Goal: Task Accomplishment & Management: Manage account settings

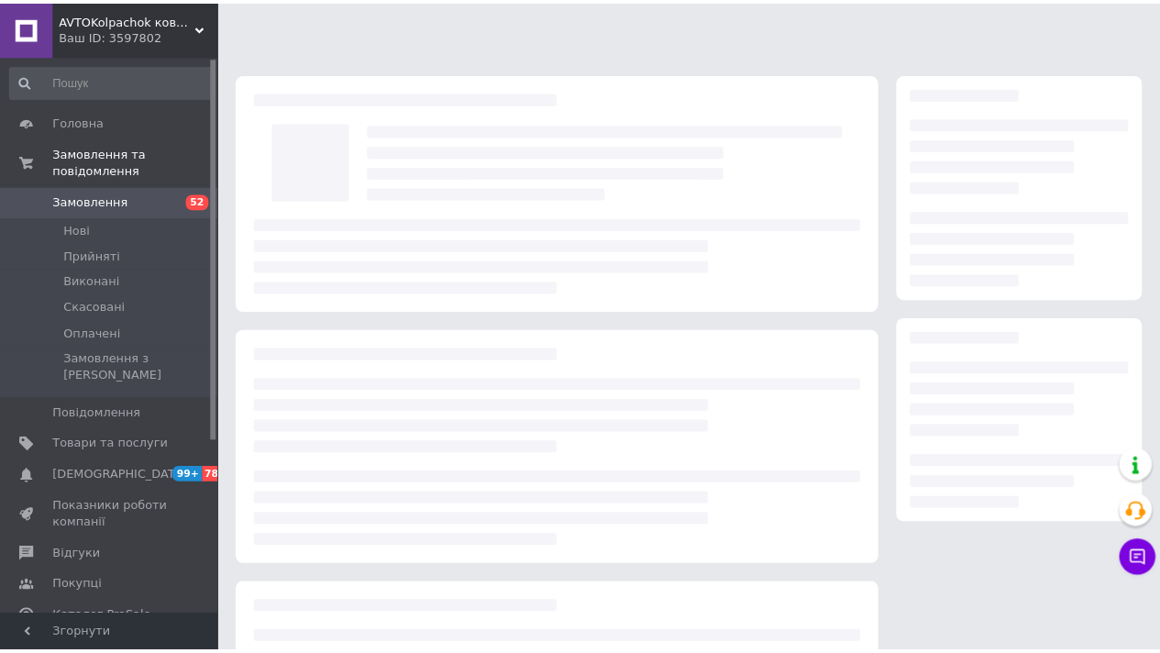
scroll to position [121, 0]
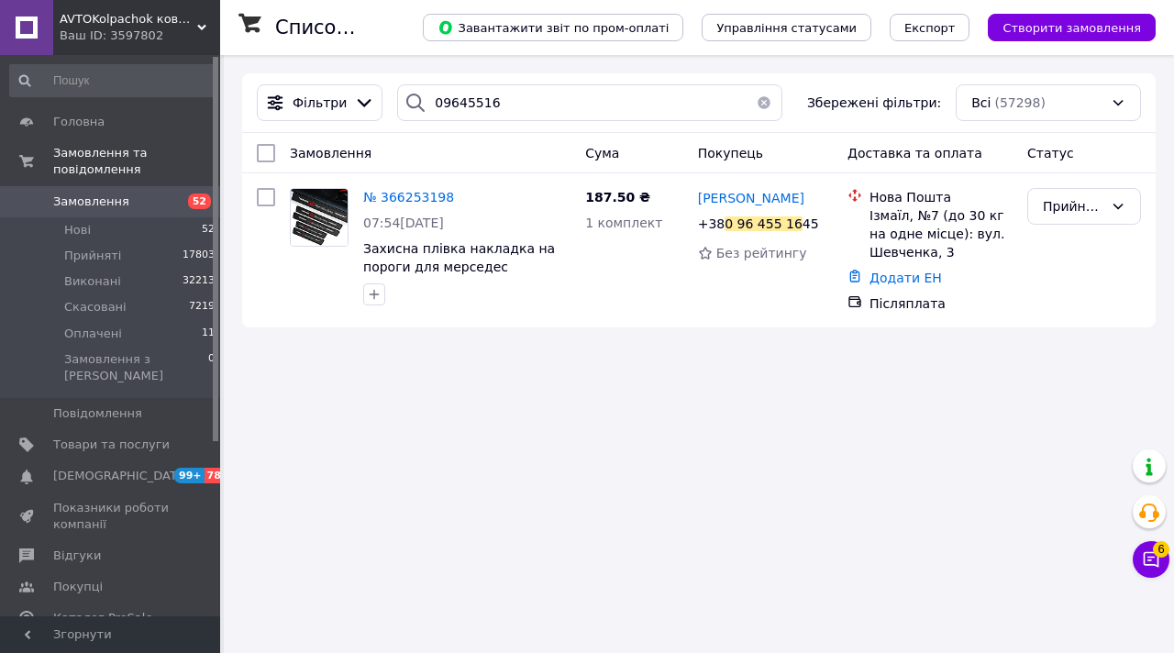
type input "0964551"
click at [119, 213] on link "Замовлення 52" at bounding box center [113, 201] width 226 height 31
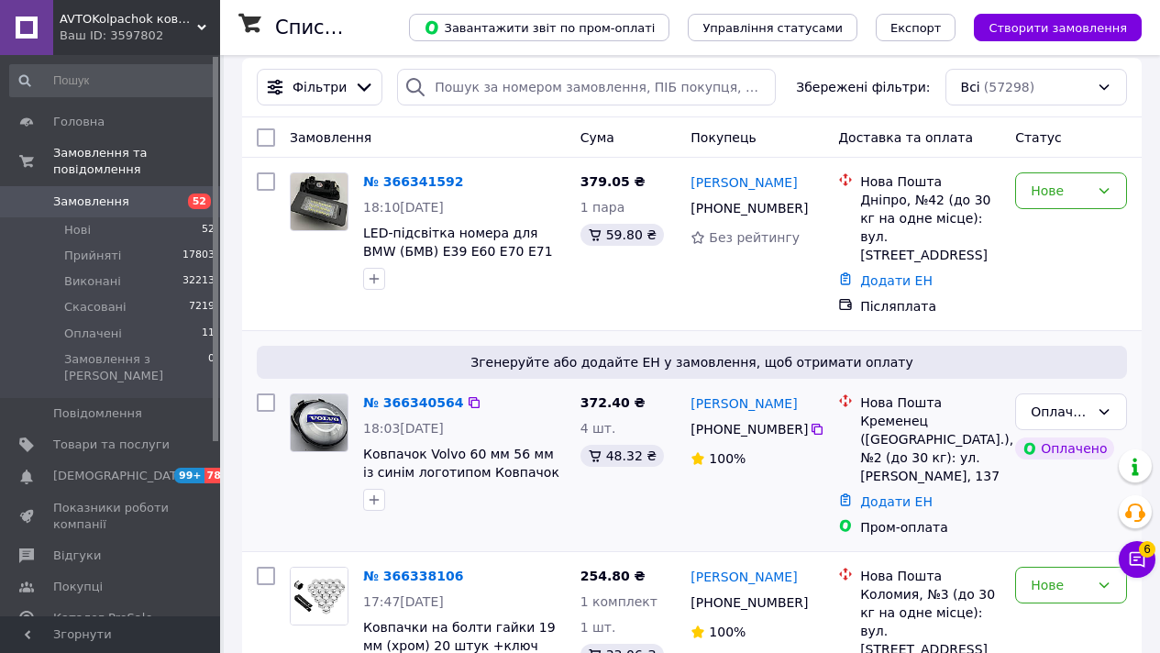
scroll to position [24, 0]
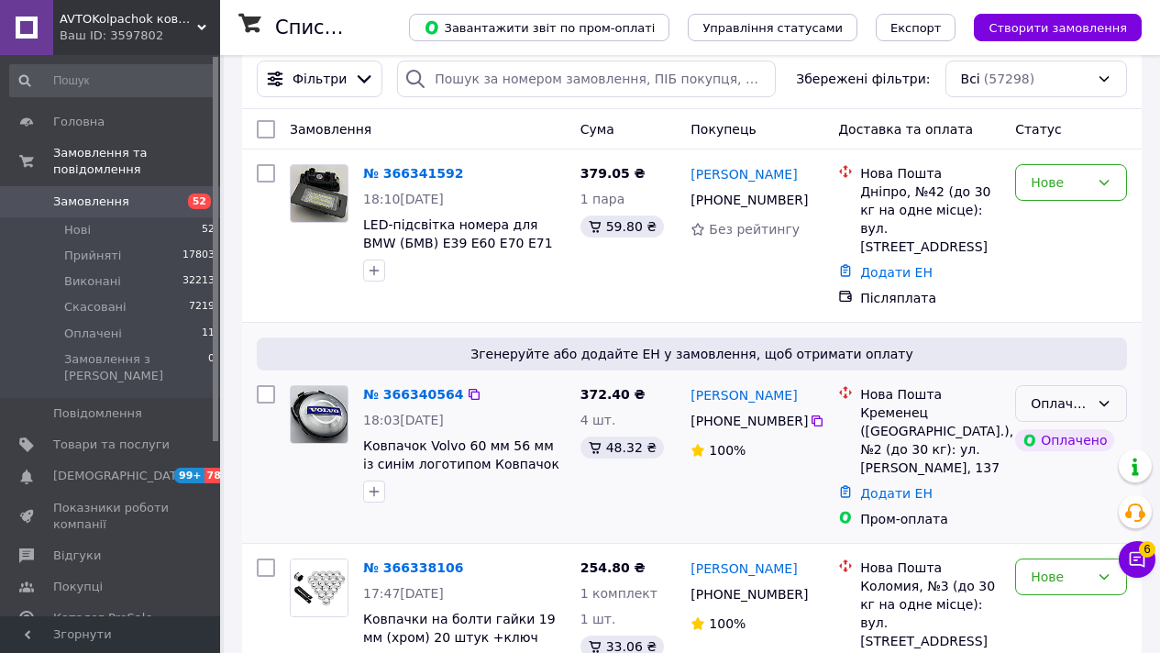
click at [1040, 393] on div "Оплачено" at bounding box center [1060, 403] width 59 height 20
click at [1045, 424] on li "Прийнято" at bounding box center [1071, 424] width 110 height 33
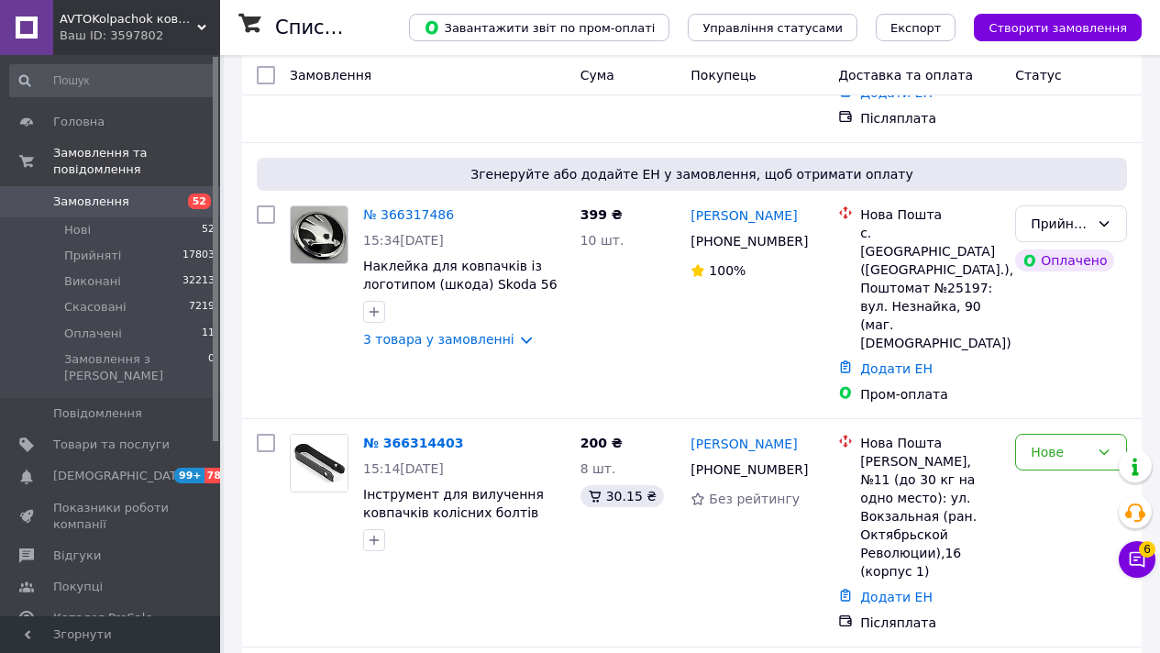
scroll to position [3425, 0]
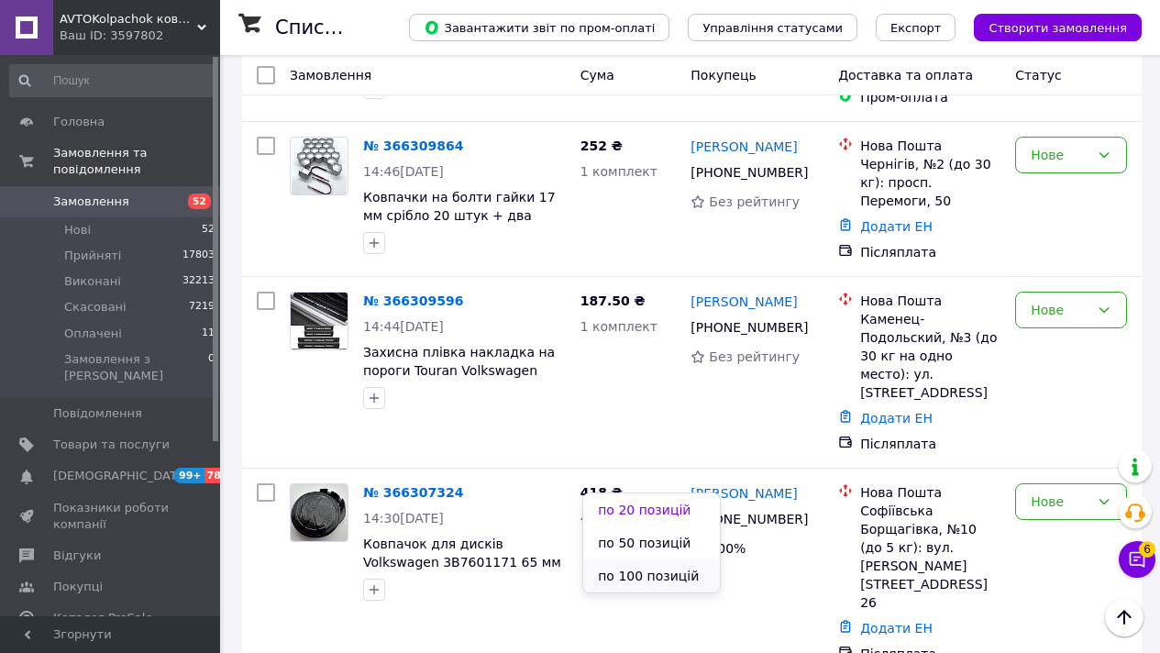
click at [663, 559] on li "по 100 позицій" at bounding box center [651, 575] width 137 height 33
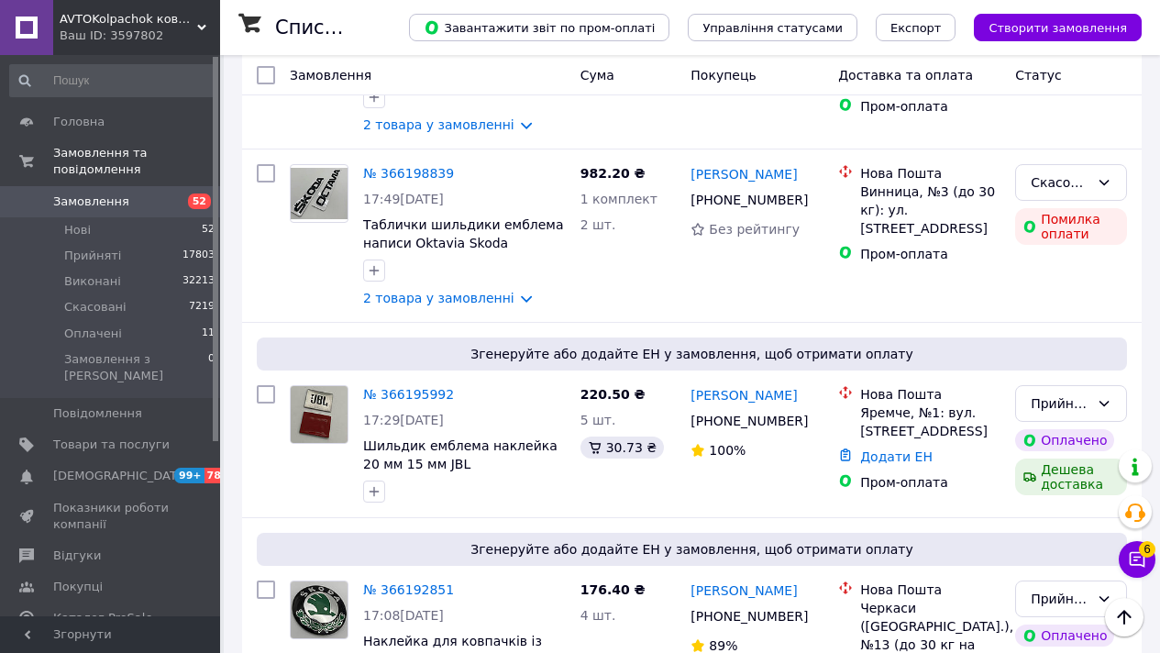
scroll to position [18032, 0]
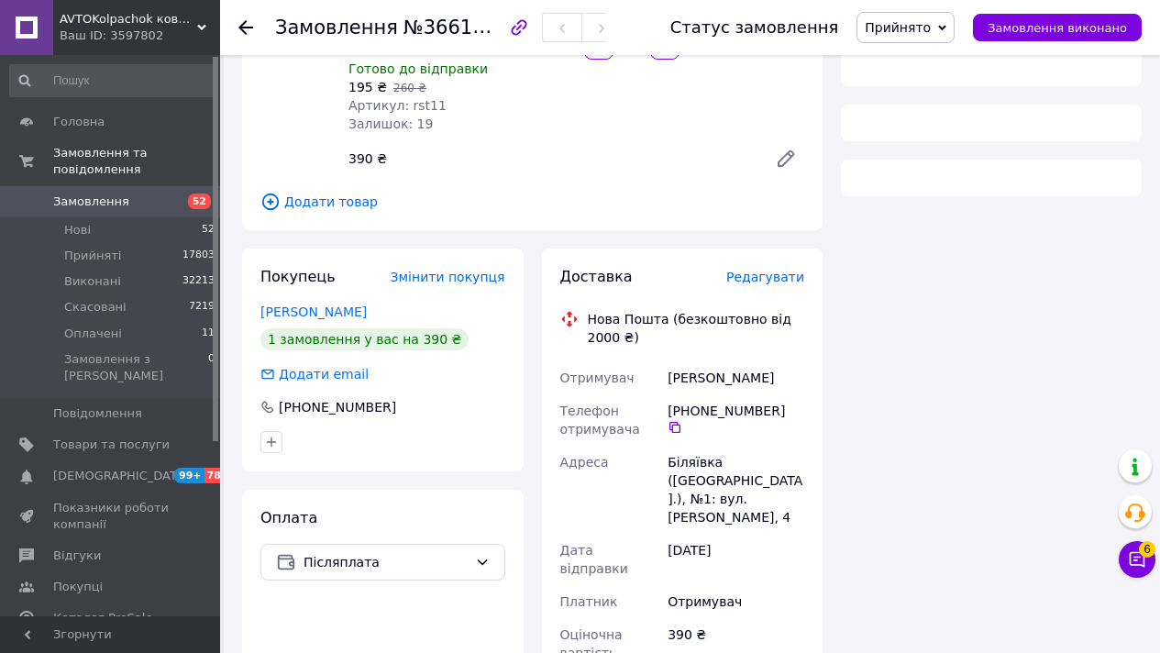
scroll to position [748, 0]
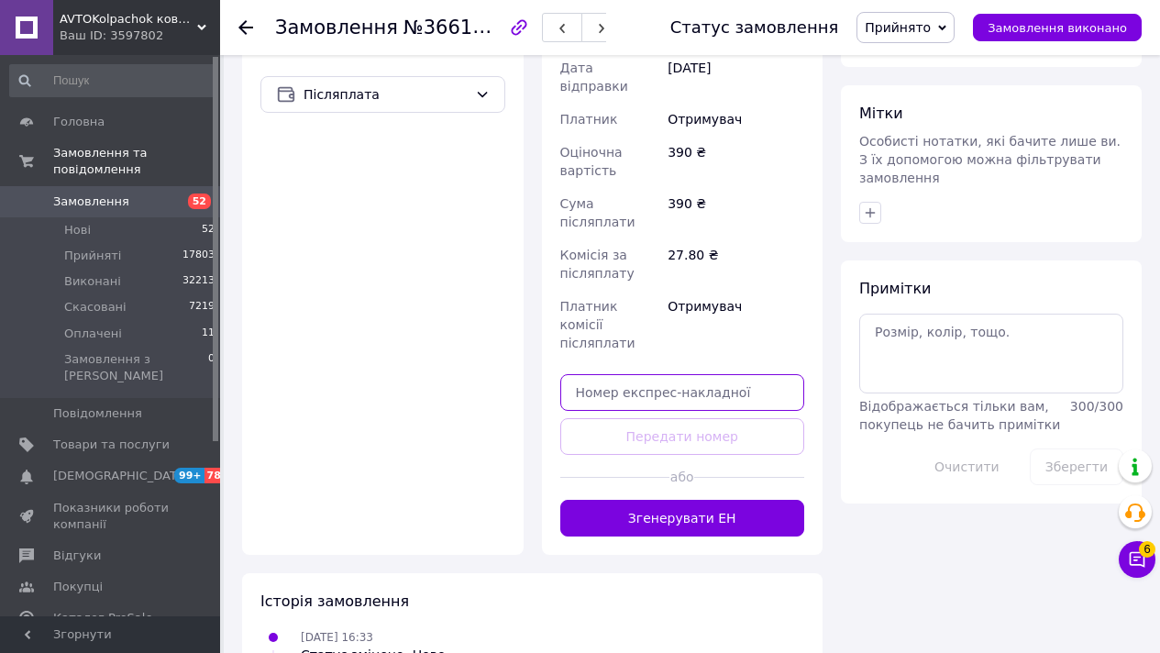
click at [601, 374] on input "text" at bounding box center [682, 392] width 245 height 37
paste input "20451269217800"
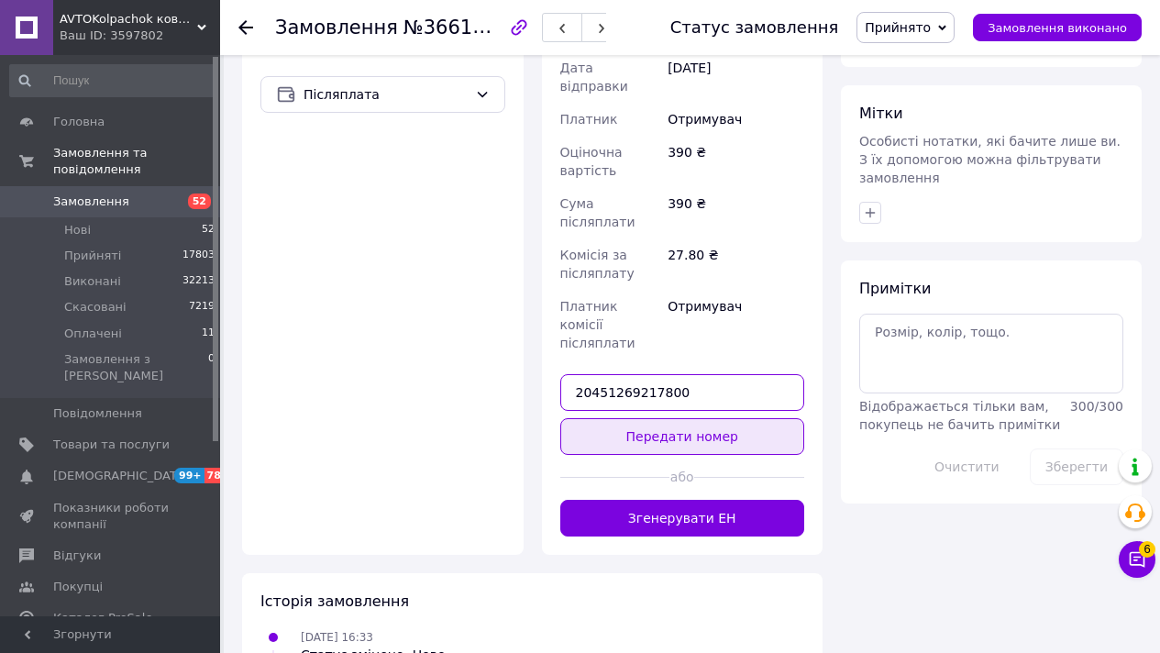
type input "20451269217800"
click at [607, 418] on button "Передати номер" at bounding box center [682, 436] width 245 height 37
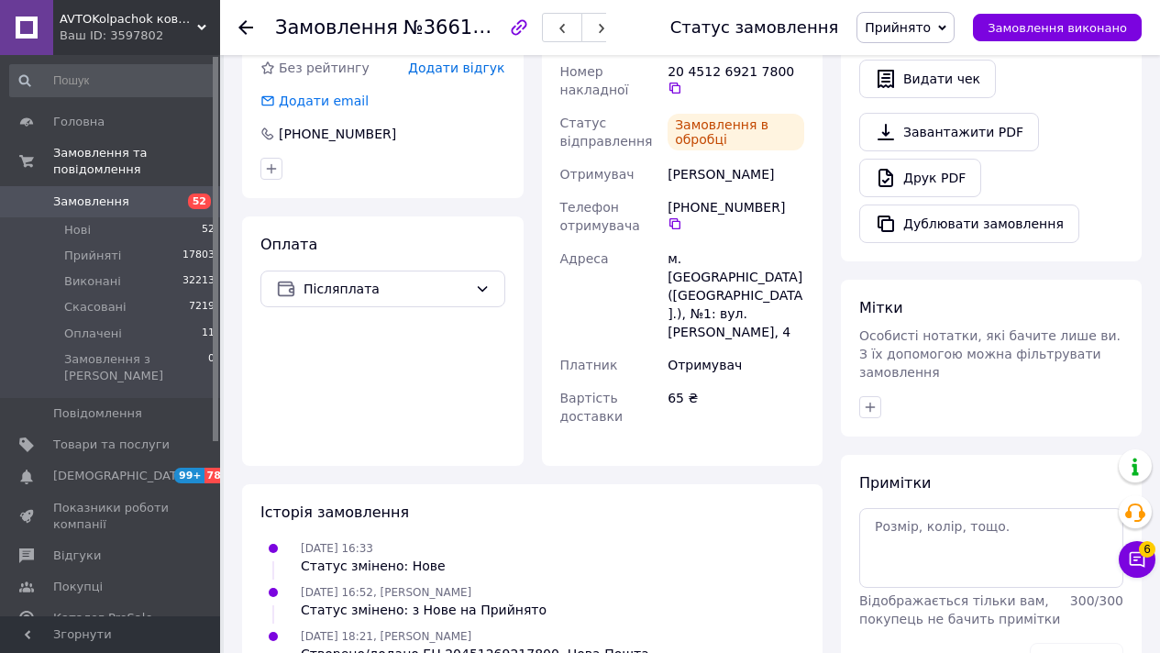
scroll to position [575, 0]
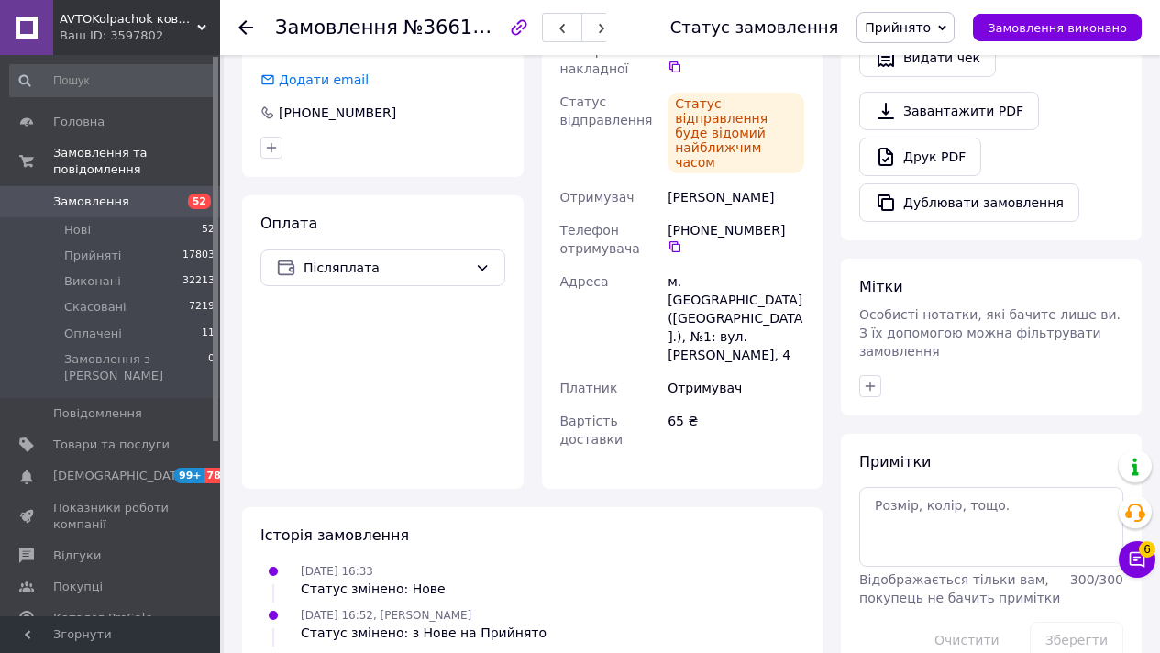
click at [162, 208] on span "Замовлення" at bounding box center [111, 201] width 116 height 17
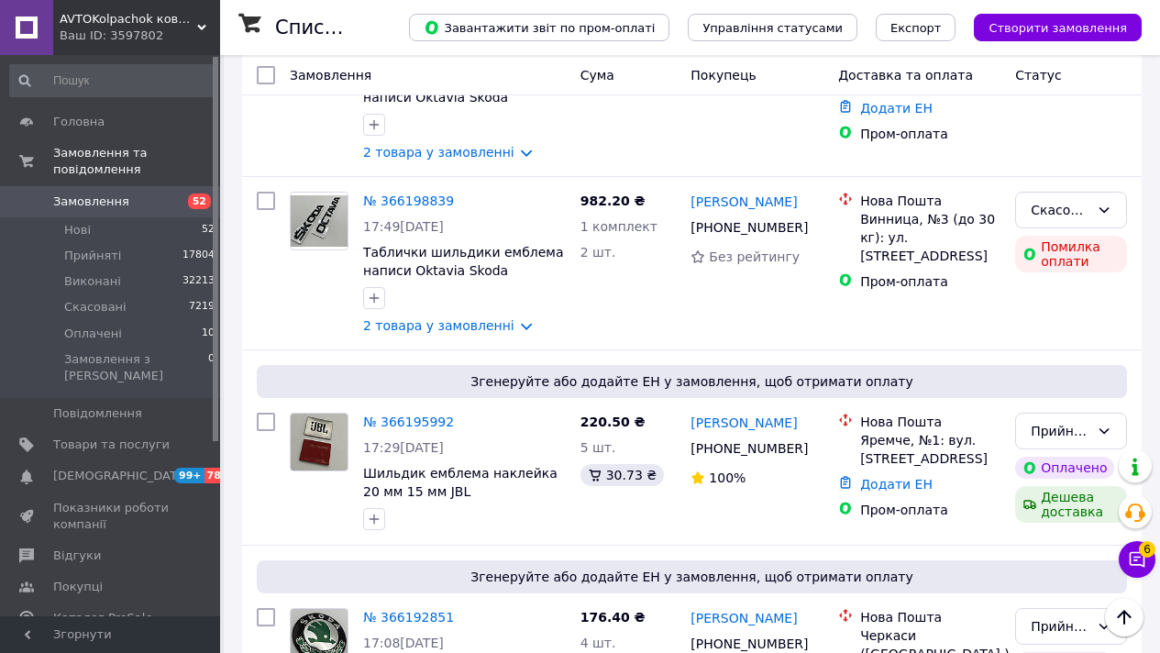
scroll to position [17943, 0]
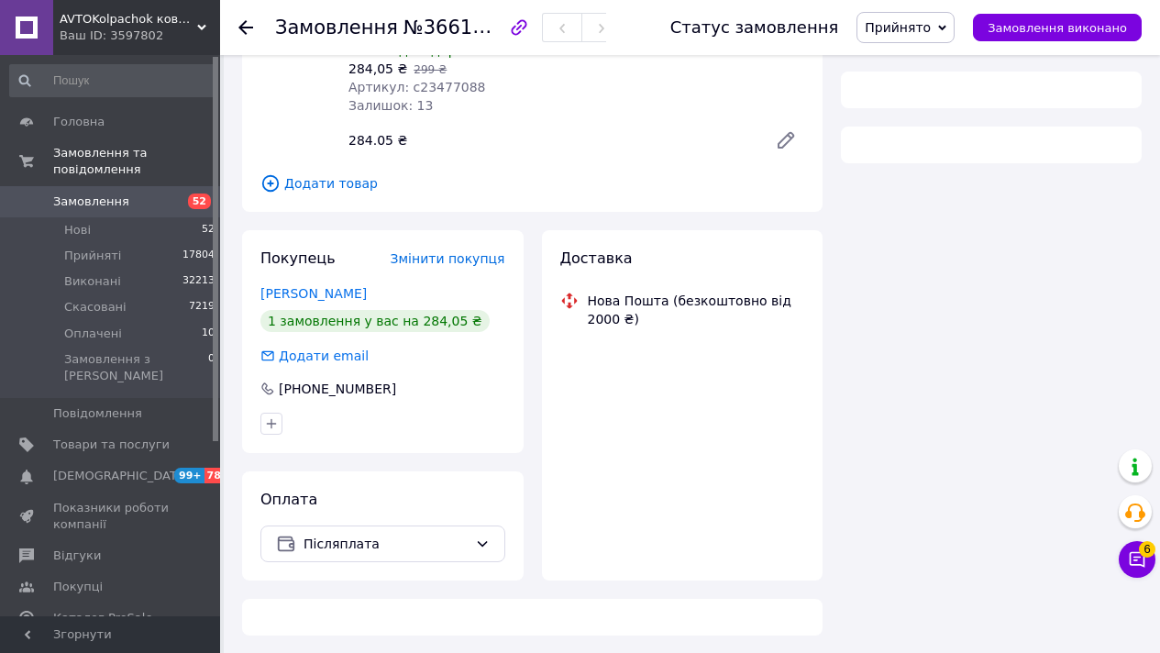
scroll to position [766, 0]
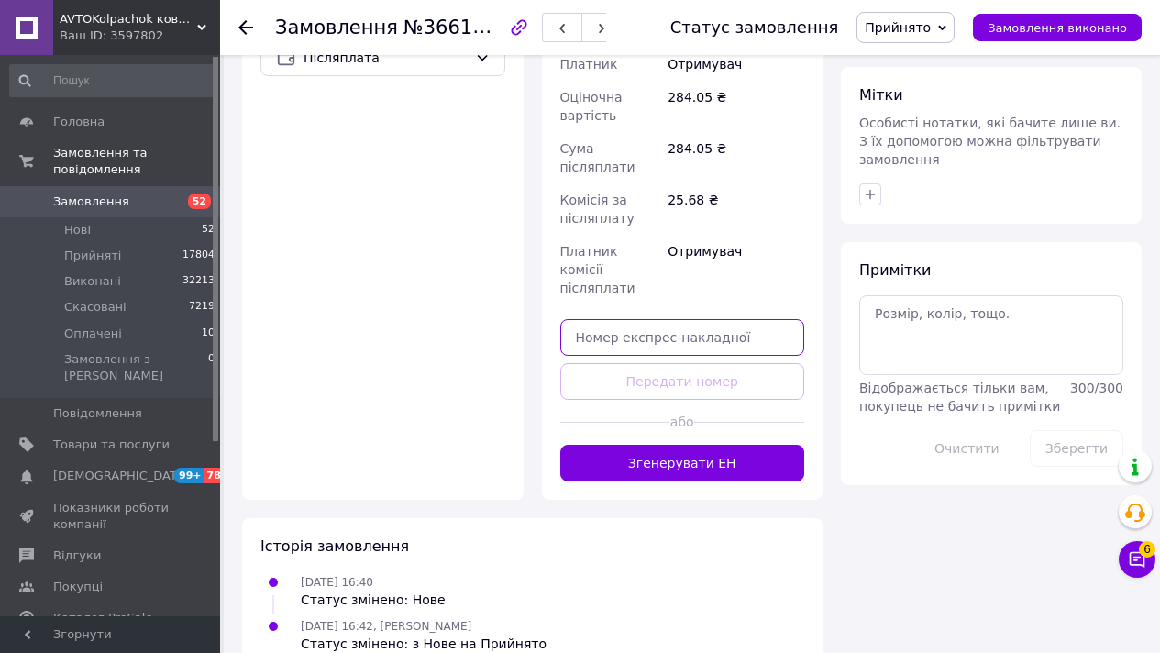
click at [634, 319] on input "text" at bounding box center [682, 337] width 245 height 37
paste input "20451269218108"
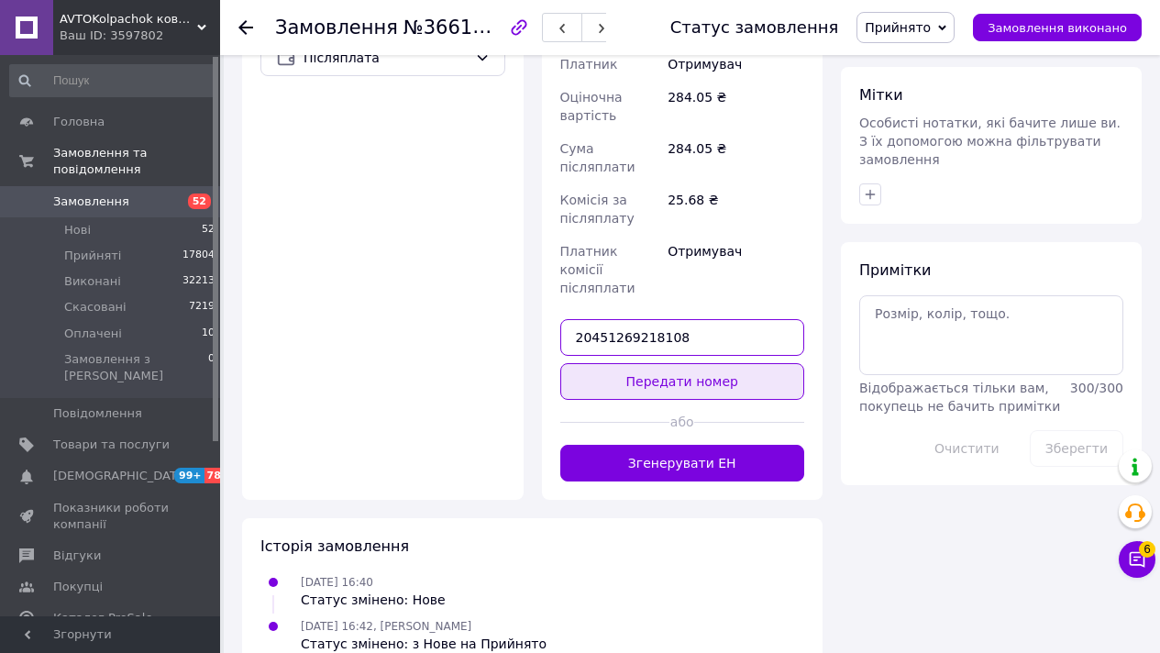
type input "20451269218108"
click at [639, 363] on button "Передати номер" at bounding box center [682, 381] width 245 height 37
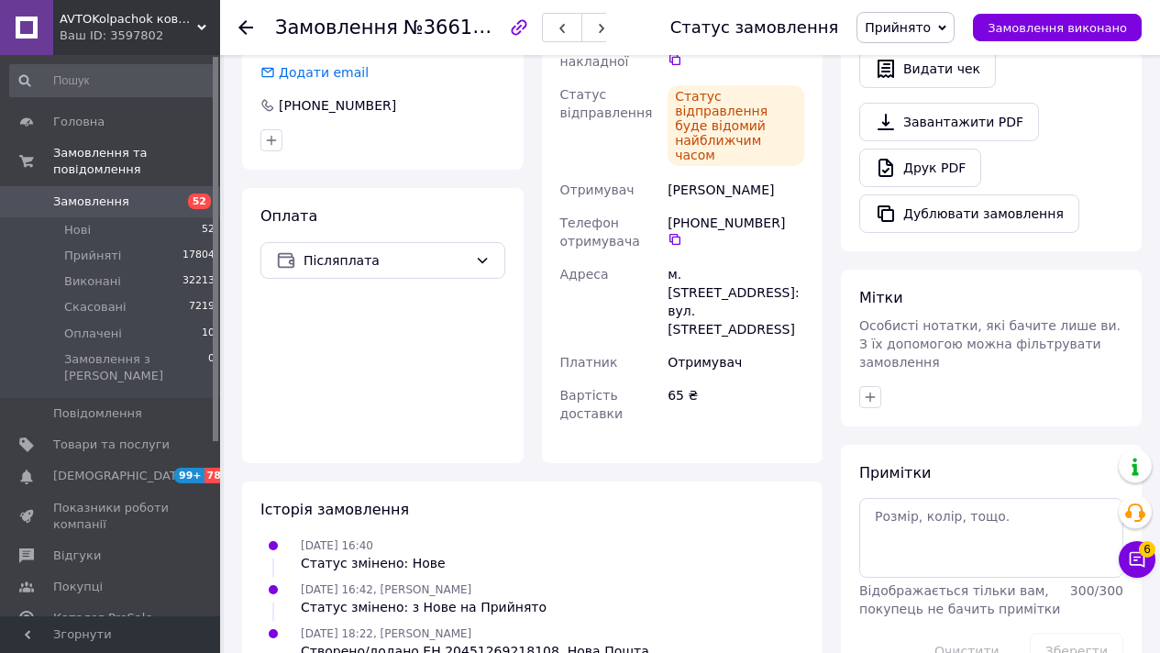
scroll to position [593, 0]
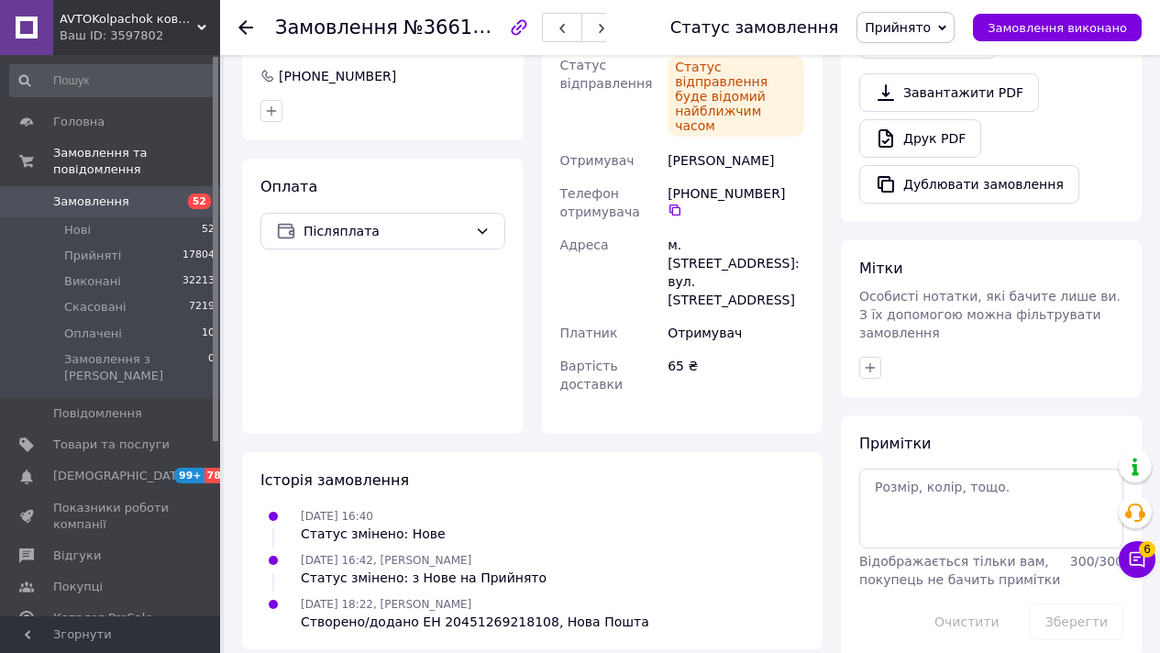
click at [140, 204] on span "Замовлення" at bounding box center [111, 201] width 116 height 17
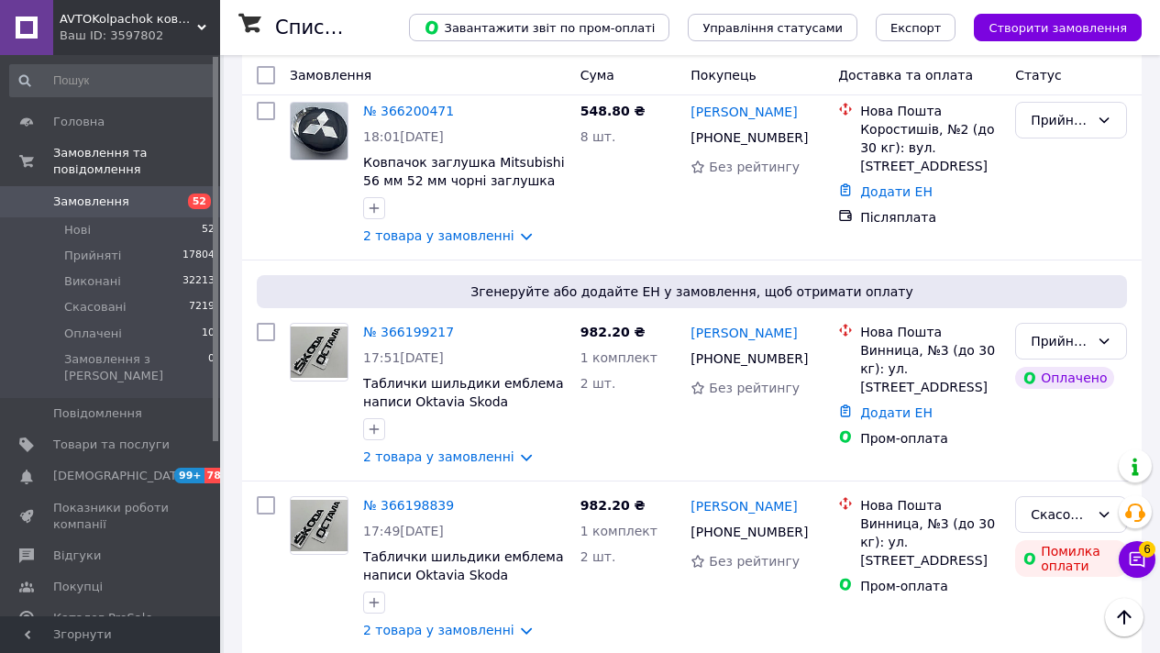
scroll to position [17639, 0]
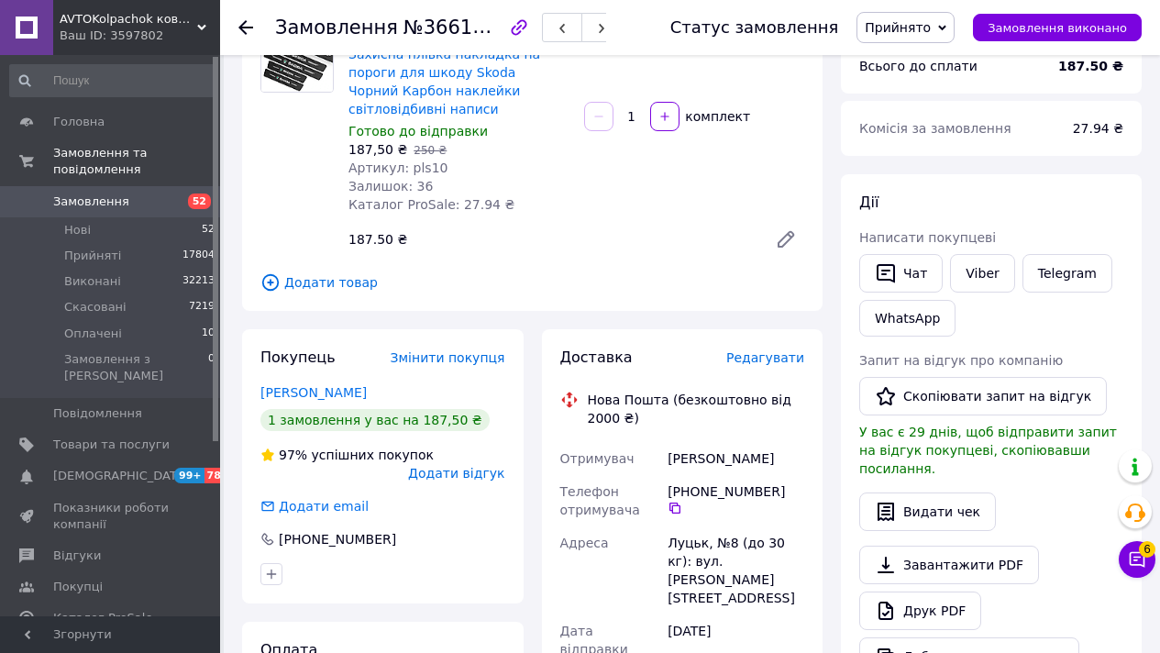
scroll to position [748, 0]
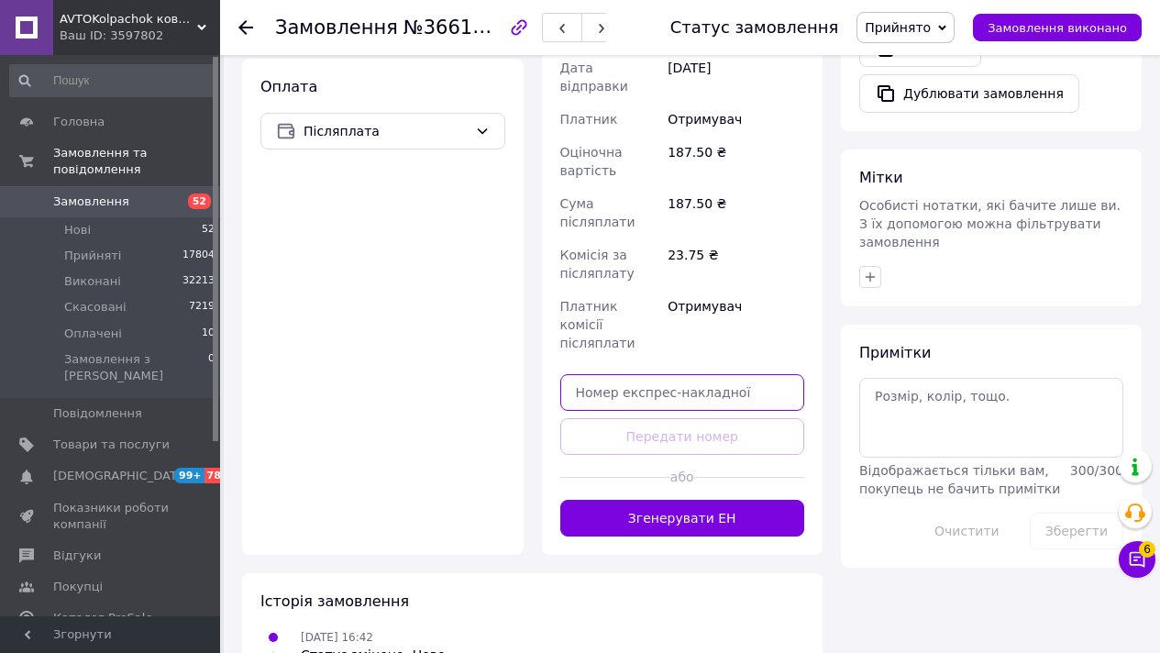
click at [628, 374] on input "text" at bounding box center [682, 392] width 245 height 37
paste input "20451269218465"
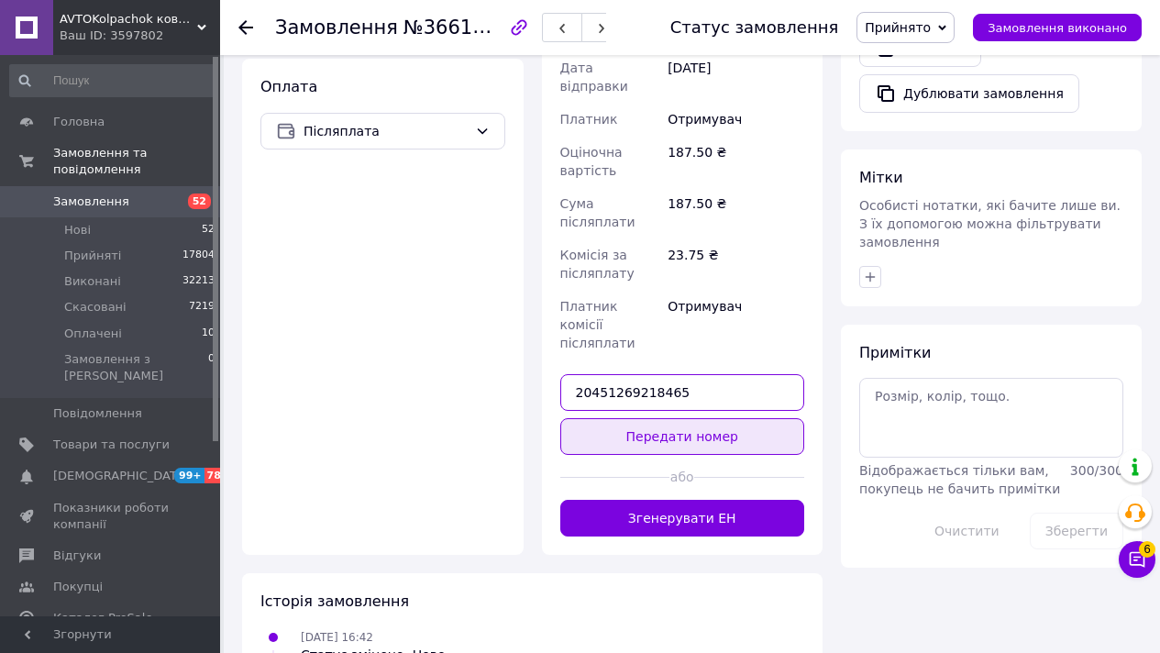
type input "20451269218465"
click at [631, 418] on button "Передати номер" at bounding box center [682, 436] width 245 height 37
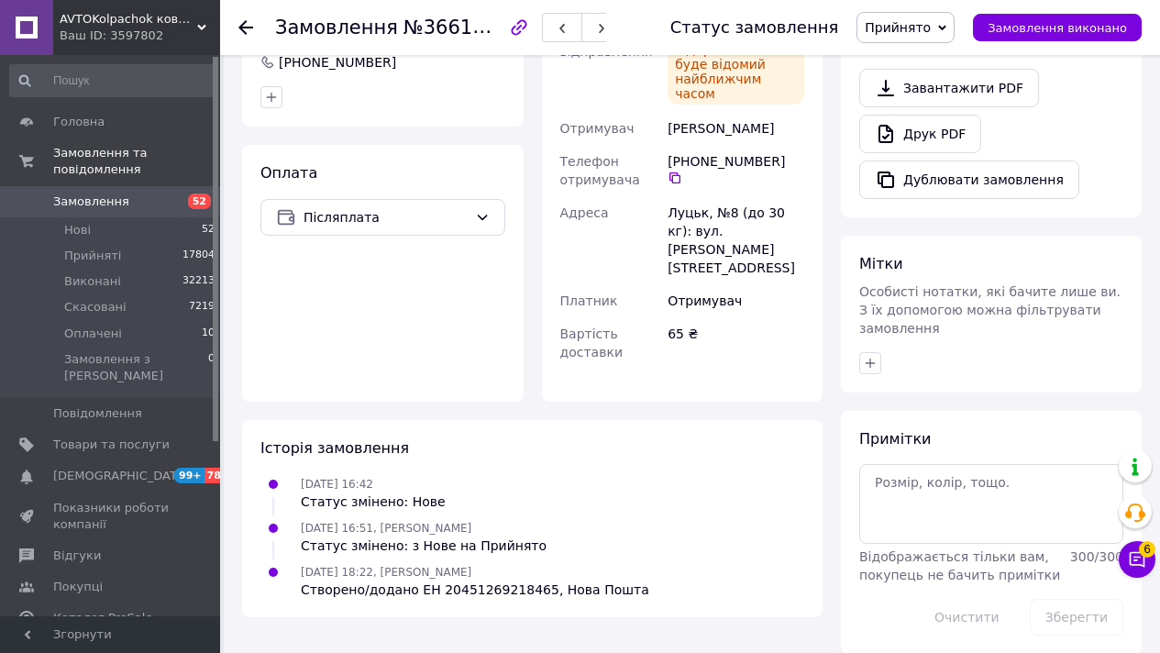
click at [161, 207] on span "Замовлення" at bounding box center [111, 201] width 116 height 17
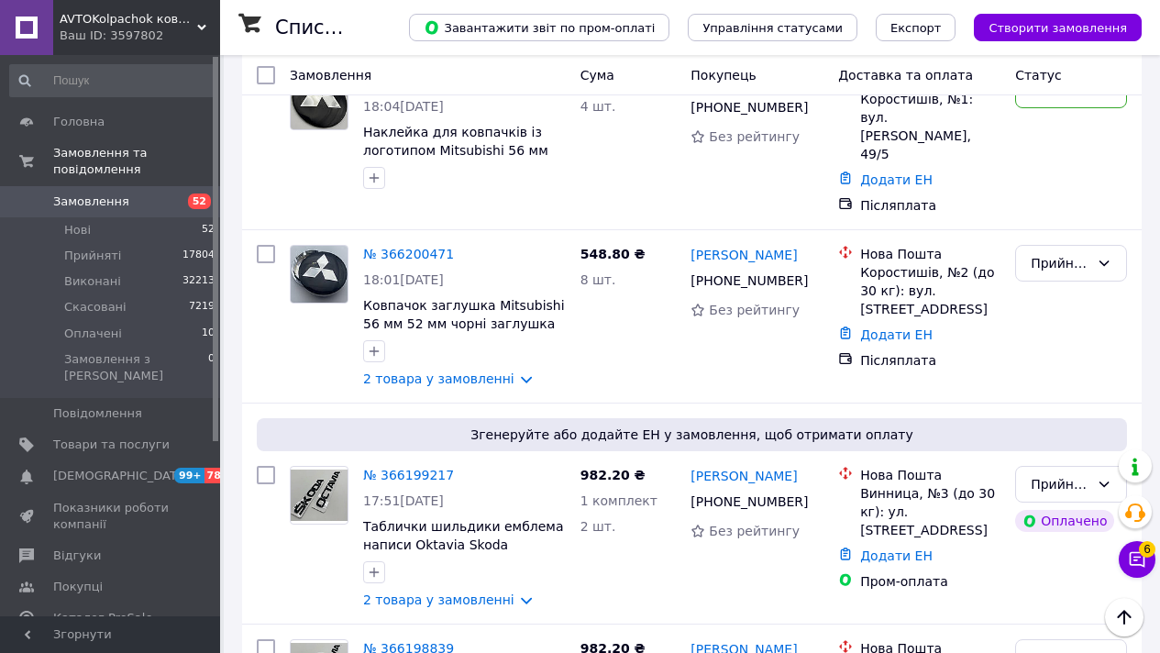
scroll to position [17507, 0]
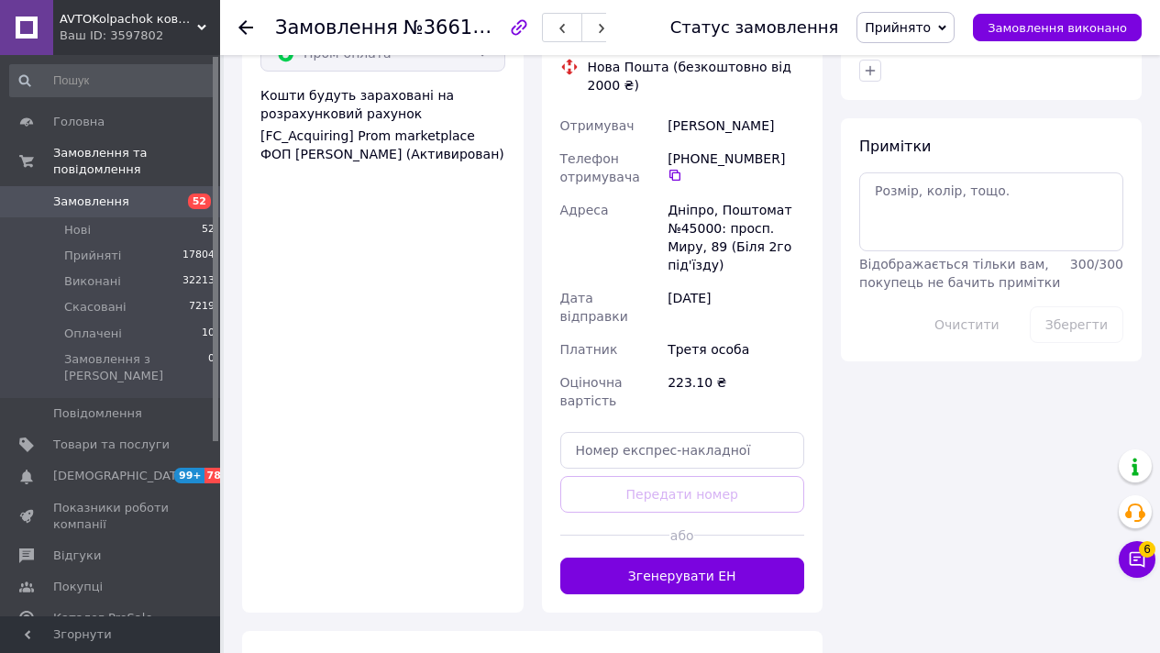
scroll to position [1036, 0]
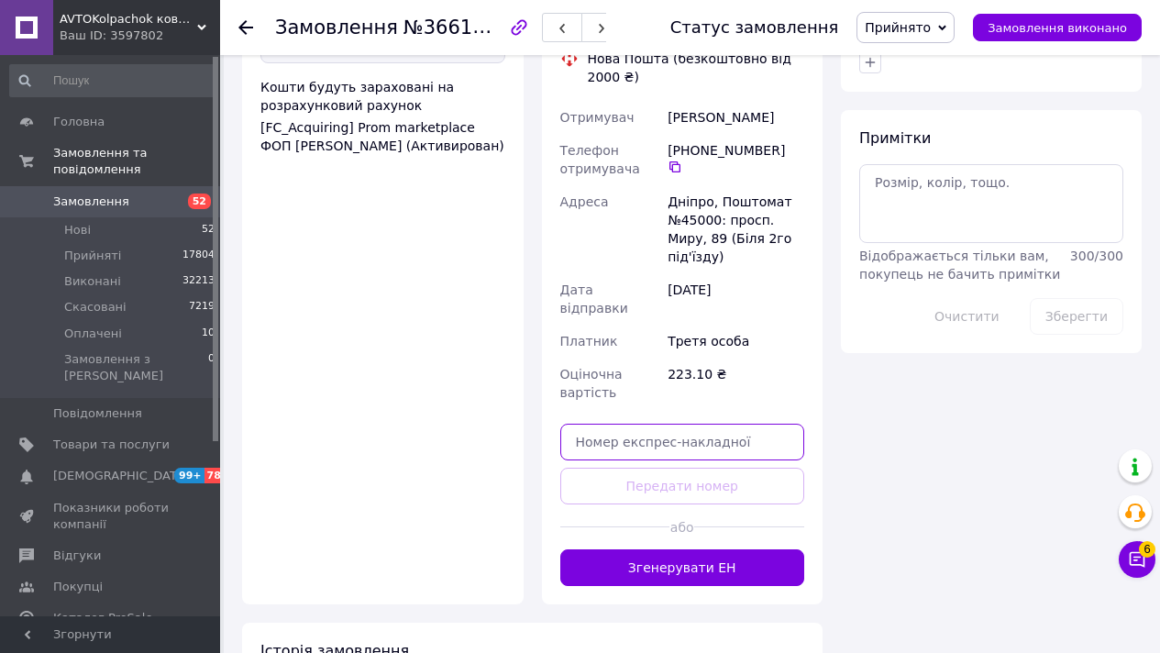
click at [579, 424] on input "text" at bounding box center [682, 442] width 245 height 37
paste input "20451269218886"
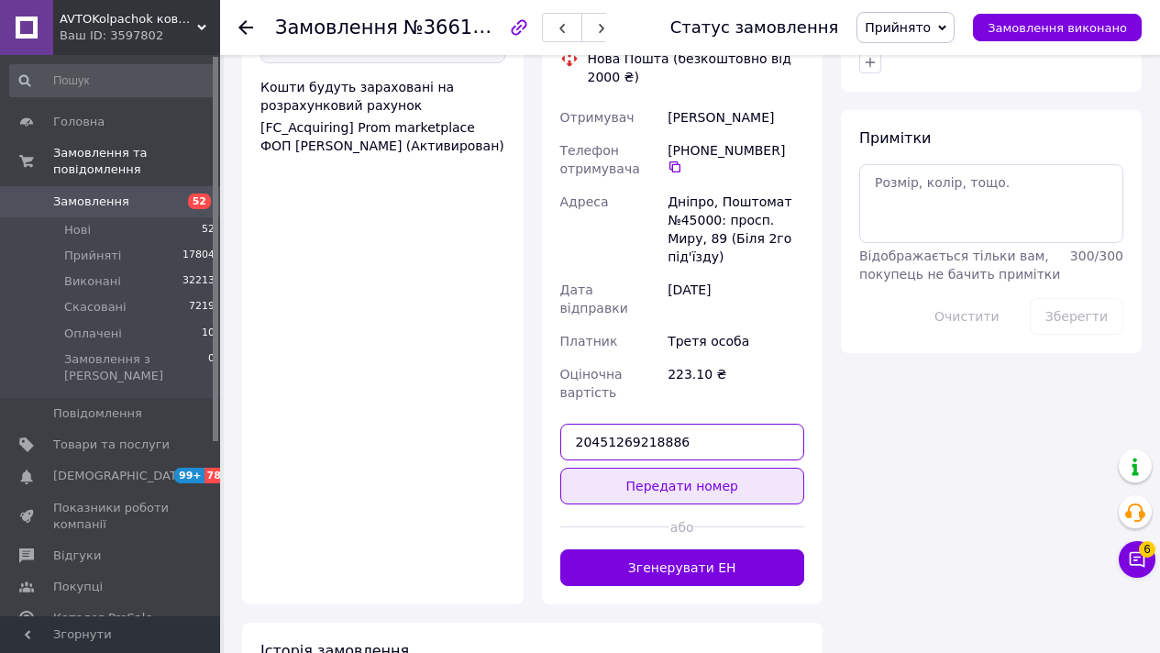
type input "20451269218886"
click at [590, 468] on button "Передати номер" at bounding box center [682, 486] width 245 height 37
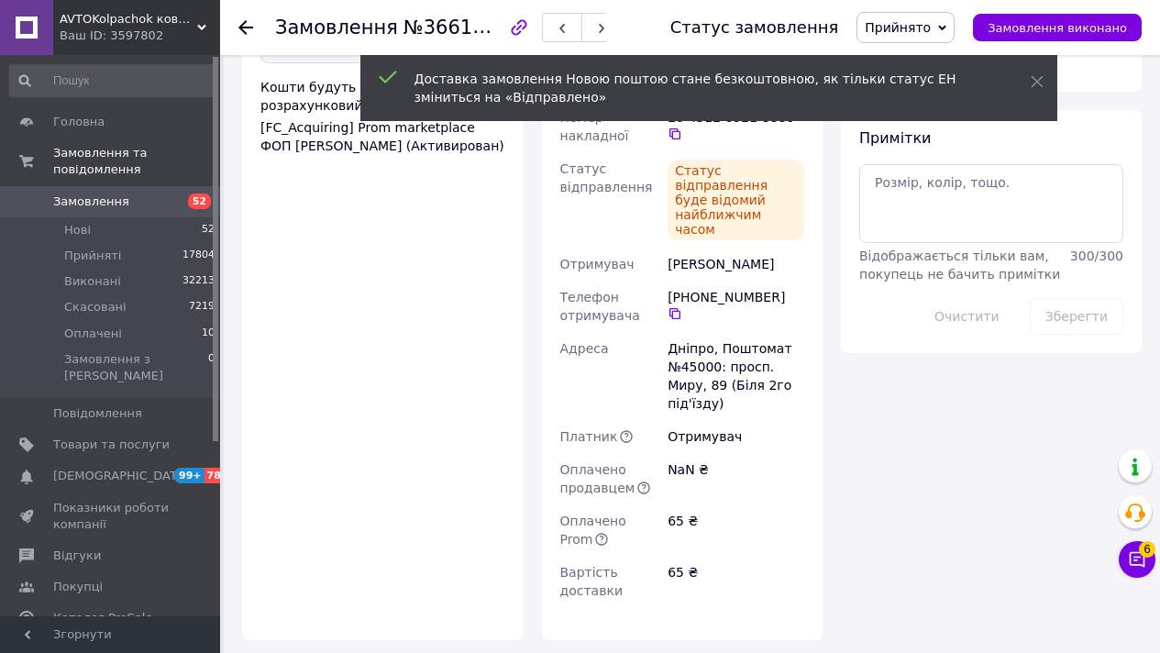
click at [154, 196] on span "Замовлення" at bounding box center [111, 201] width 116 height 17
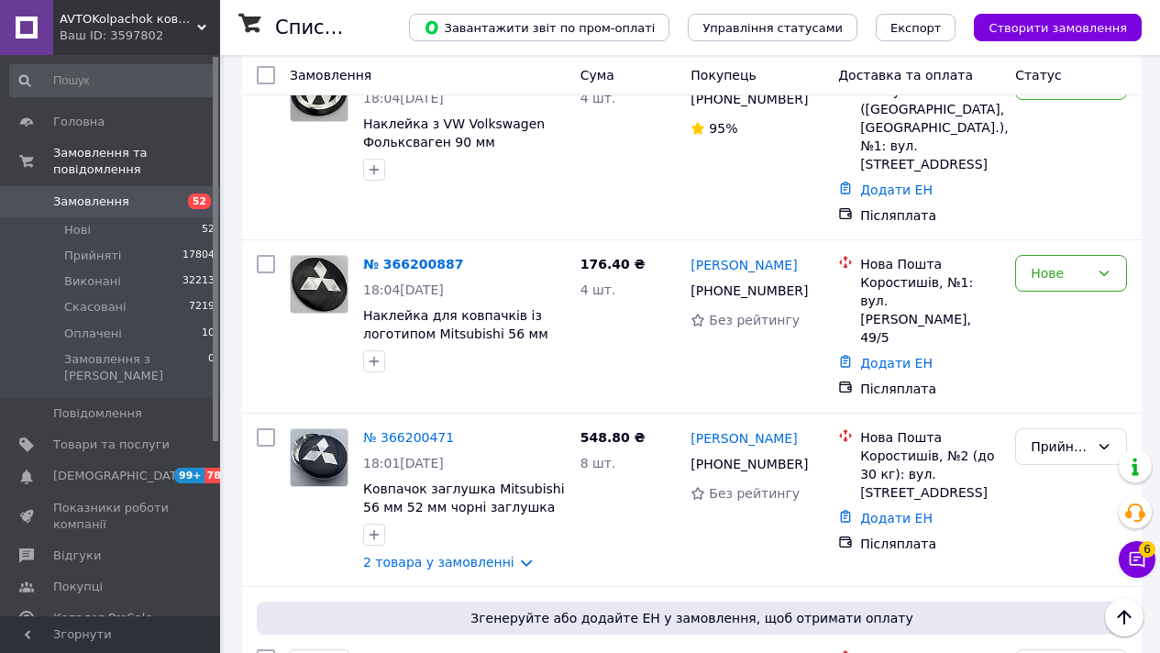
scroll to position [17312, 0]
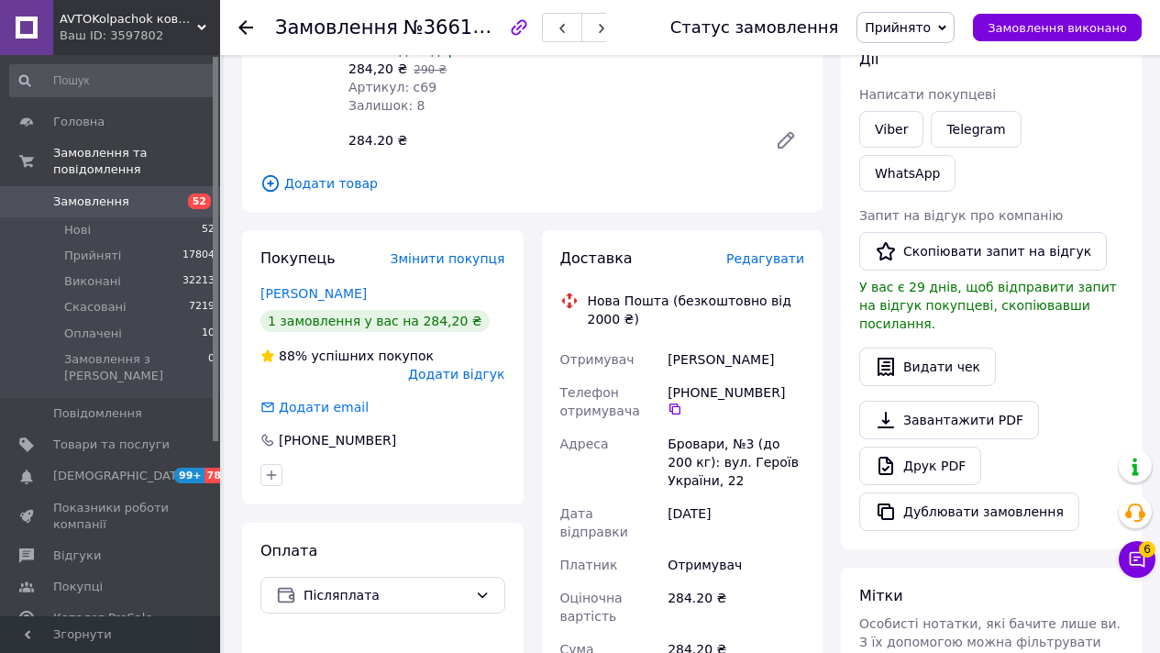
scroll to position [766, 0]
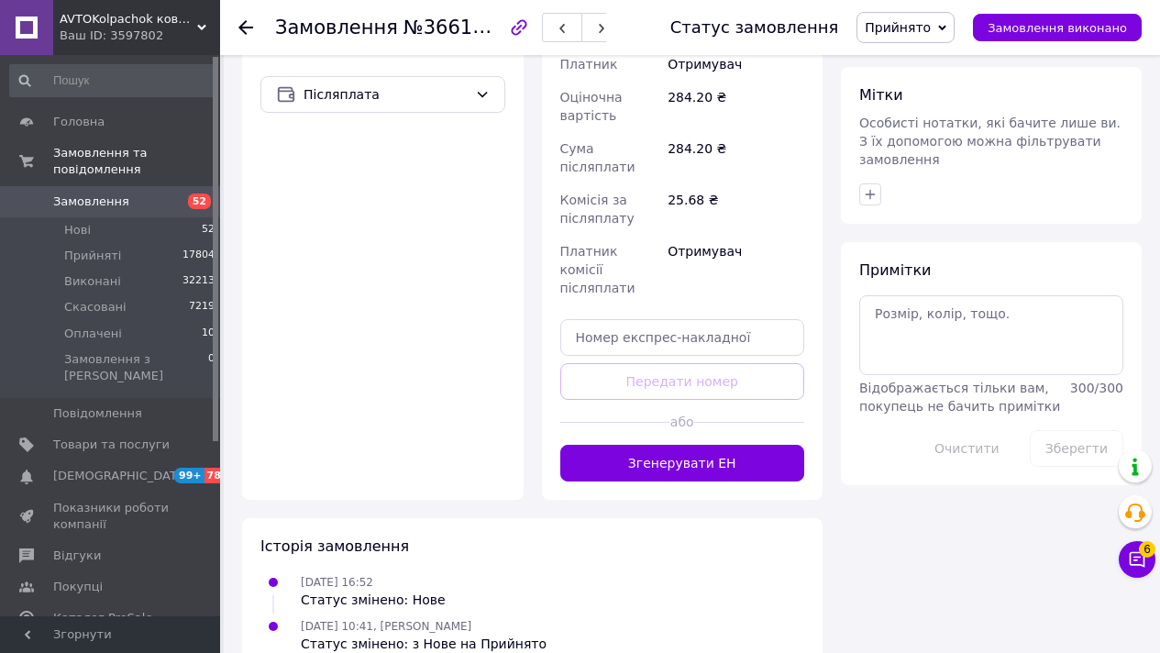
click at [634, 280] on div "Доставка Редагувати Нова Пошта (безкоштовно від 2000 ₴) Отримувач [PERSON_NAME]…" at bounding box center [682, 114] width 245 height 733
click at [637, 319] on input "text" at bounding box center [682, 337] width 245 height 37
paste input "20451269219268"
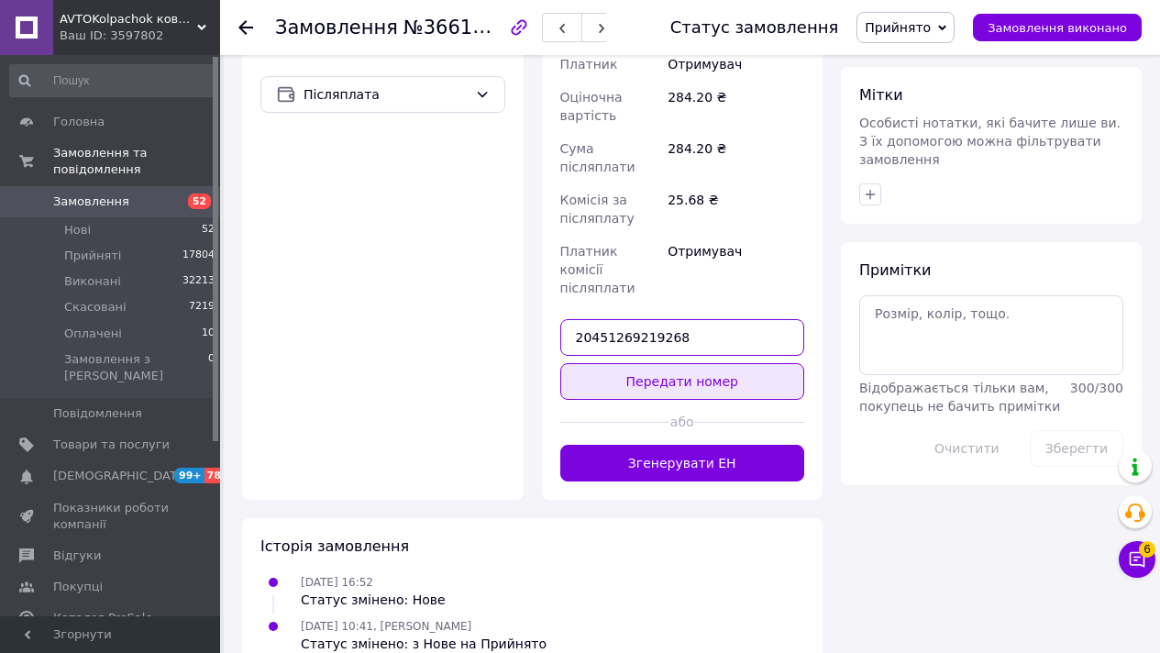
type input "20451269219268"
click at [636, 363] on button "Передати номер" at bounding box center [682, 381] width 245 height 37
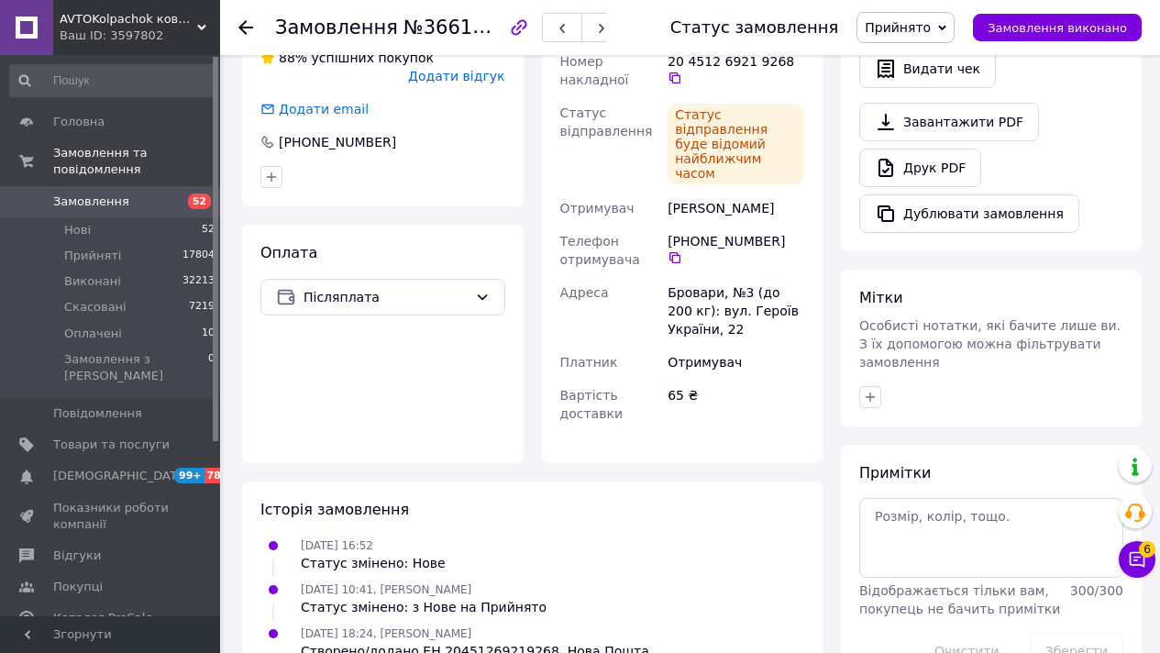
scroll to position [593, 0]
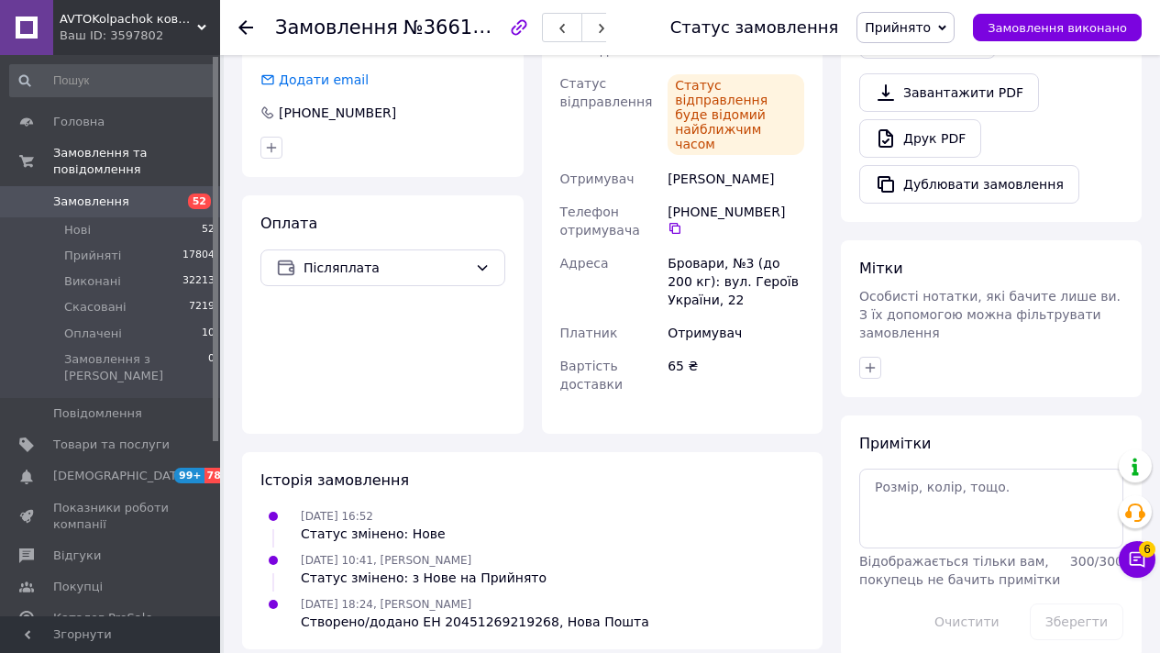
click at [137, 193] on span "Замовлення" at bounding box center [111, 201] width 116 height 17
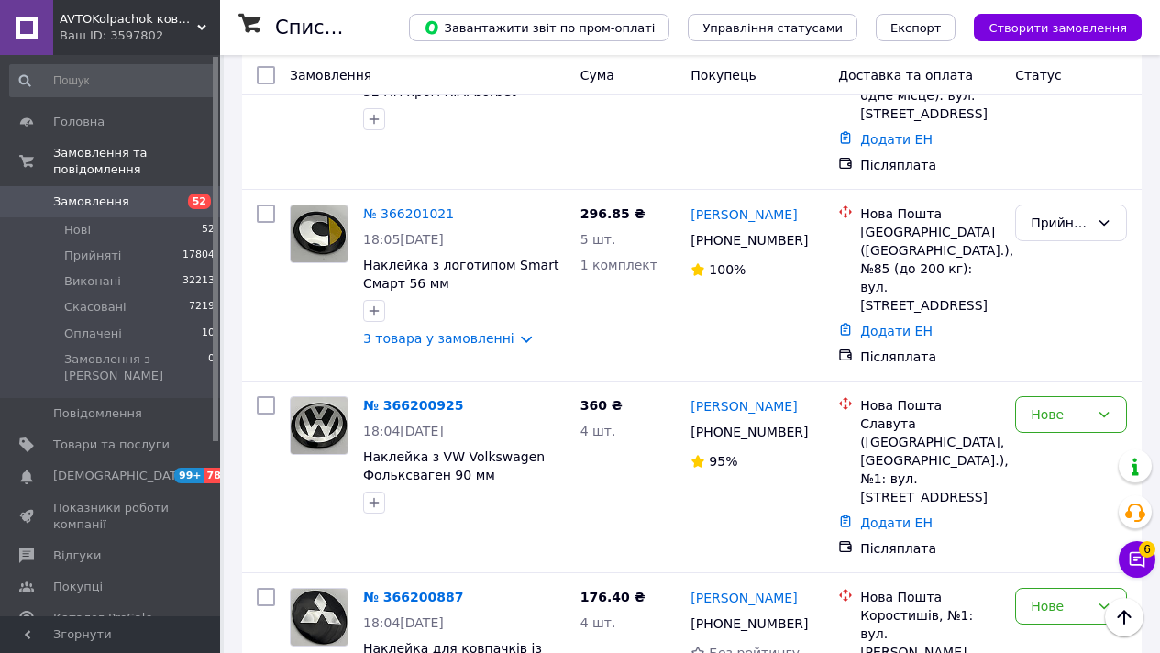
scroll to position [16979, 0]
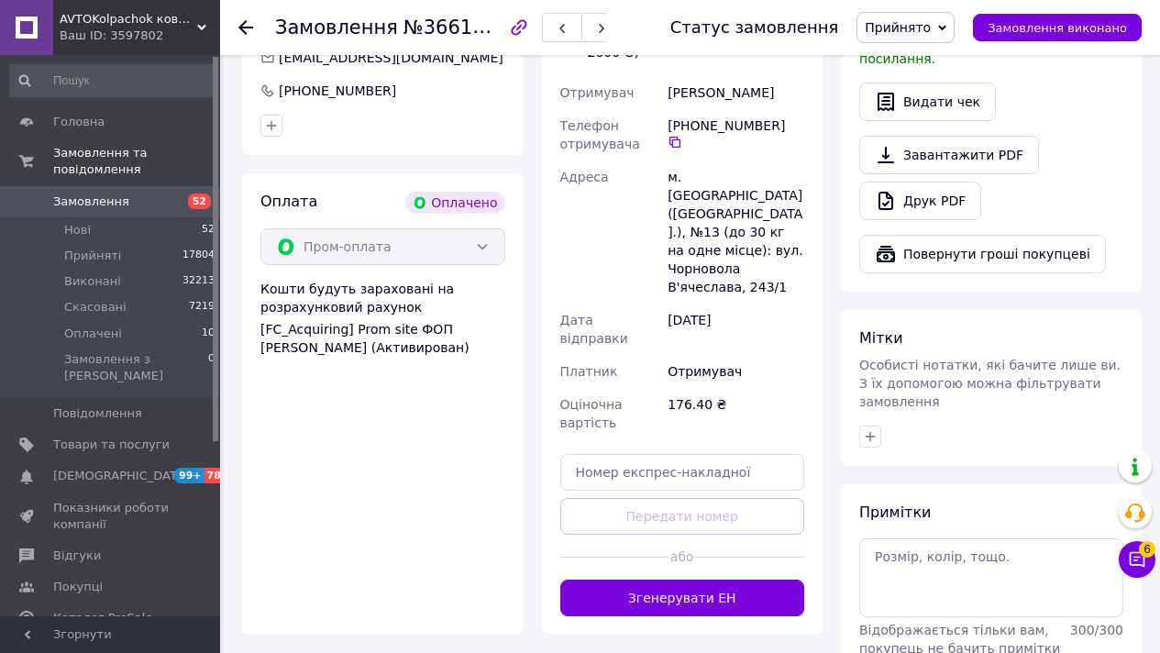
scroll to position [820, 0]
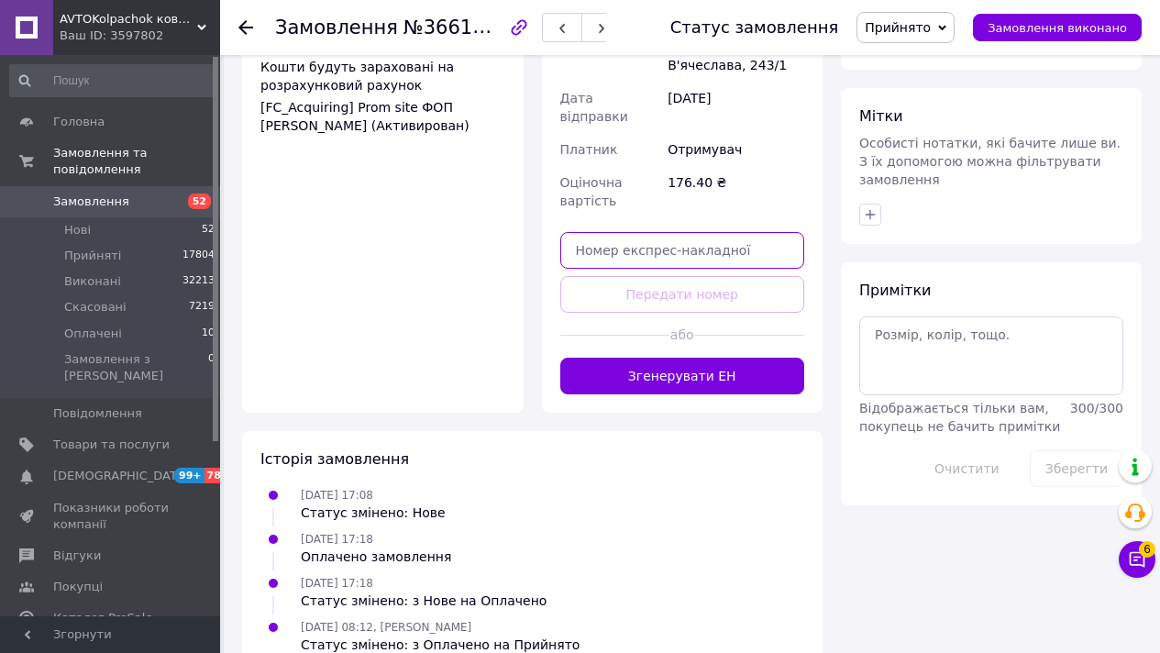
click at [664, 232] on input "text" at bounding box center [682, 250] width 245 height 37
paste input "20451269219603"
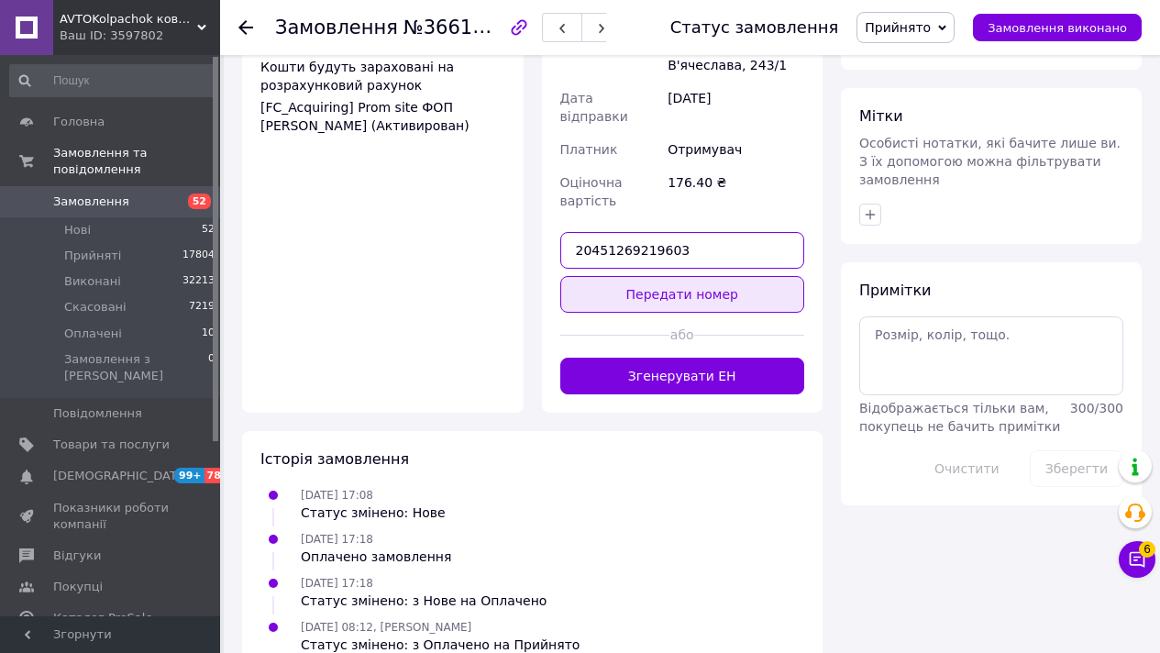
type input "20451269219603"
click at [649, 276] on button "Передати номер" at bounding box center [682, 294] width 245 height 37
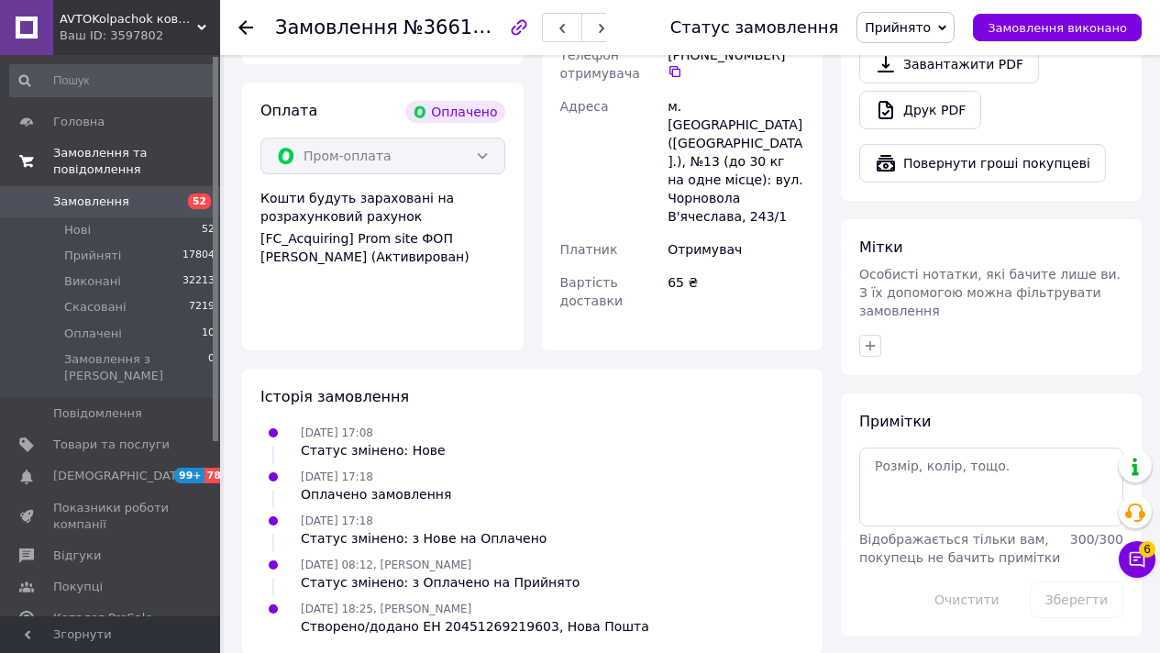
scroll to position [718, 0]
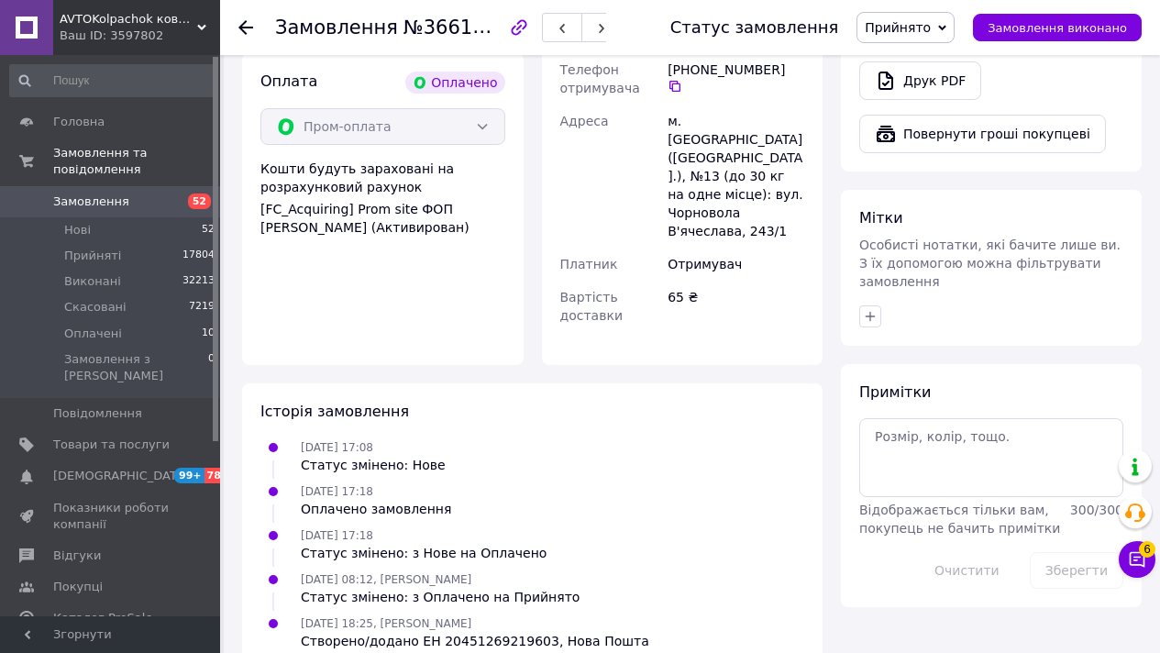
click at [159, 211] on link "Замовлення 52" at bounding box center [113, 201] width 226 height 31
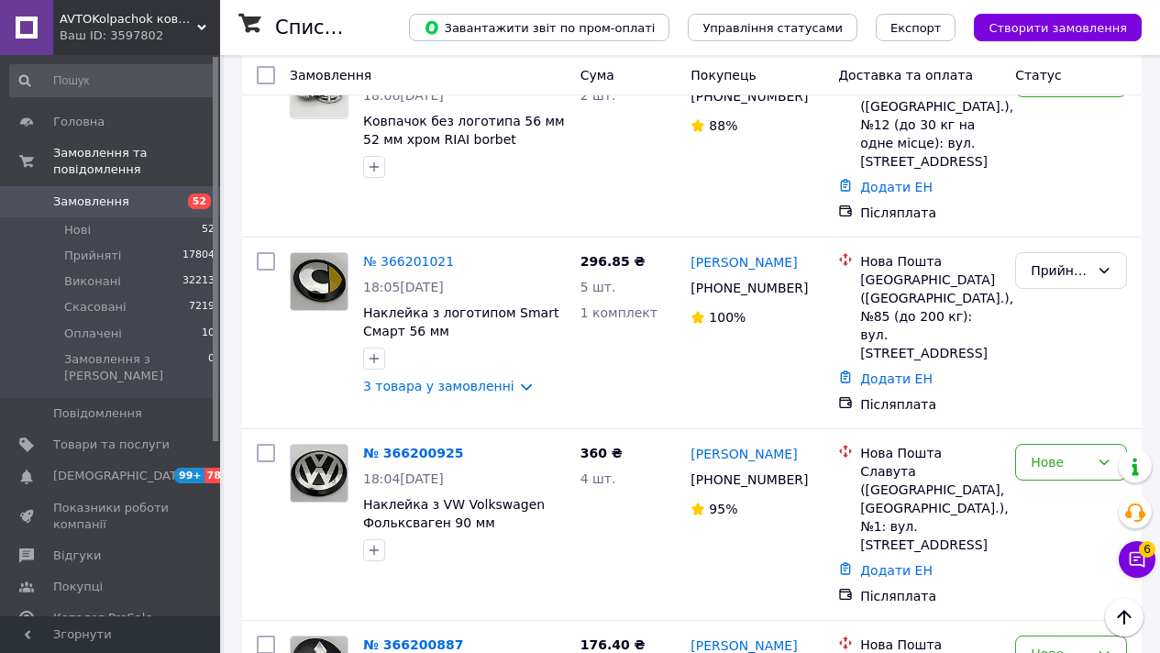
scroll to position [16923, 0]
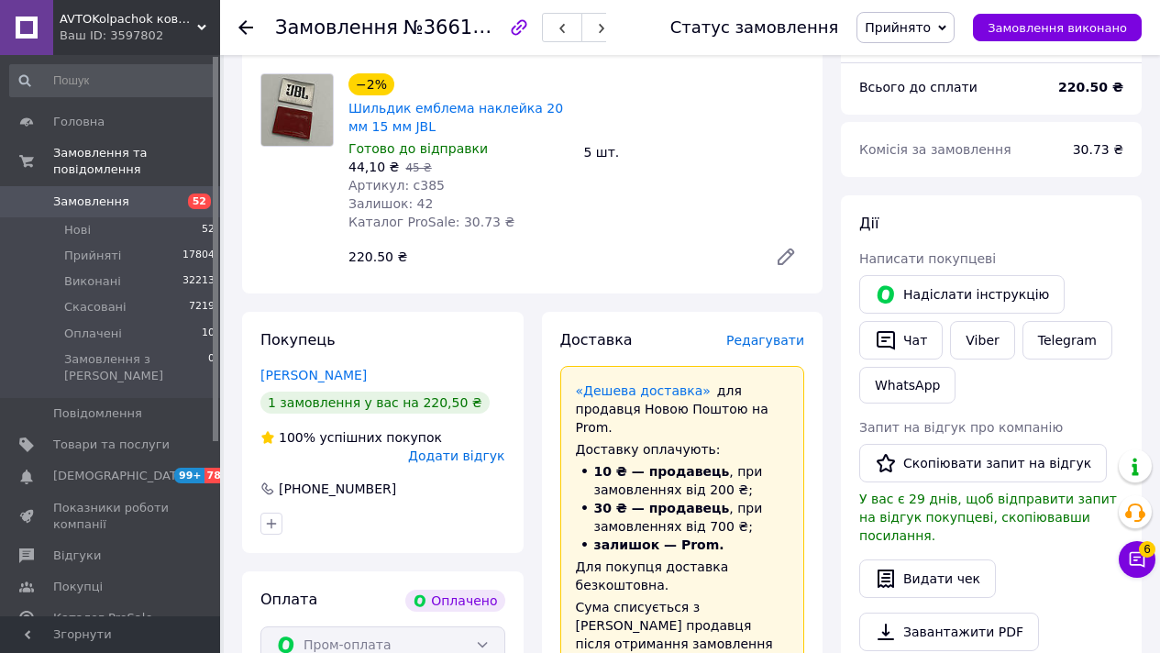
scroll to position [1074, 0]
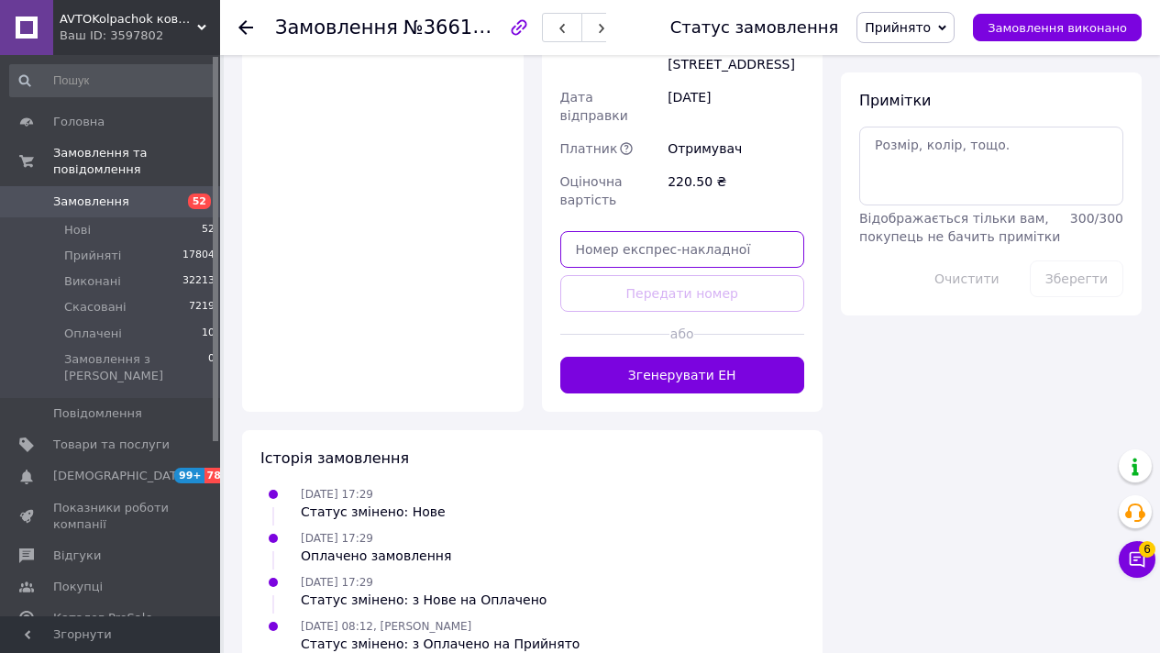
click at [687, 231] on input "text" at bounding box center [682, 249] width 245 height 37
paste input "20451269219888"
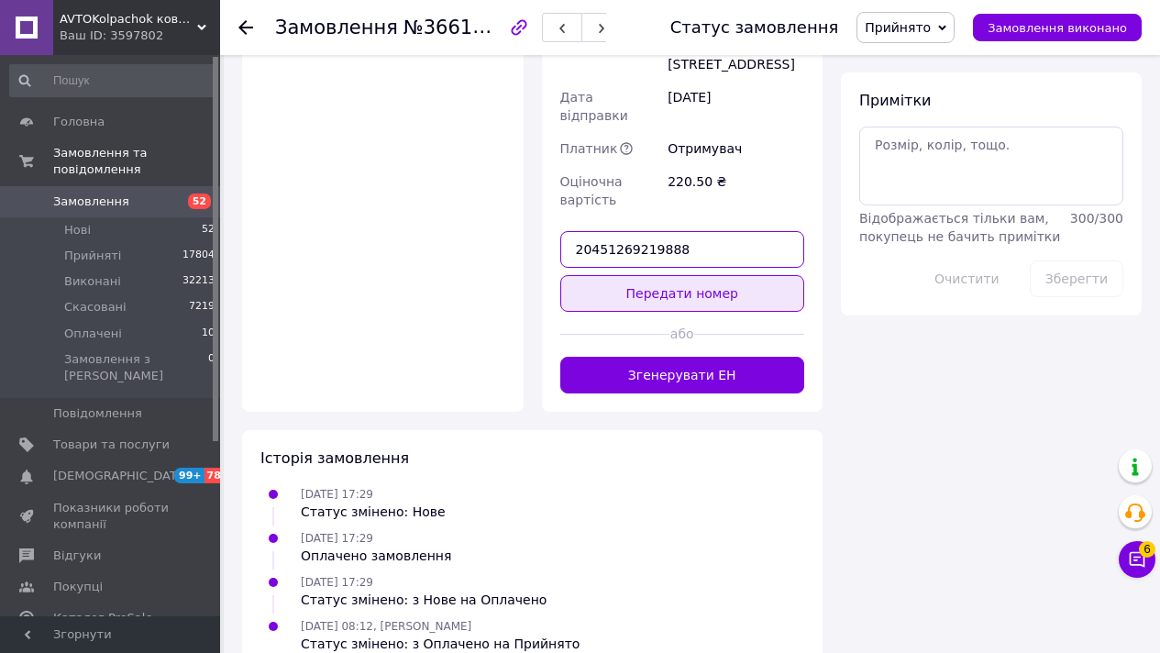
type input "20451269219888"
click at [701, 275] on button "Передати номер" at bounding box center [682, 293] width 245 height 37
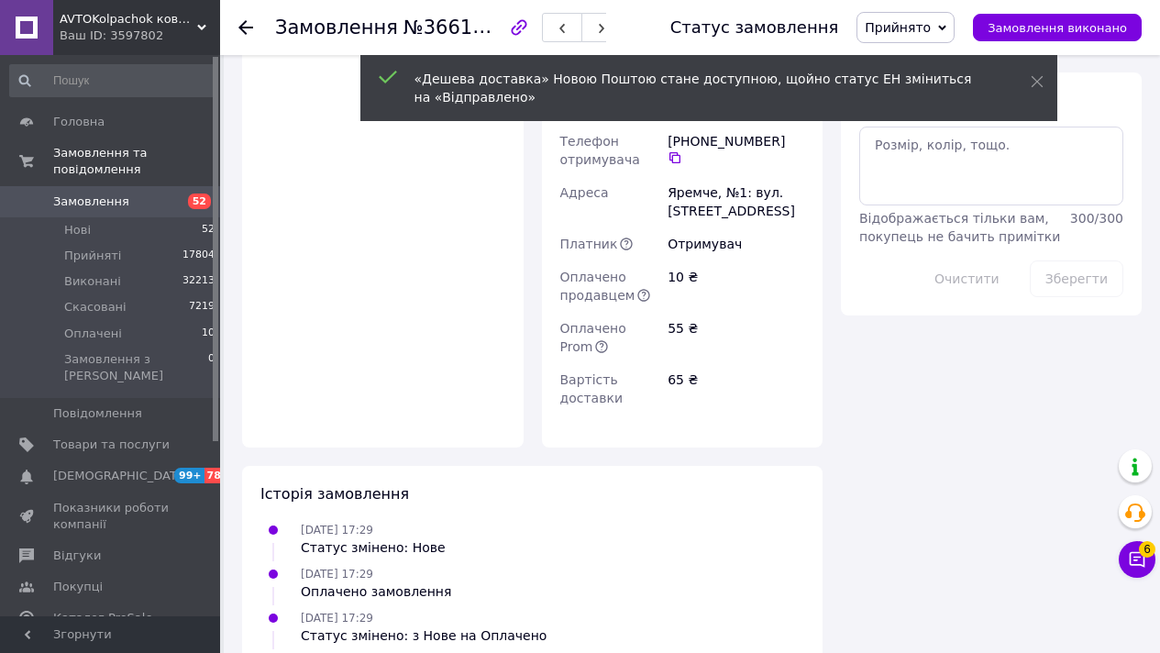
click at [158, 204] on span "Замовлення" at bounding box center [111, 201] width 116 height 17
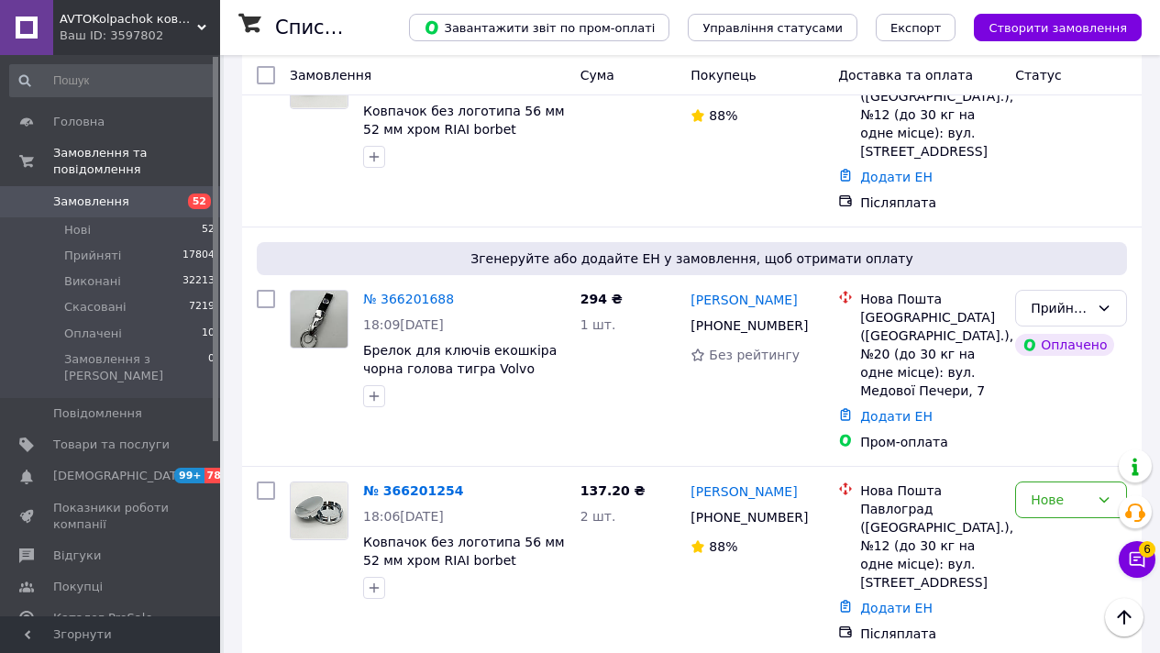
scroll to position [16513, 0]
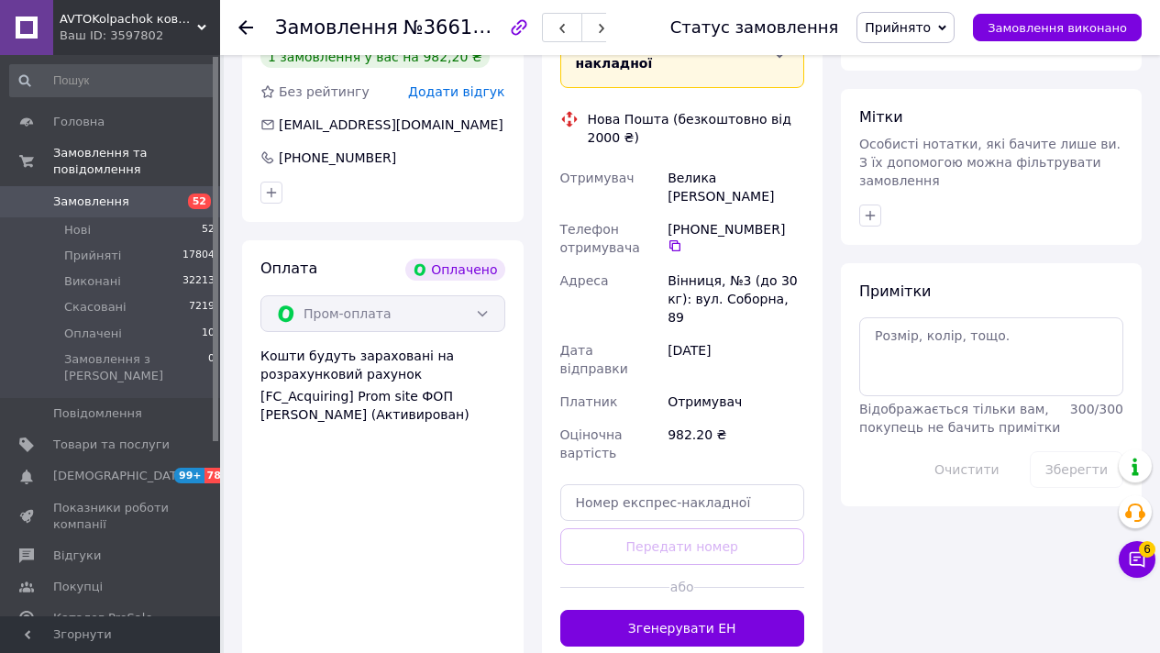
scroll to position [833, 0]
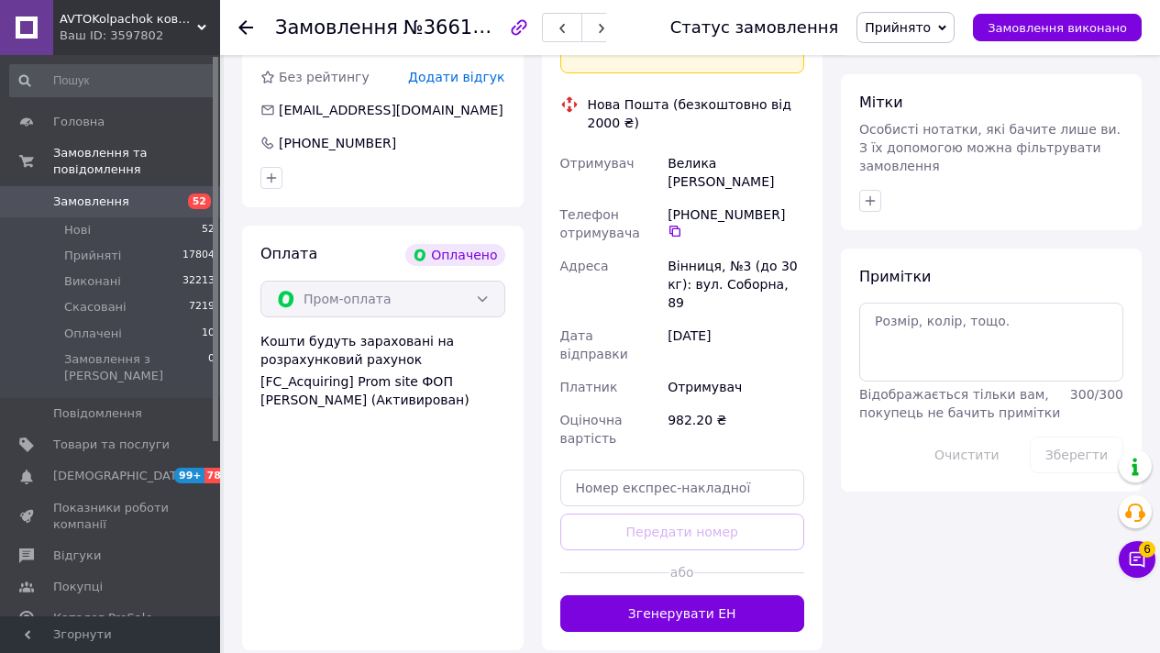
click at [735, 147] on div "Велика [PERSON_NAME]" at bounding box center [736, 172] width 144 height 51
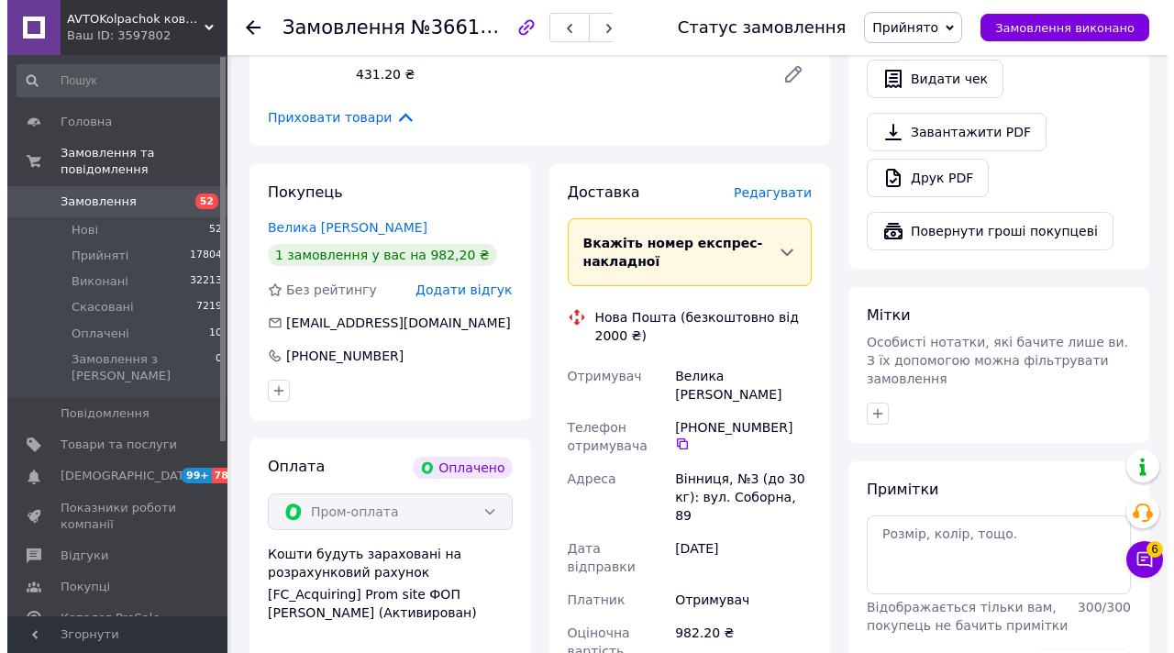
scroll to position [611, 0]
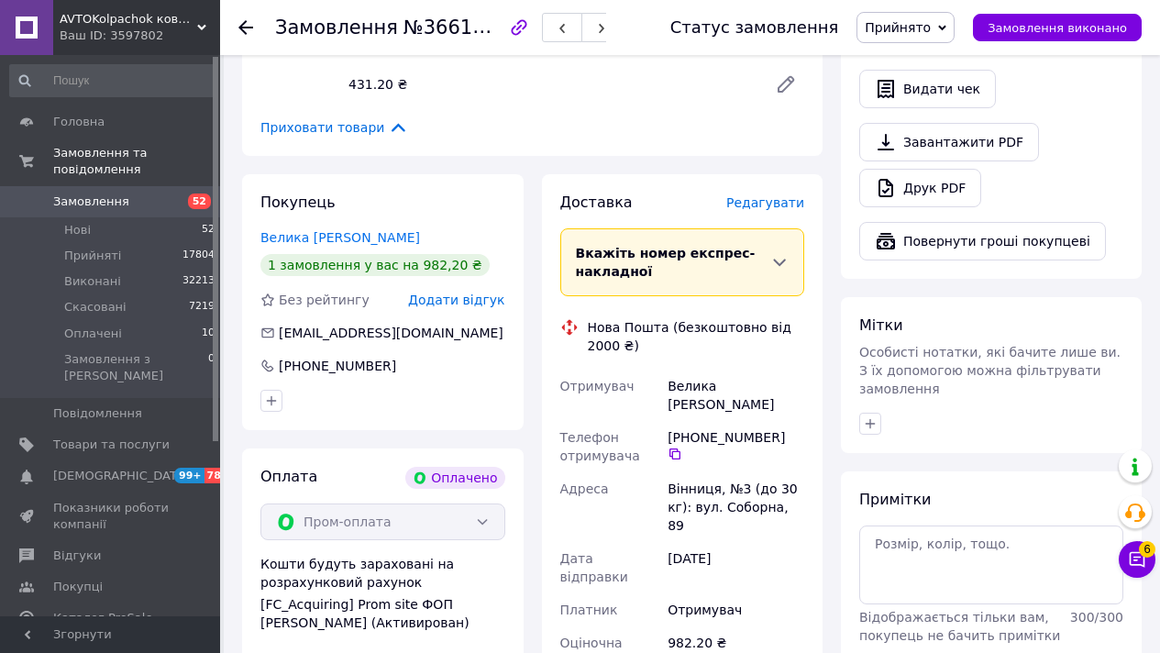
click at [766, 195] on span "Редагувати" at bounding box center [765, 202] width 78 height 15
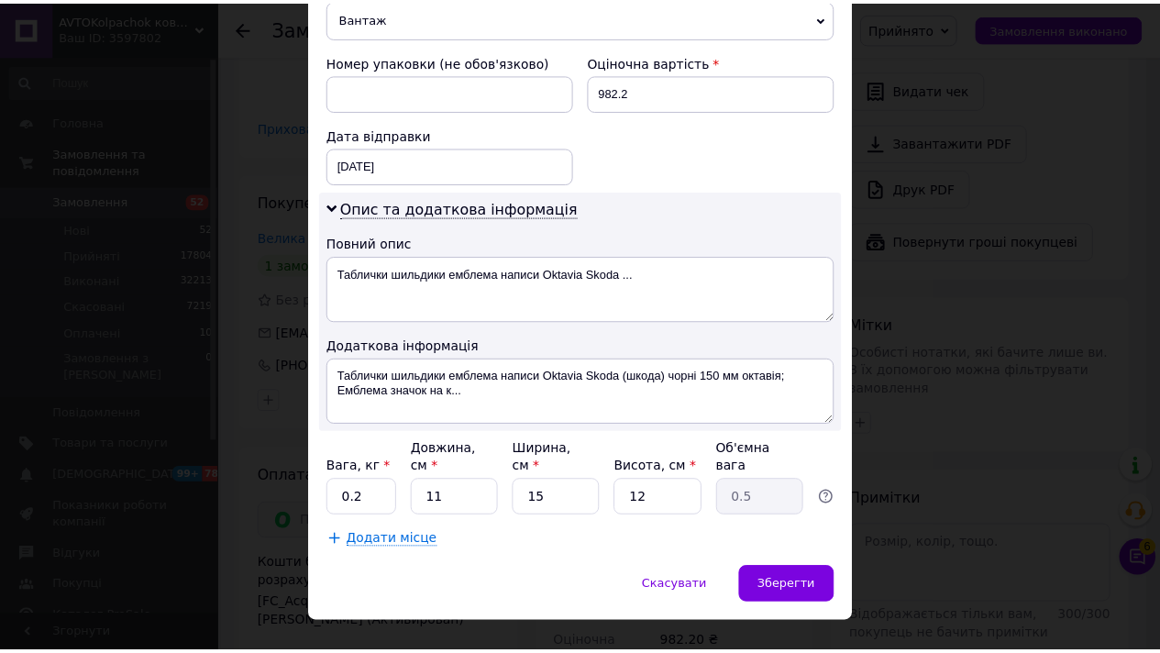
scroll to position [788, 0]
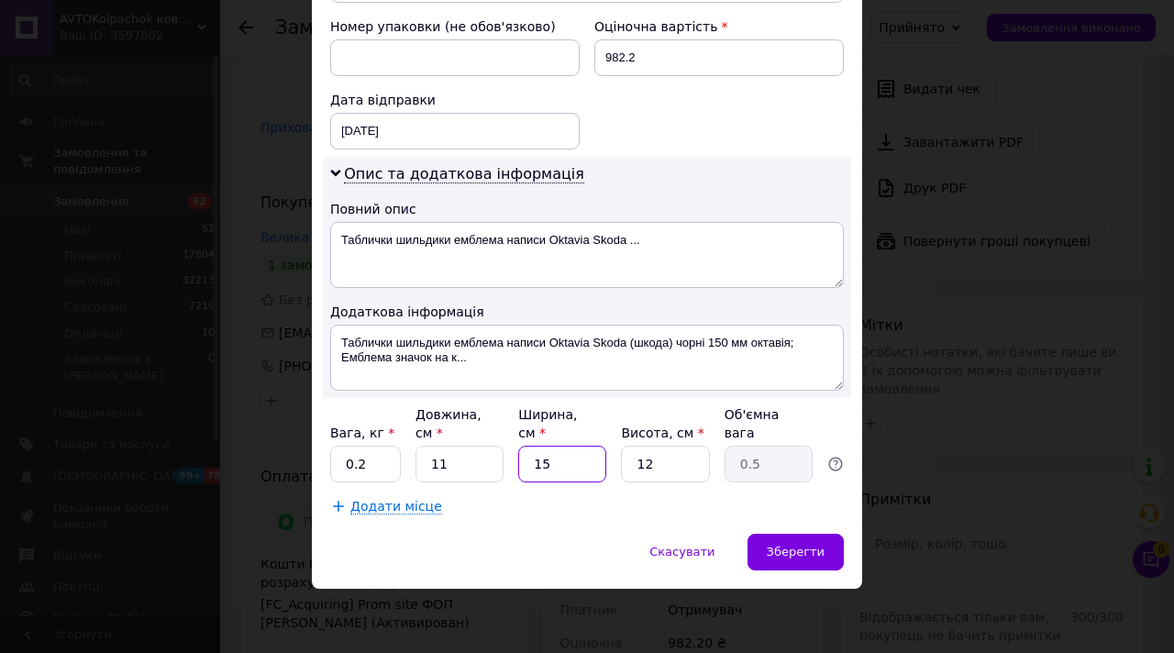
click at [595, 468] on input "15" at bounding box center [562, 464] width 88 height 37
type input "1"
type input "0.1"
type input "1"
click at [820, 544] on div "Зберегти" at bounding box center [795, 552] width 96 height 37
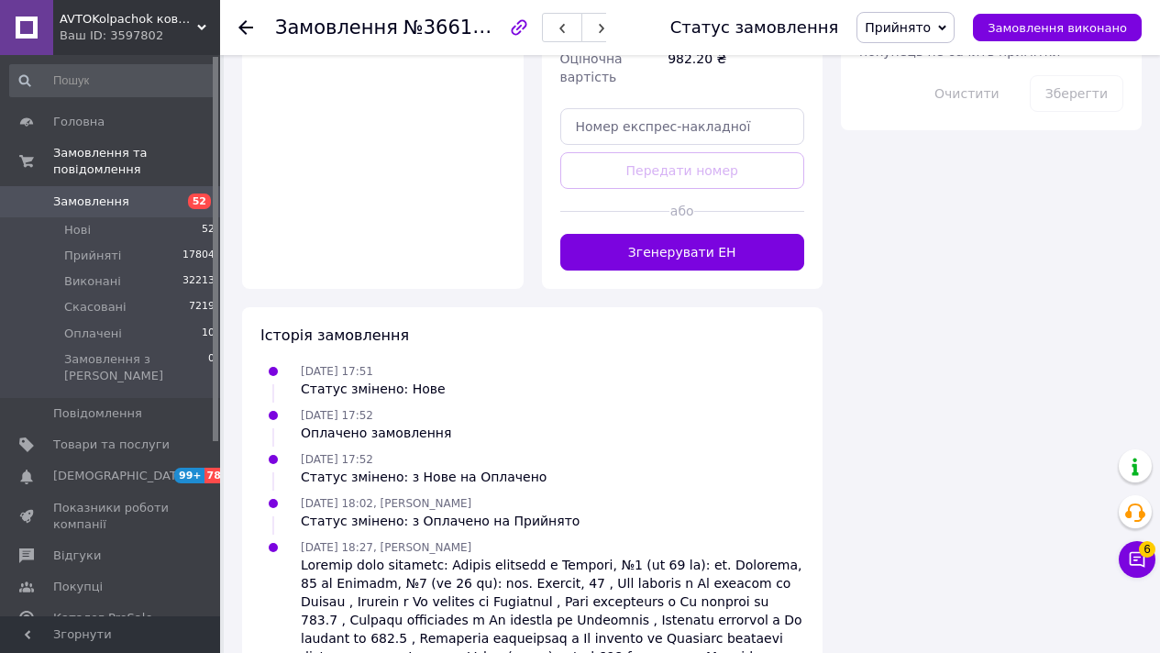
scroll to position [1219, 0]
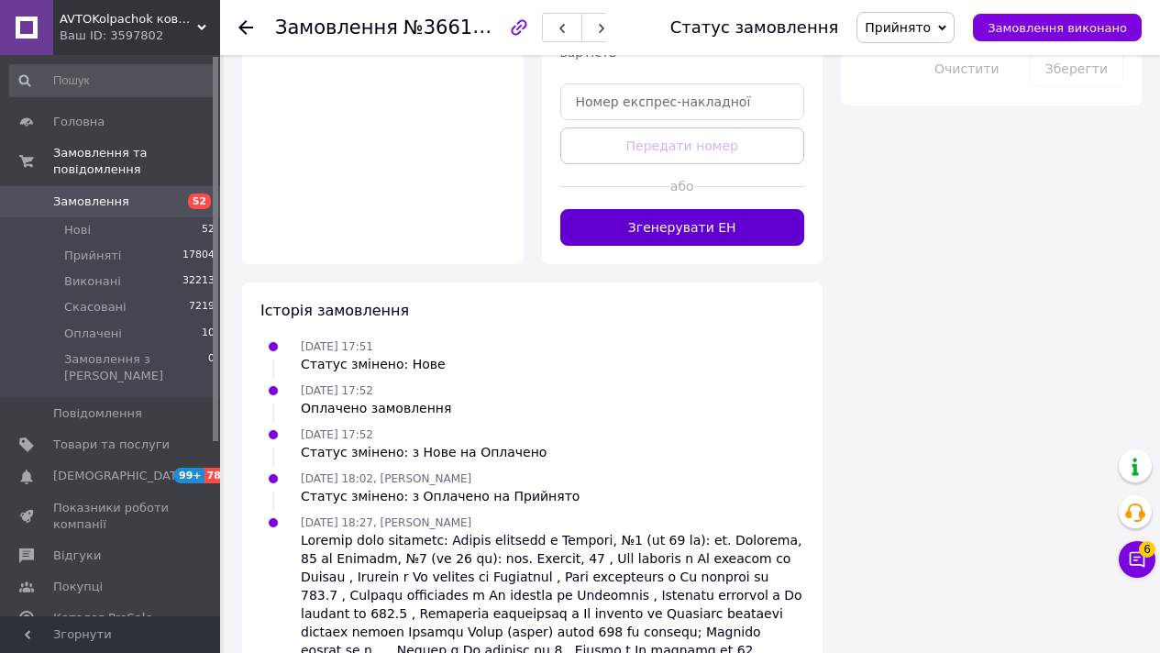
click at [752, 209] on button "Згенерувати ЕН" at bounding box center [682, 227] width 245 height 37
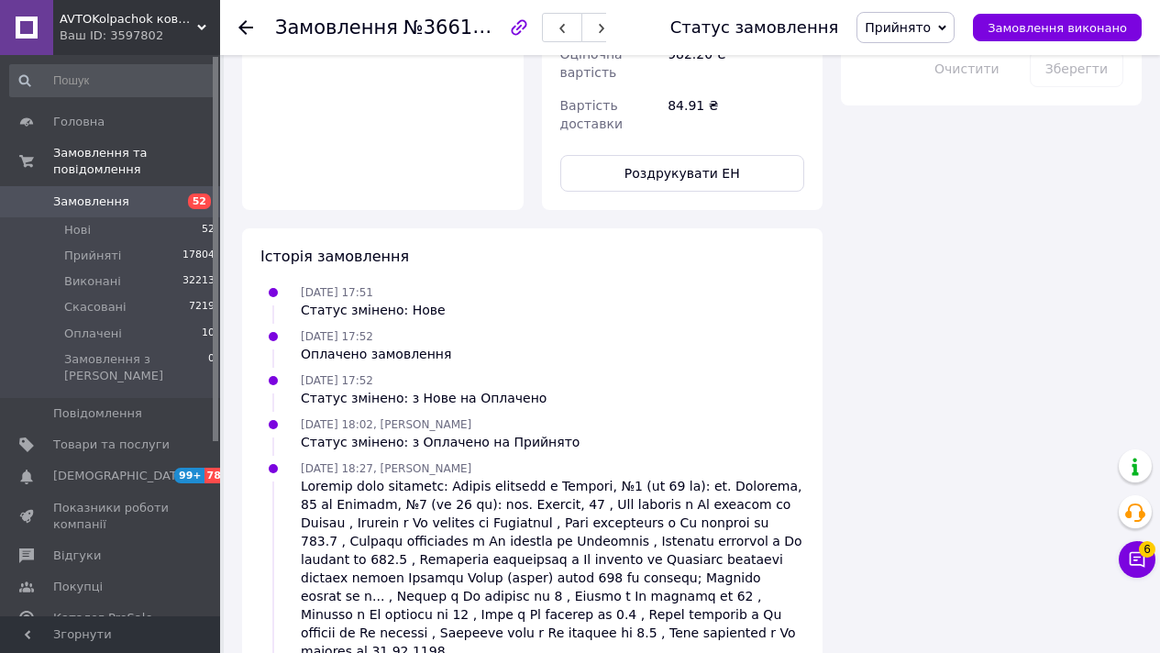
click at [109, 193] on span "Замовлення" at bounding box center [91, 201] width 76 height 17
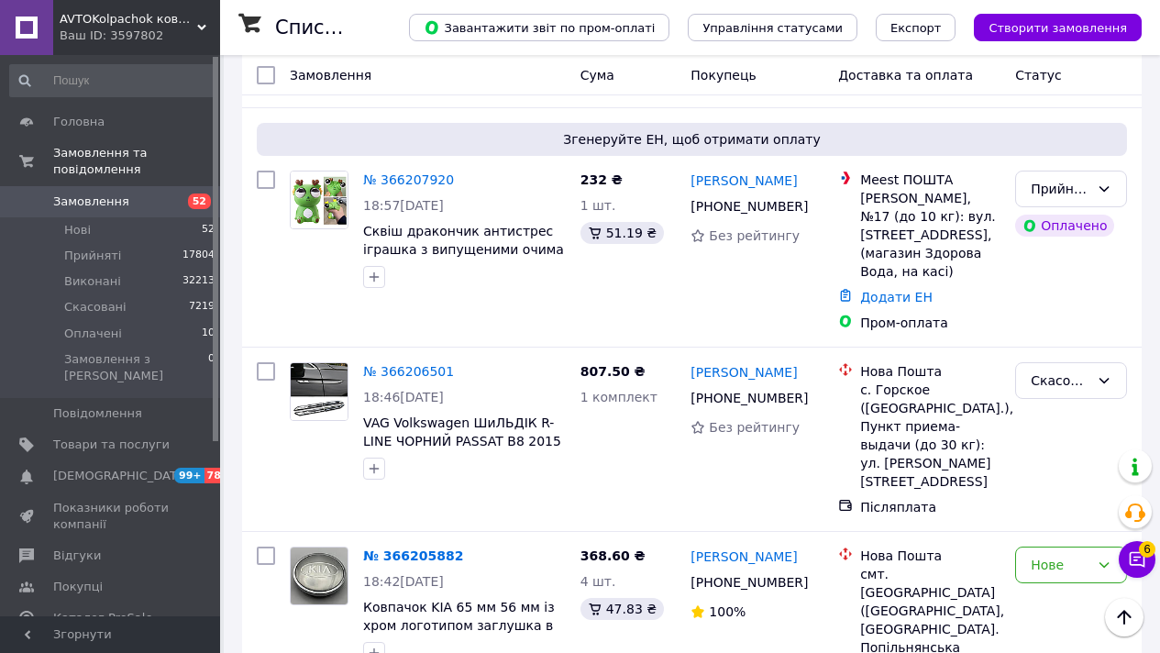
scroll to position [15770, 0]
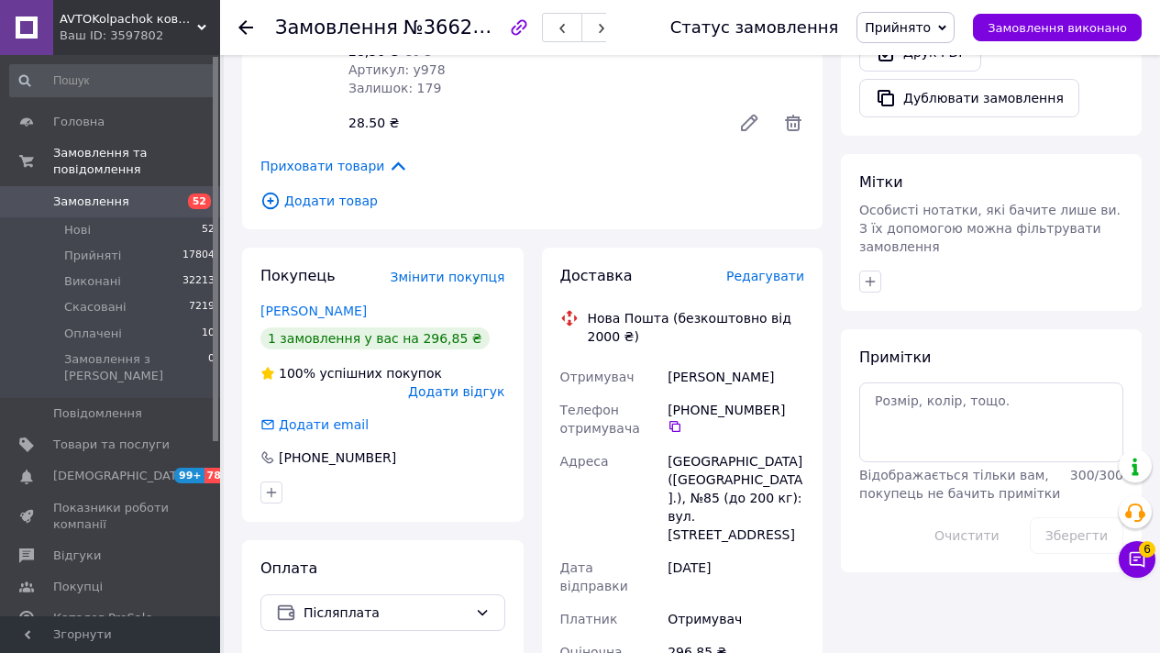
scroll to position [1410, 0]
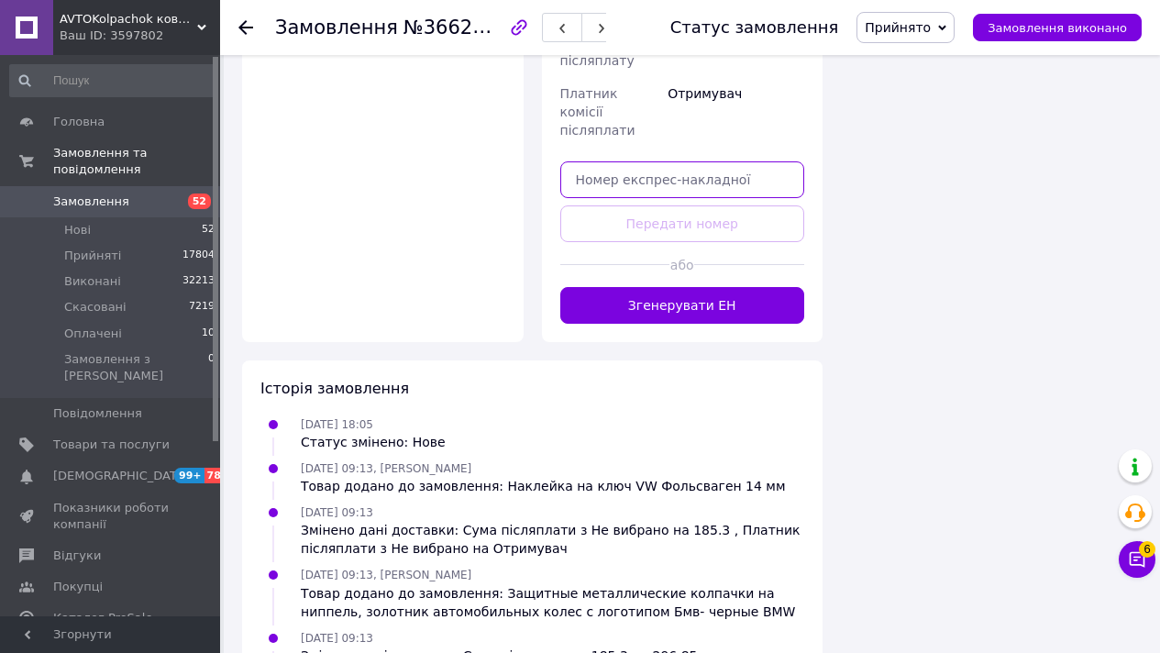
click at [560, 161] on input "text" at bounding box center [682, 179] width 245 height 37
paste input "20451269220571"
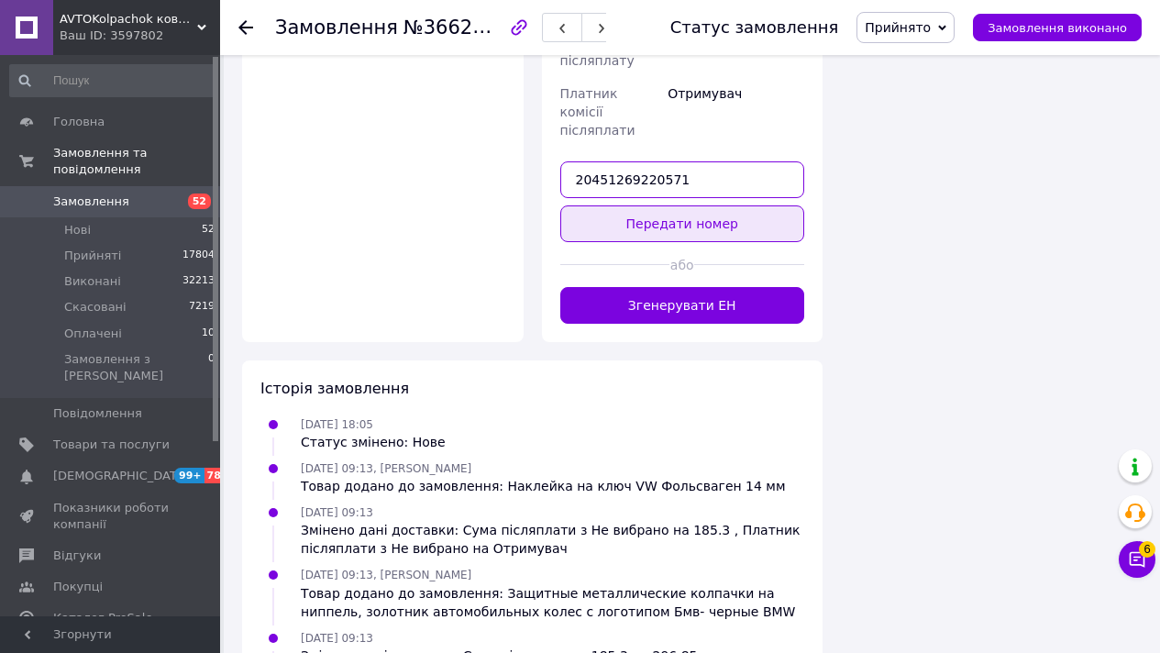
type input "20451269220571"
click at [632, 205] on button "Передати номер" at bounding box center [682, 223] width 245 height 37
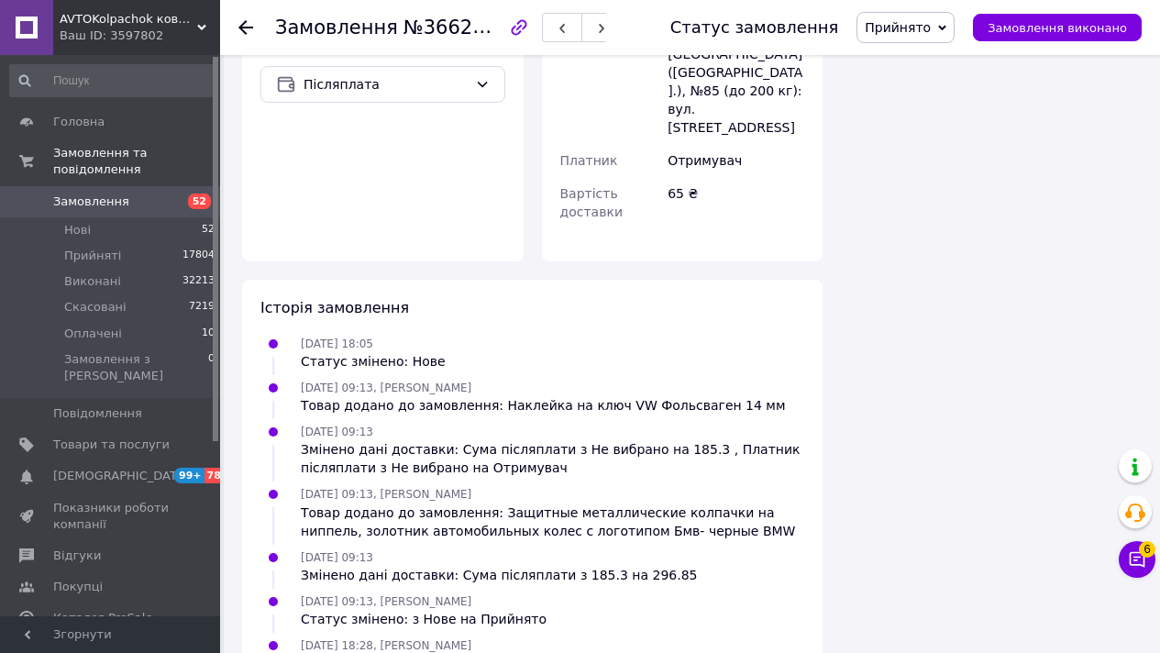
scroll to position [1237, 0]
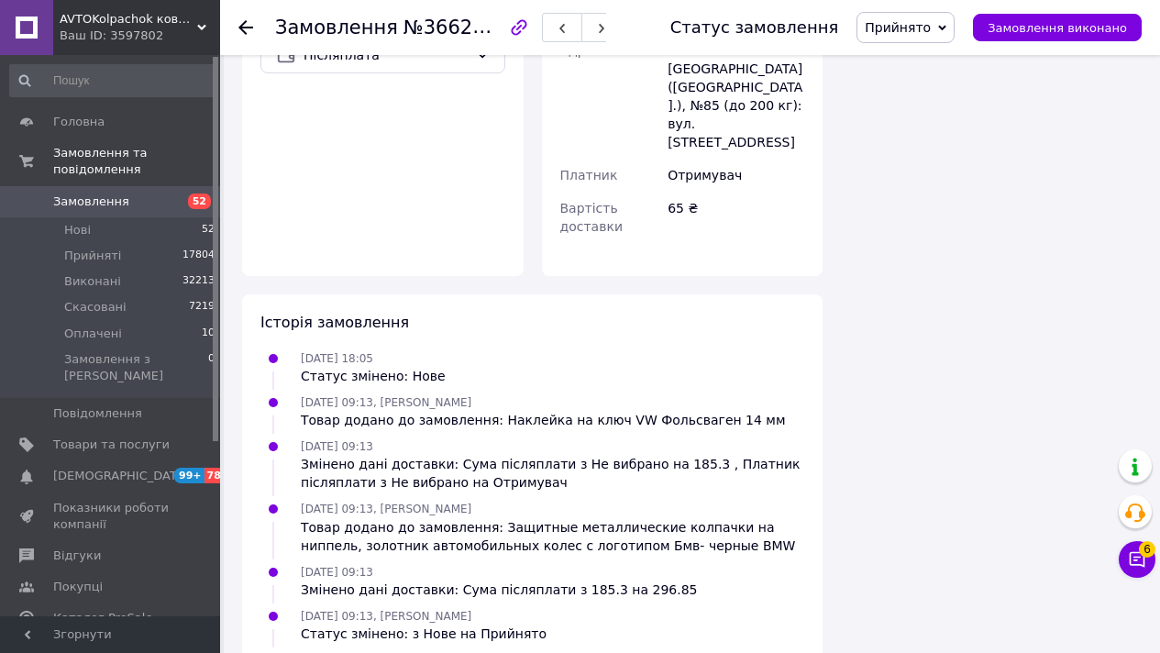
click at [138, 188] on link "Замовлення 52" at bounding box center [113, 201] width 226 height 31
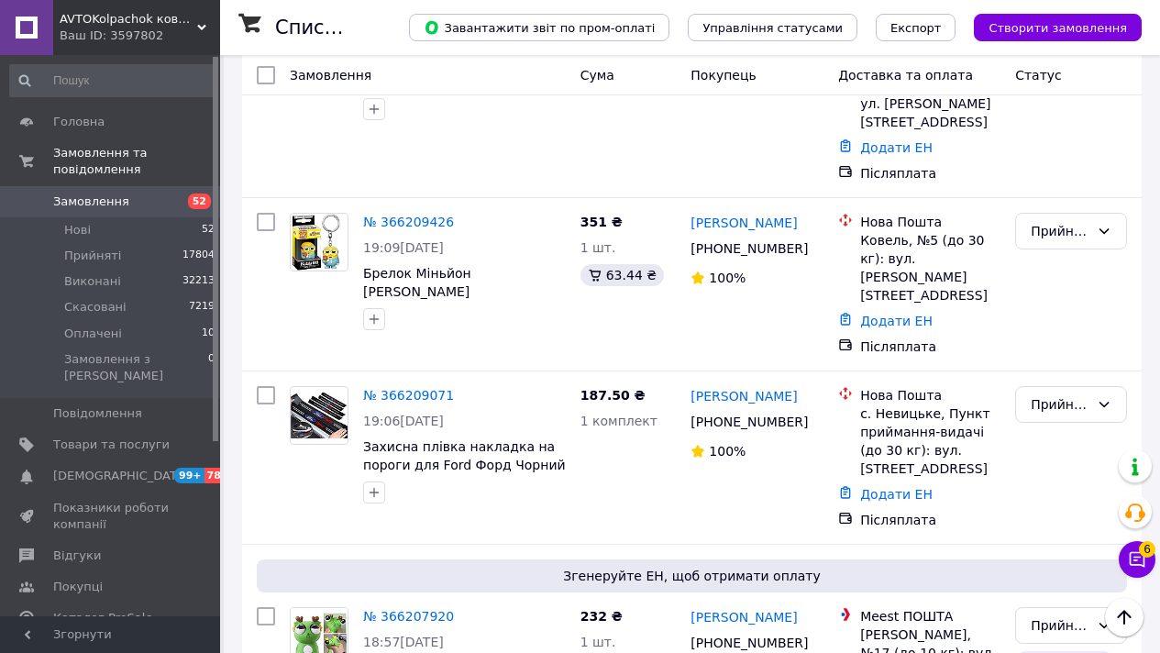
scroll to position [15325, 0]
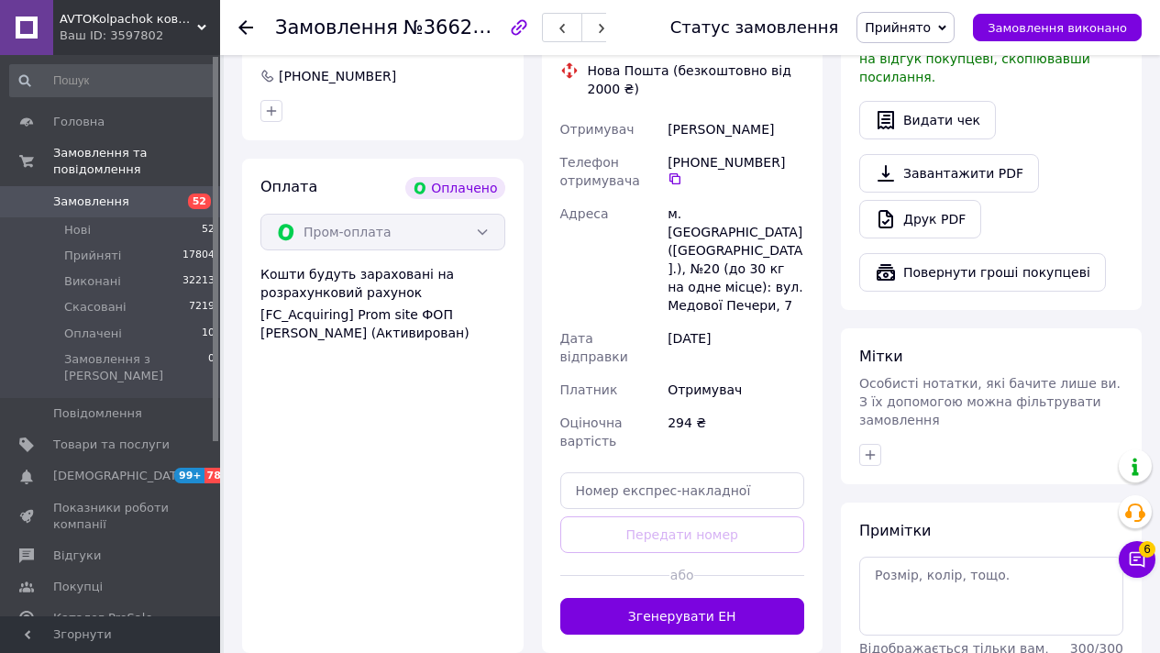
scroll to position [783, 0]
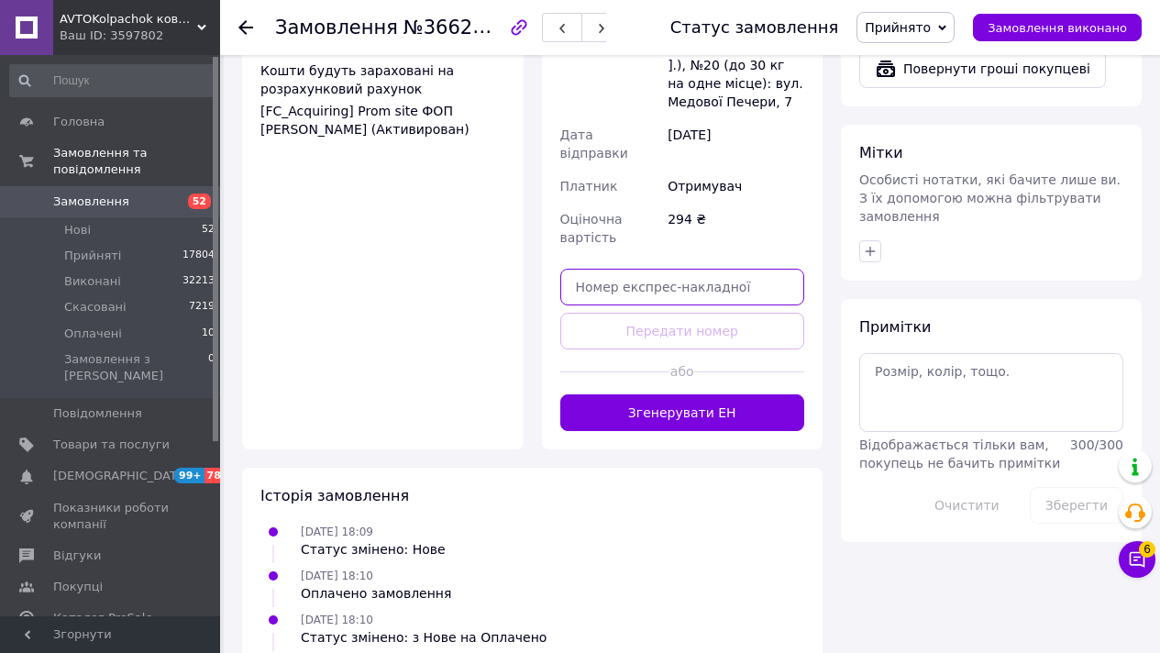
click at [656, 269] on input "text" at bounding box center [682, 287] width 245 height 37
paste input "20451269220939"
type input "20451269220939"
click at [638, 349] on div at bounding box center [615, 371] width 110 height 45
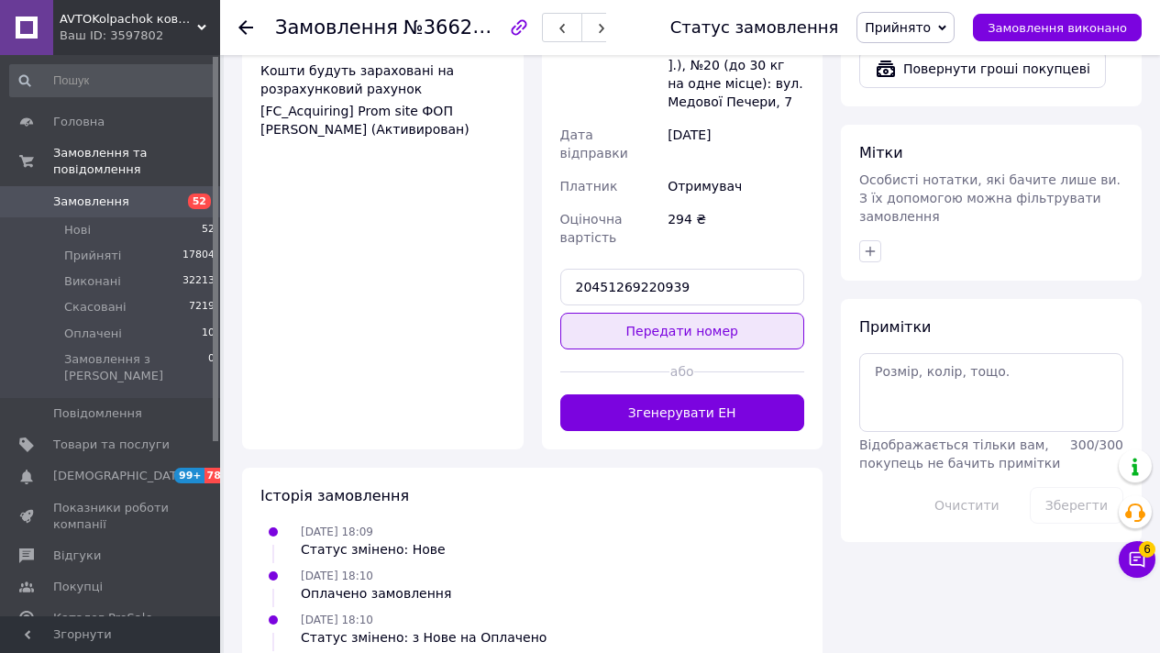
click at [677, 313] on button "Передати номер" at bounding box center [682, 331] width 245 height 37
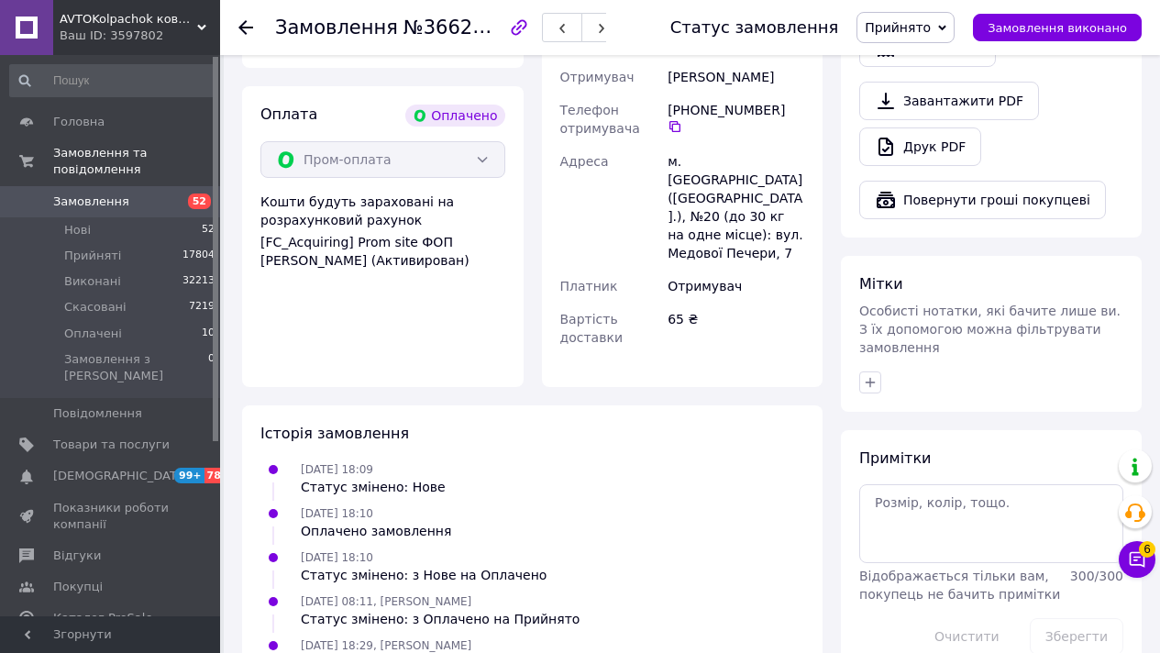
scroll to position [681, 0]
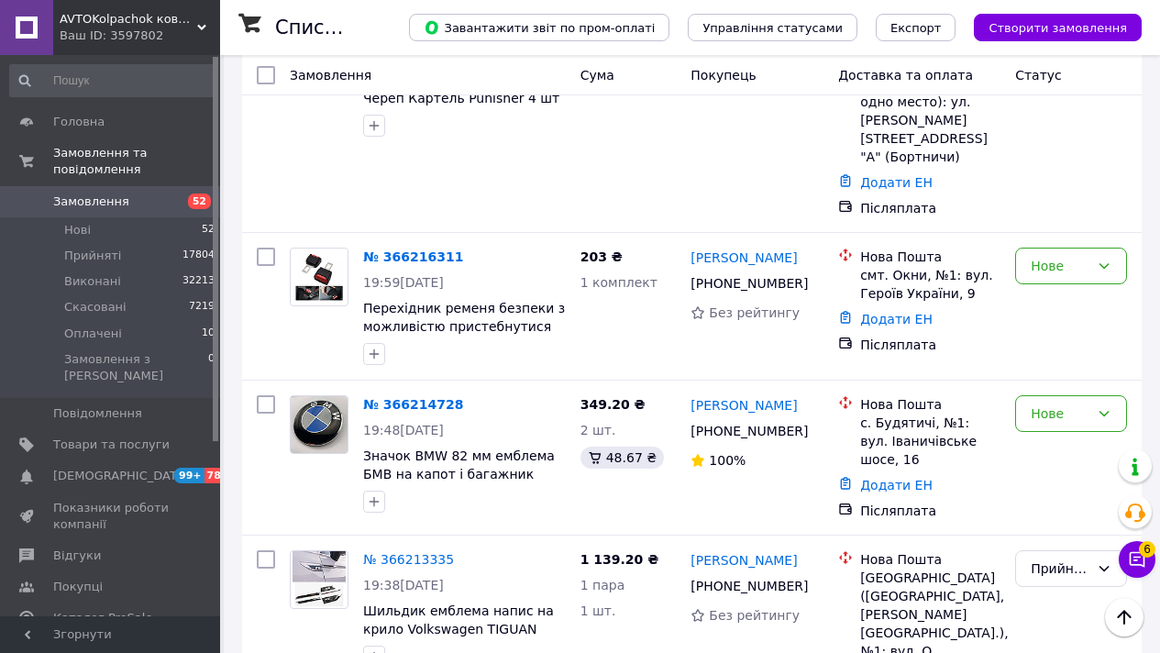
scroll to position [14576, 0]
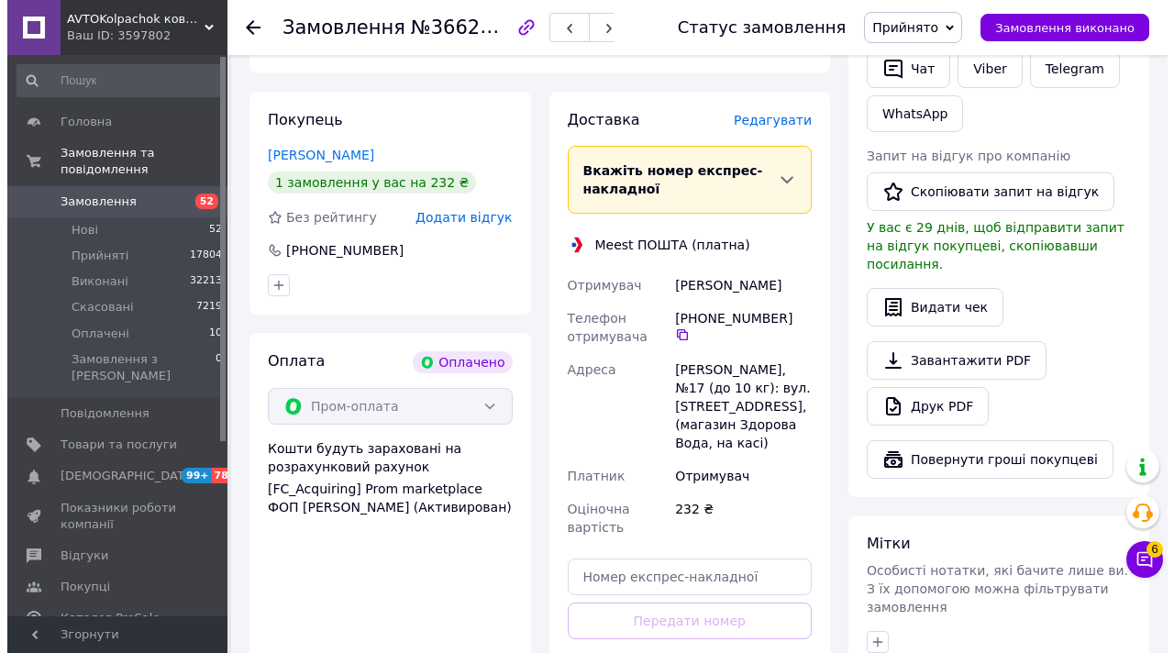
scroll to position [410, 0]
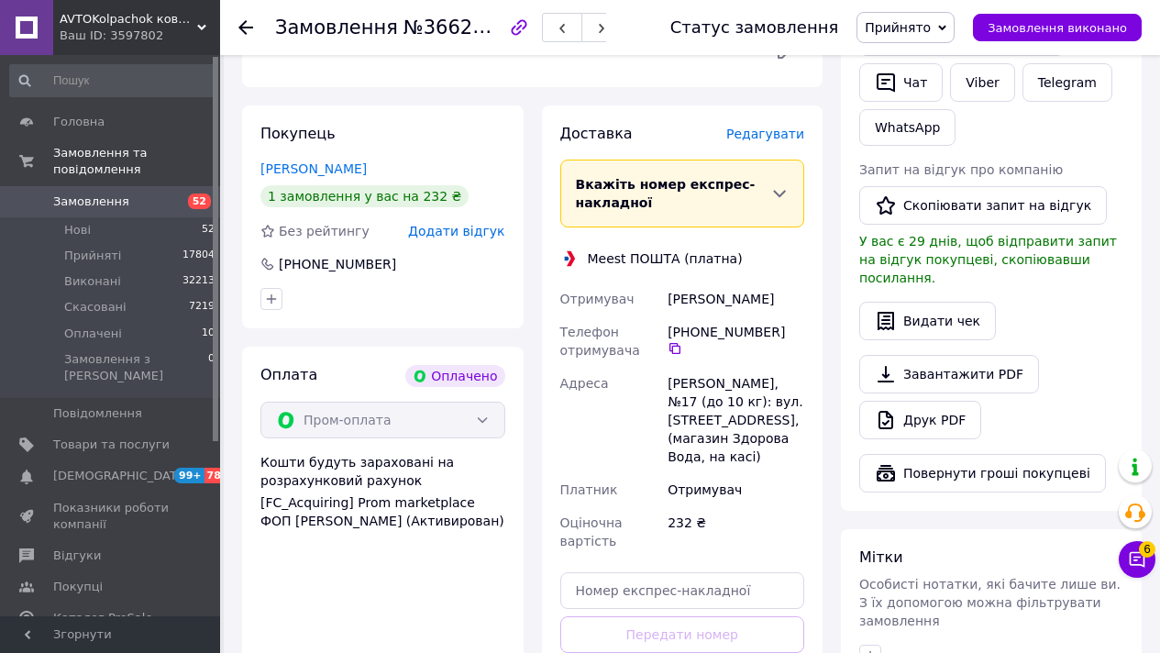
click at [766, 131] on span "Редагувати" at bounding box center [765, 134] width 78 height 15
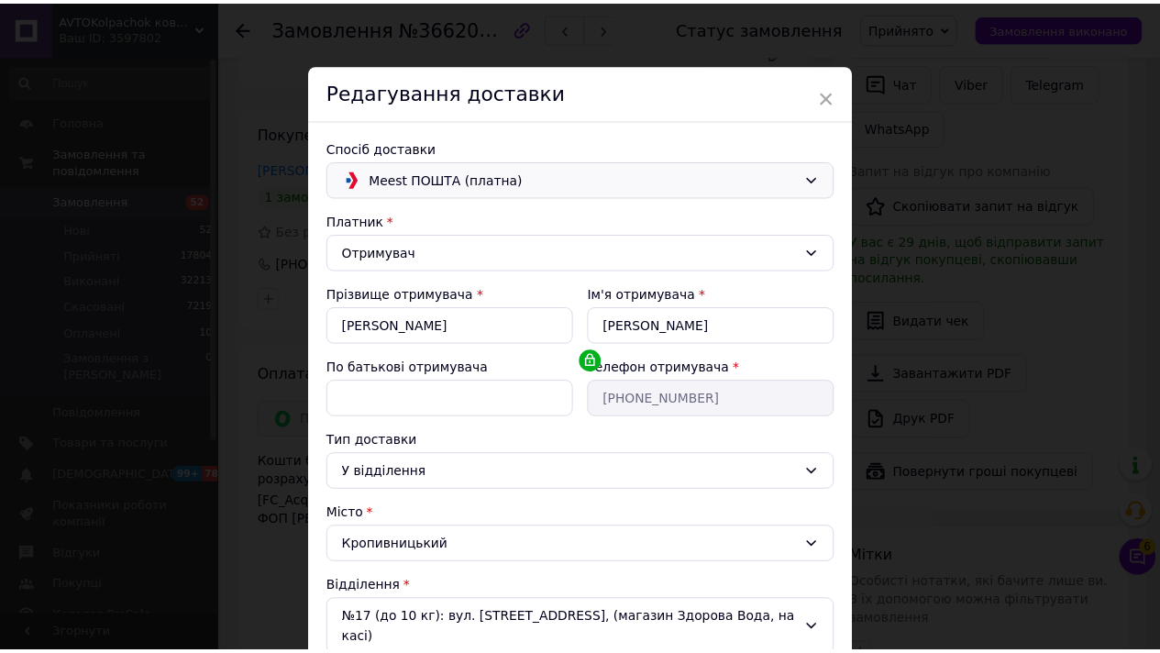
scroll to position [415, 0]
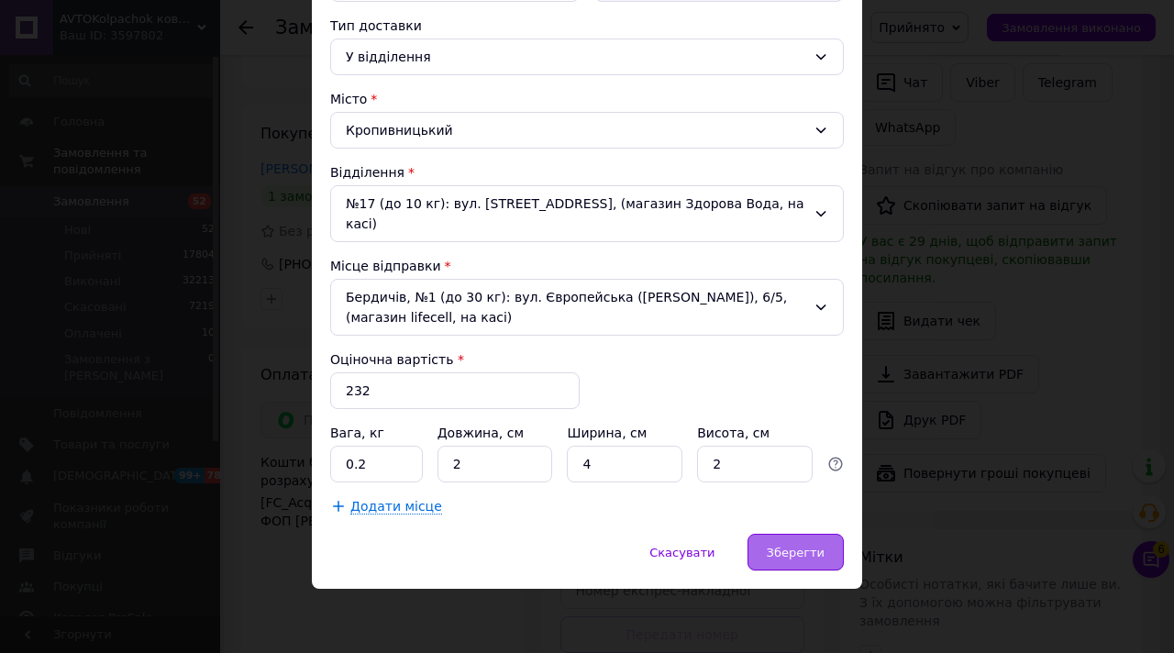
click at [785, 548] on span "Зберегти" at bounding box center [795, 553] width 58 height 14
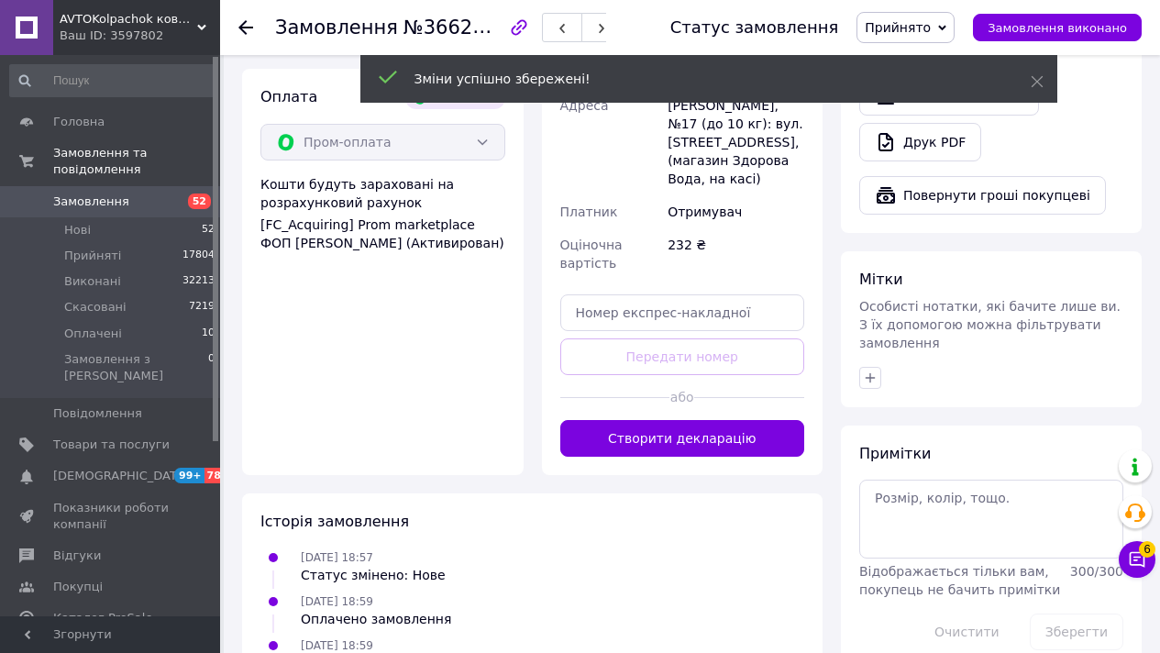
scroll to position [689, 0]
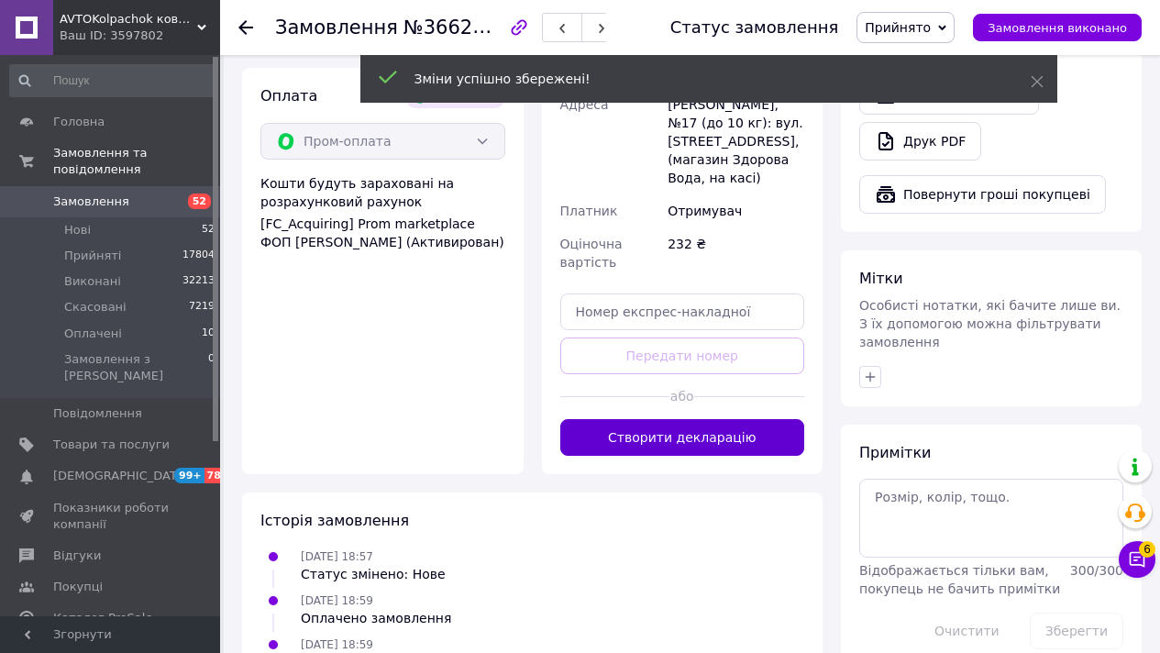
click at [768, 432] on button "Створити декларацію" at bounding box center [682, 437] width 245 height 37
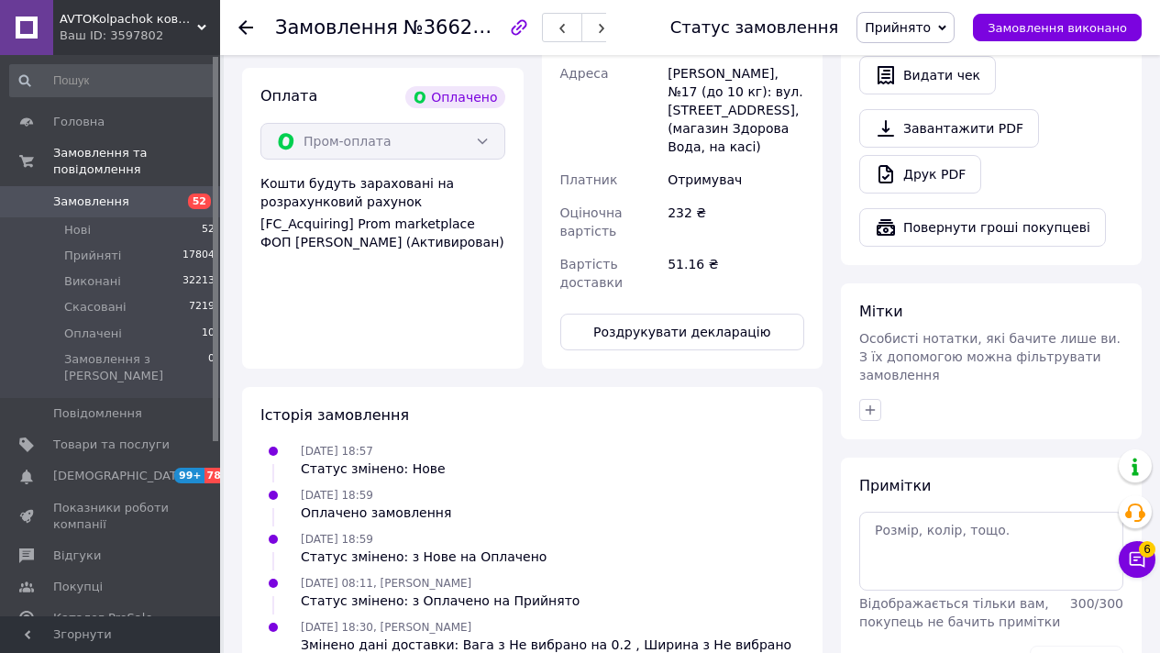
click at [182, 194] on span "52" at bounding box center [195, 201] width 50 height 17
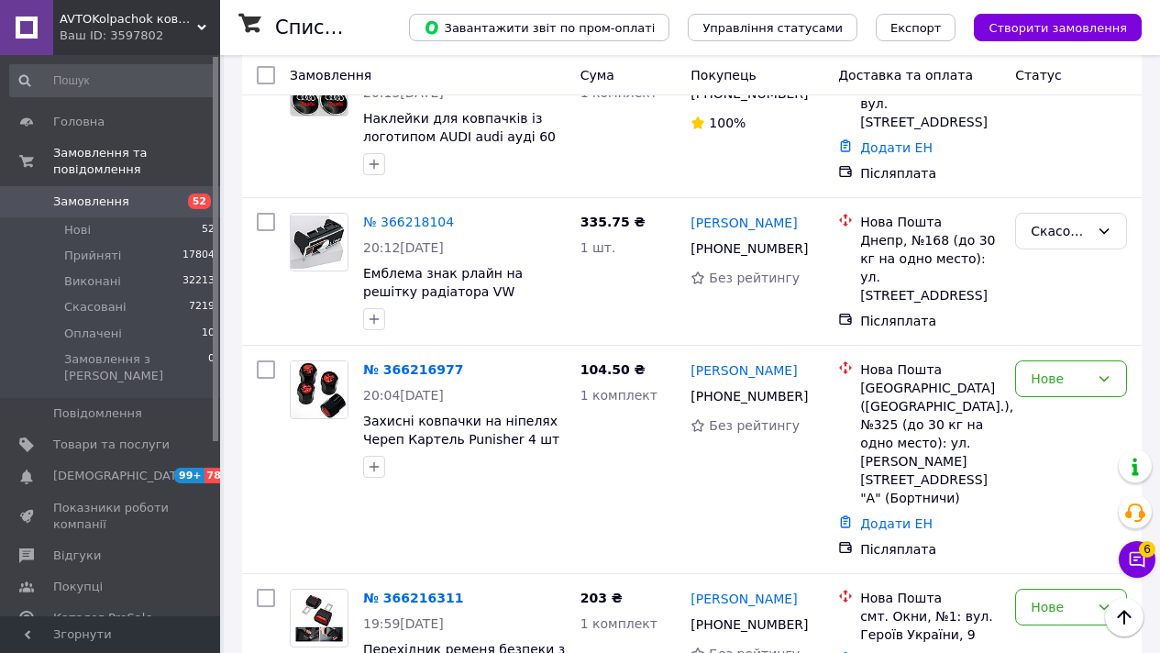
scroll to position [14233, 0]
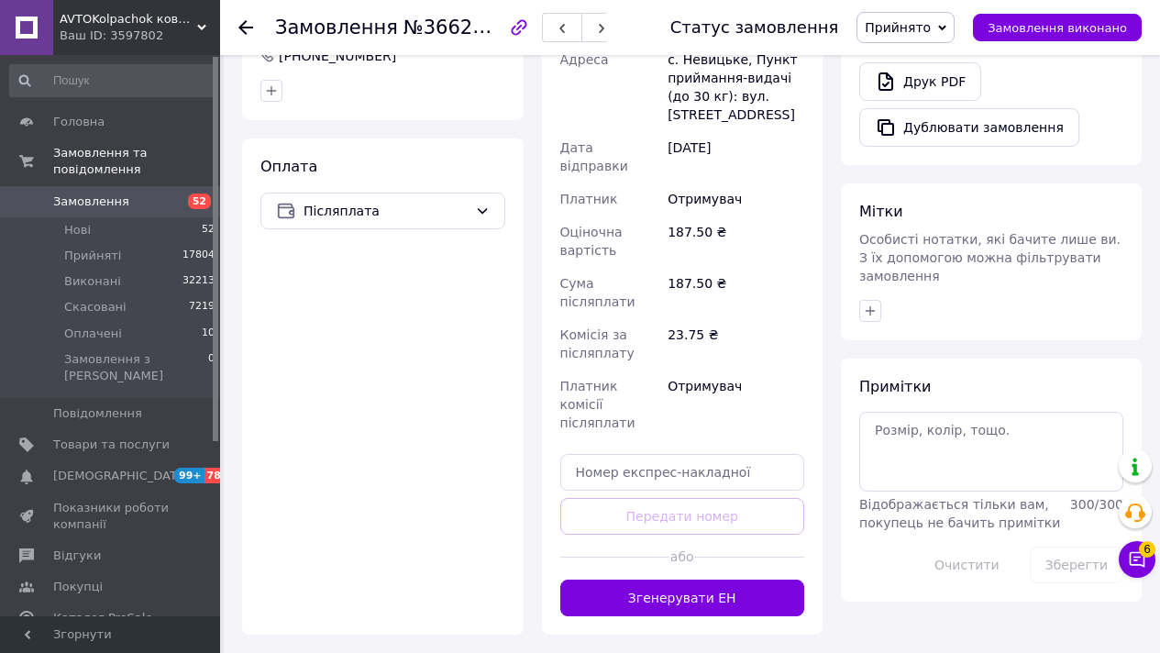
scroll to position [766, 0]
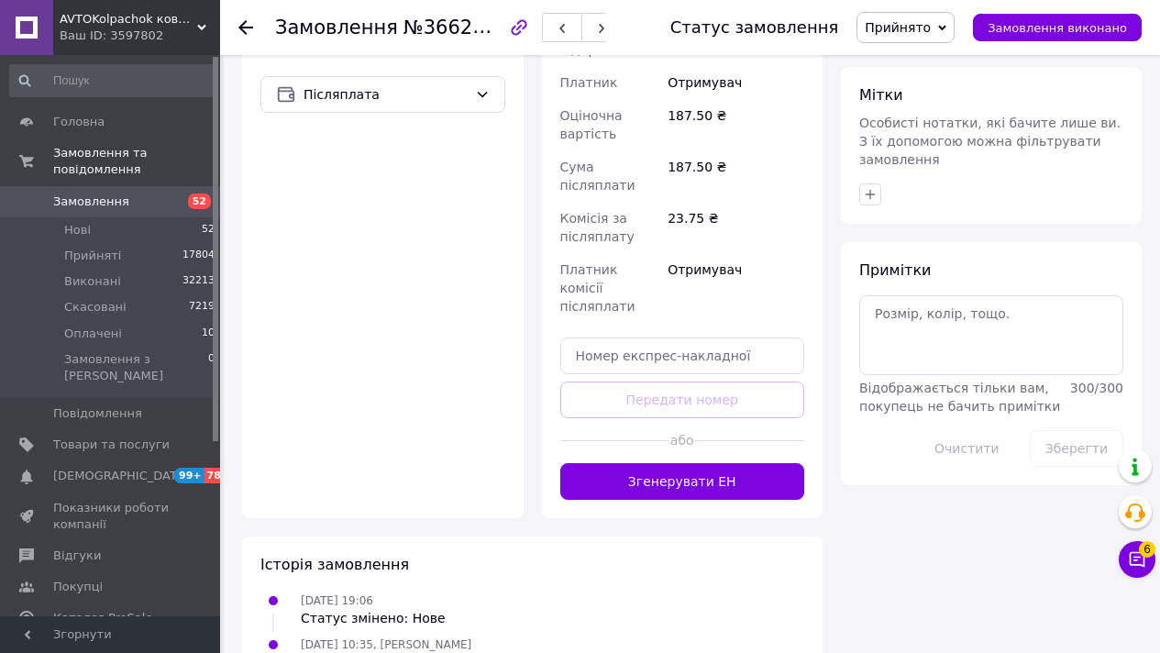
click at [650, 319] on div "Доставка Редагувати Нова Пошта (безкоштовно від 2000 ₴) Отримувач [PERSON_NAME]…" at bounding box center [682, 124] width 245 height 752
click at [656, 337] on input "text" at bounding box center [682, 355] width 245 height 37
paste input "20451269221646"
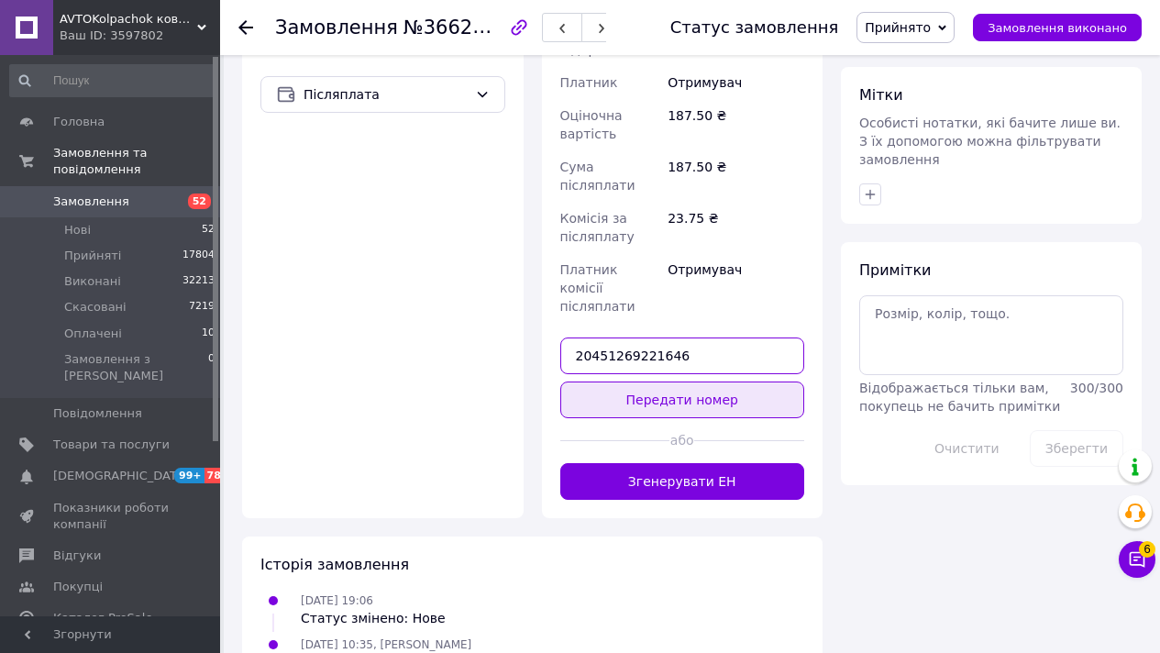
type input "20451269221646"
click at [656, 381] on button "Передати номер" at bounding box center [682, 399] width 245 height 37
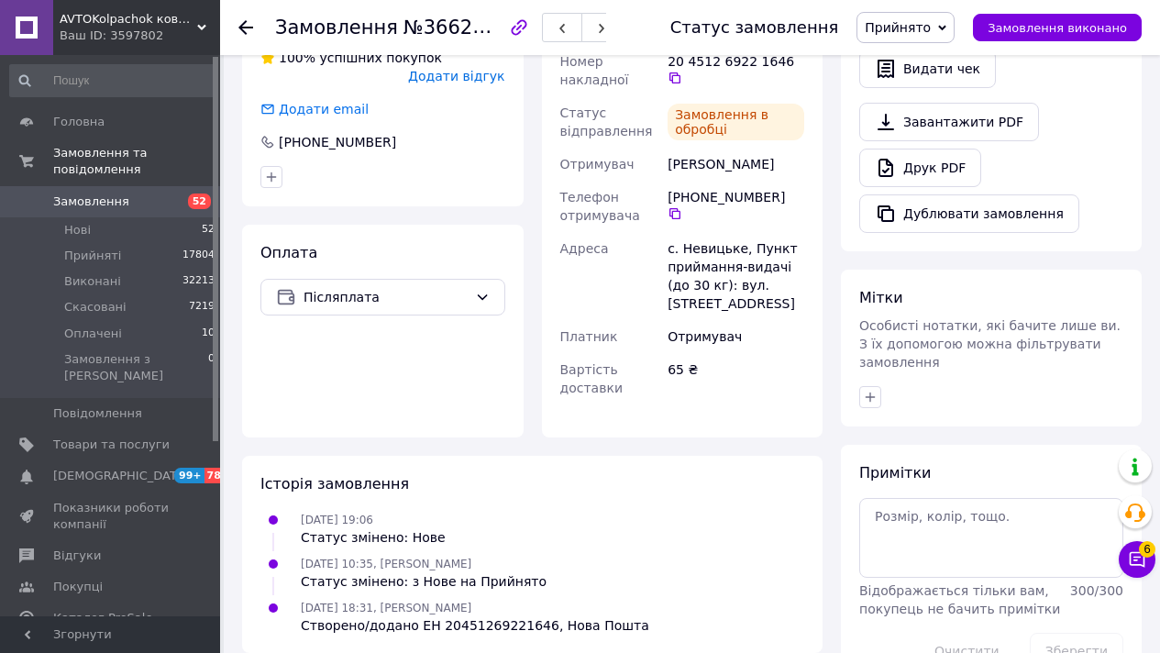
scroll to position [593, 0]
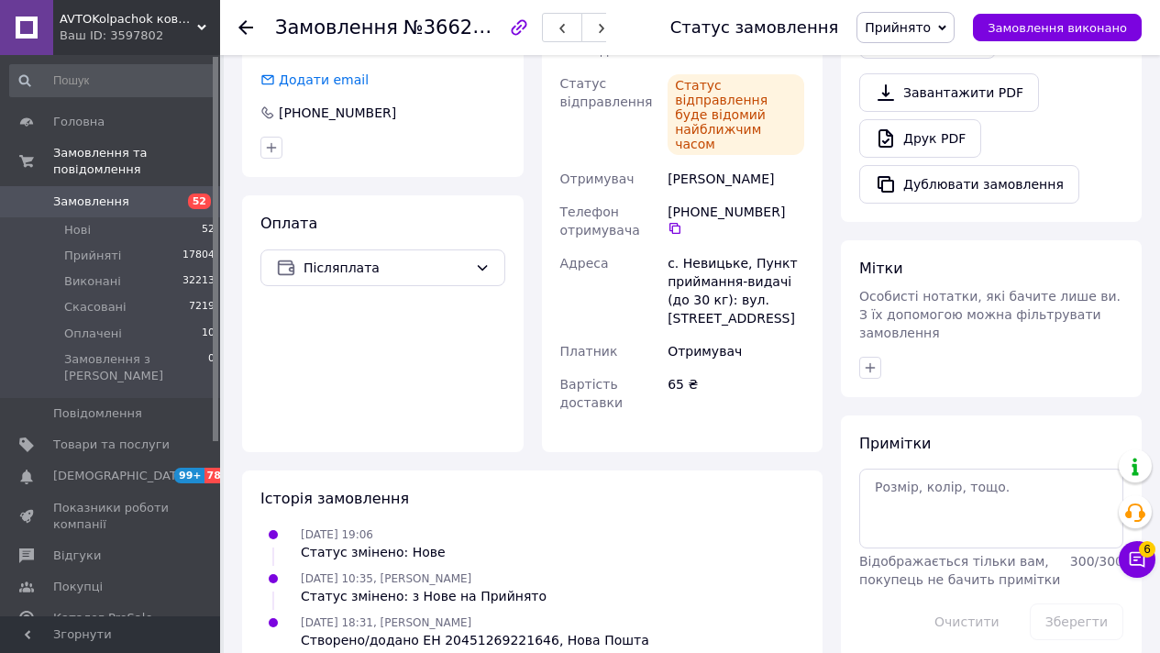
click at [149, 199] on span "Замовлення" at bounding box center [111, 201] width 116 height 17
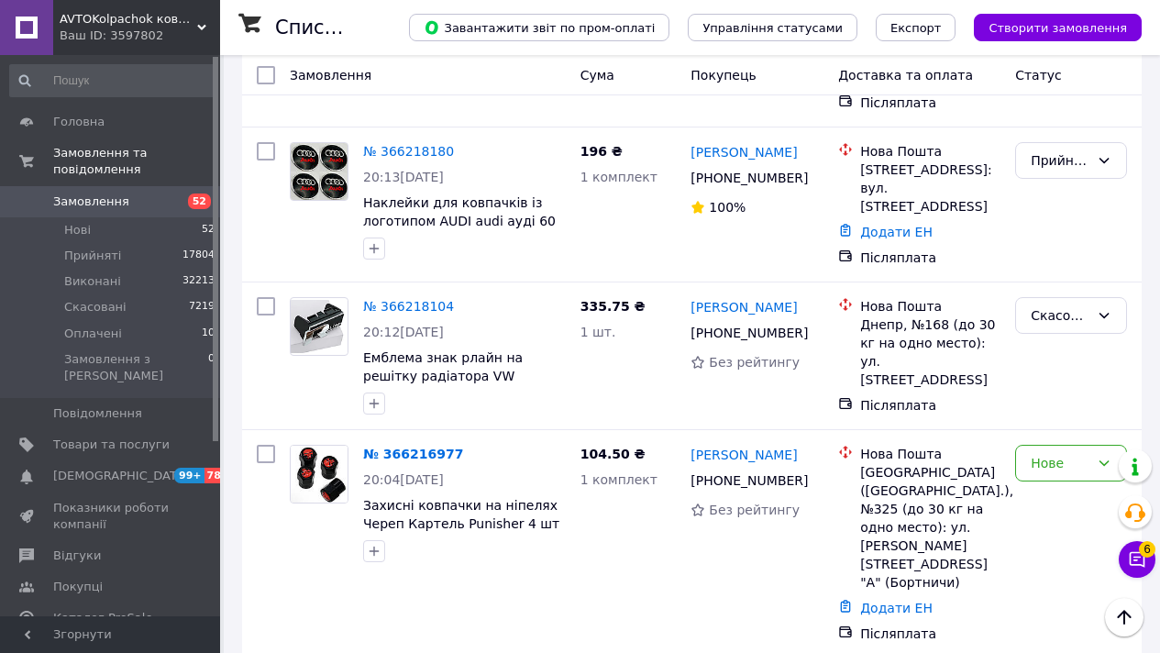
scroll to position [14192, 0]
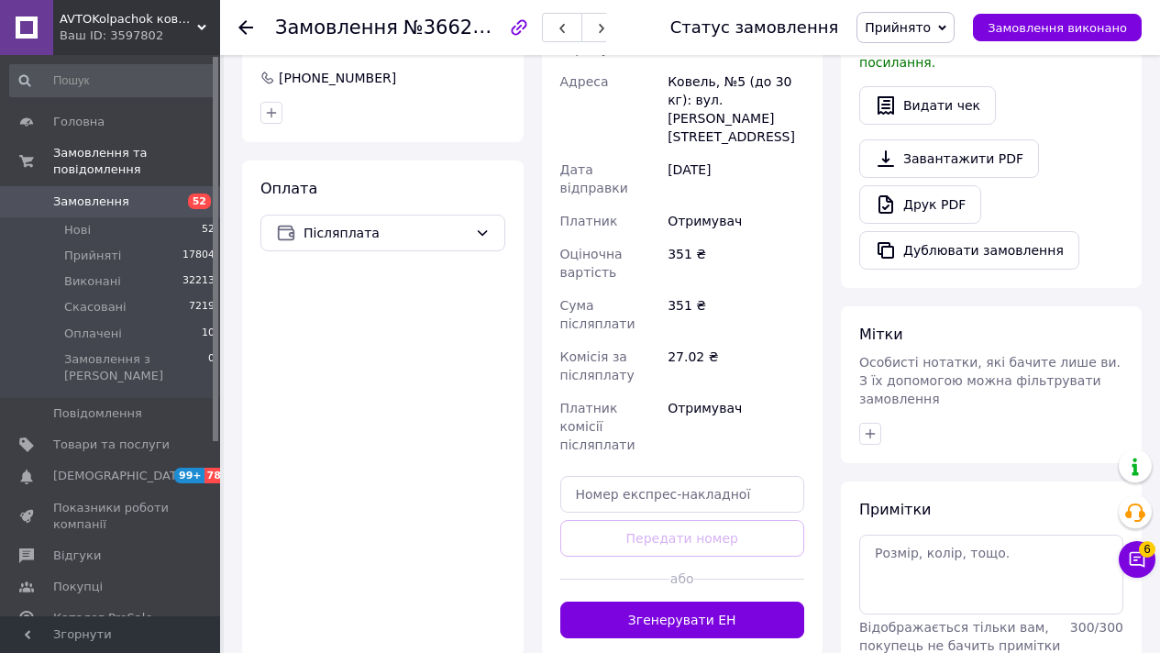
scroll to position [708, 0]
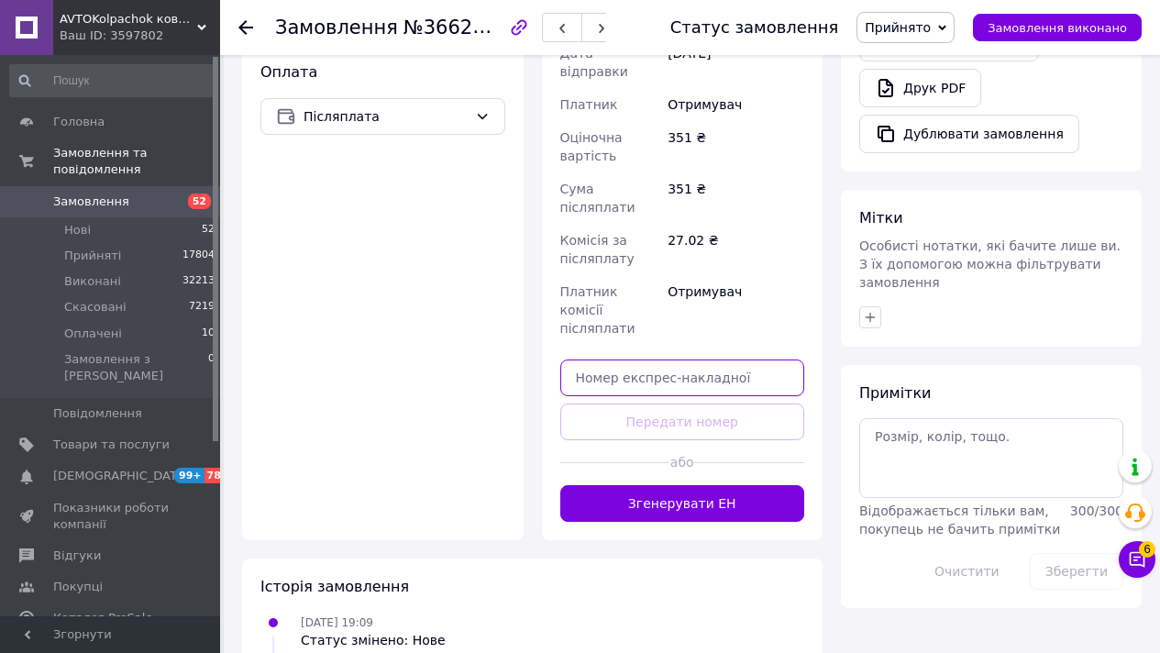
click at [599, 359] on input "text" at bounding box center [682, 377] width 245 height 37
paste input "20451269222072"
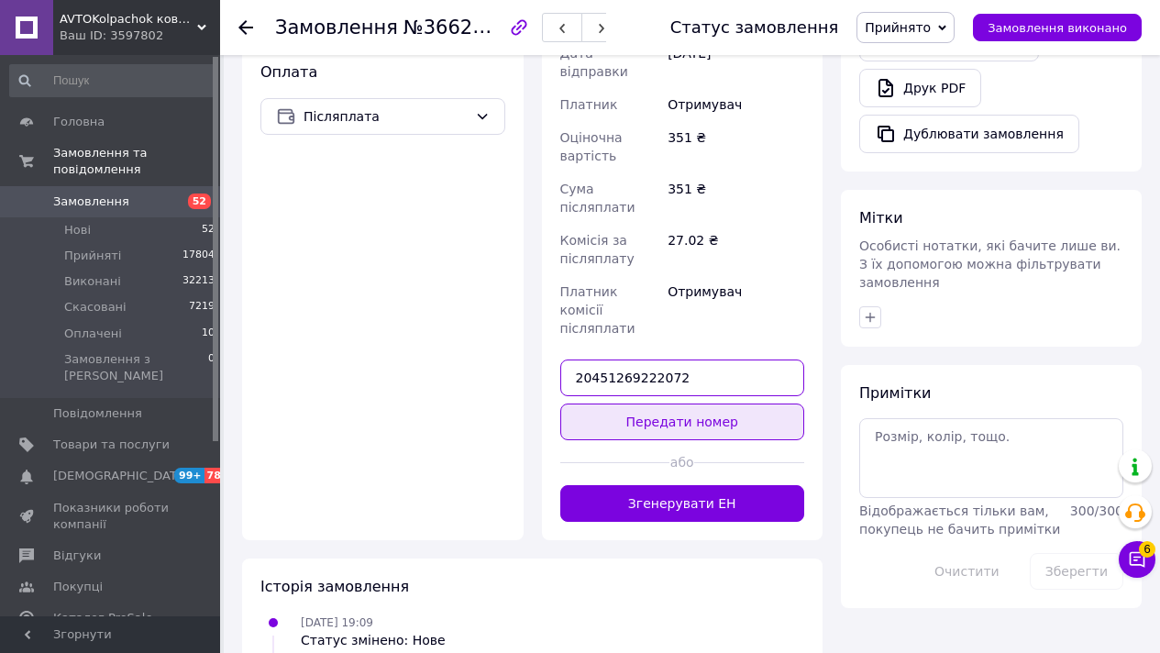
type input "20451269222072"
click at [601, 403] on button "Передати номер" at bounding box center [682, 421] width 245 height 37
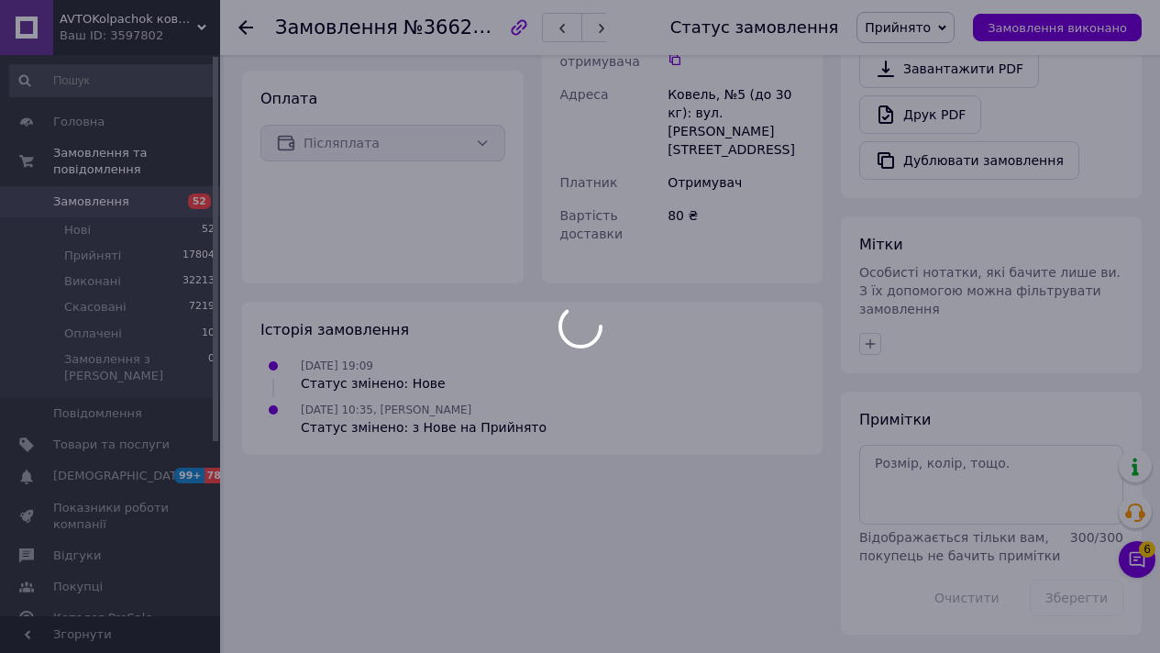
scroll to position [662, 0]
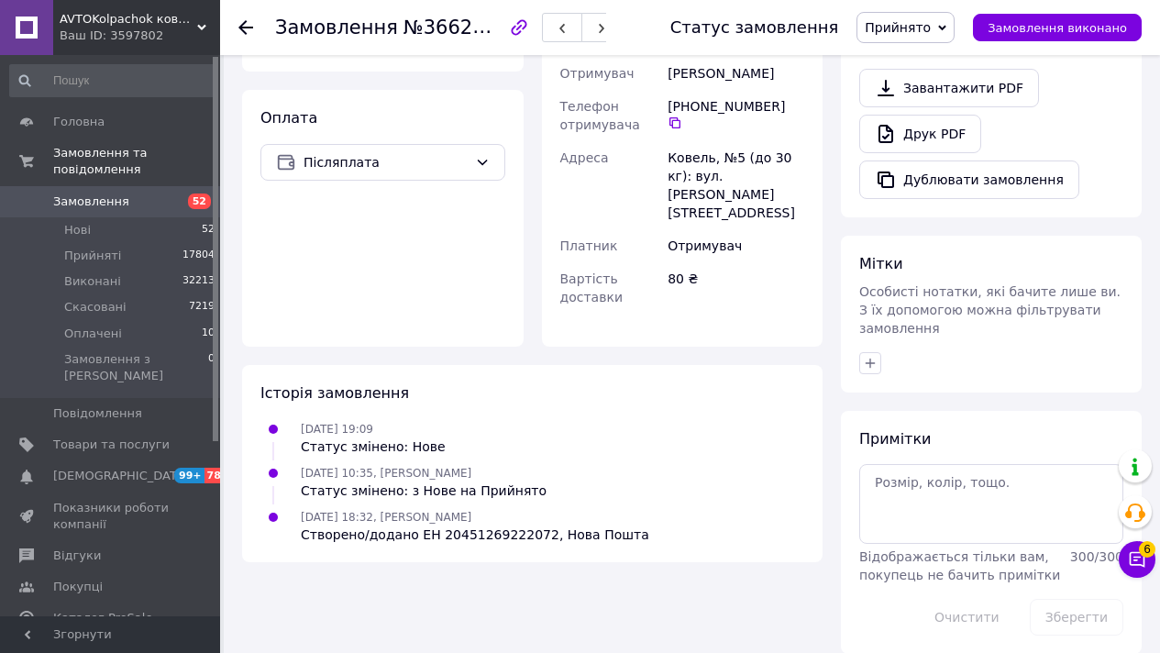
click at [155, 198] on span "Замовлення" at bounding box center [111, 201] width 116 height 17
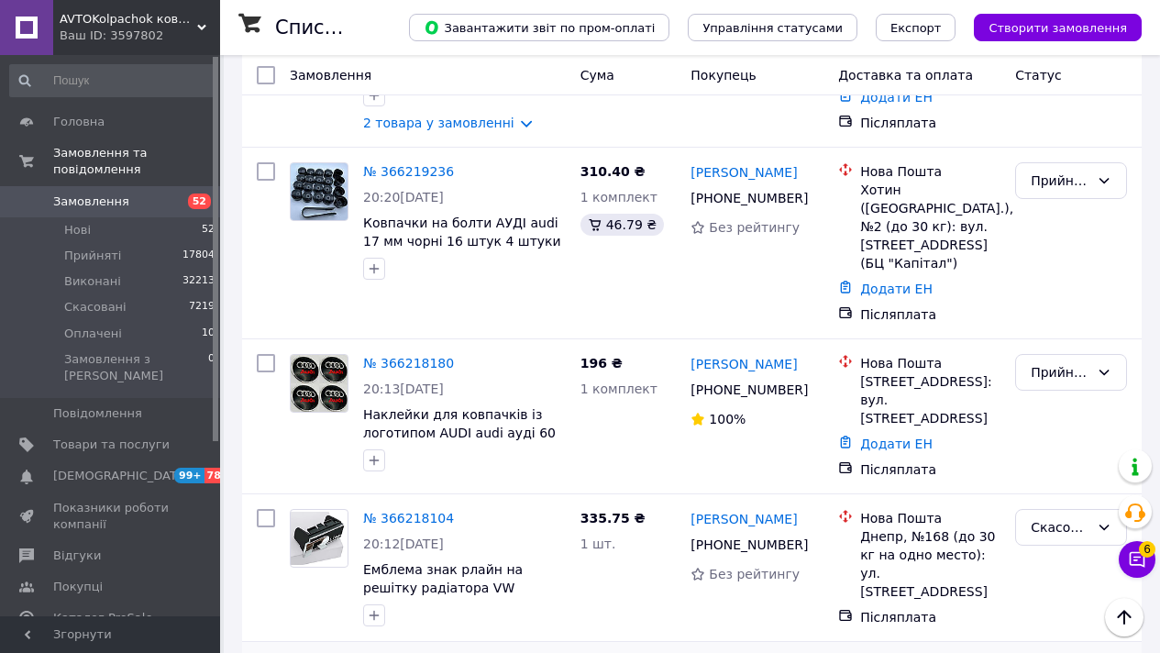
scroll to position [13926, 0]
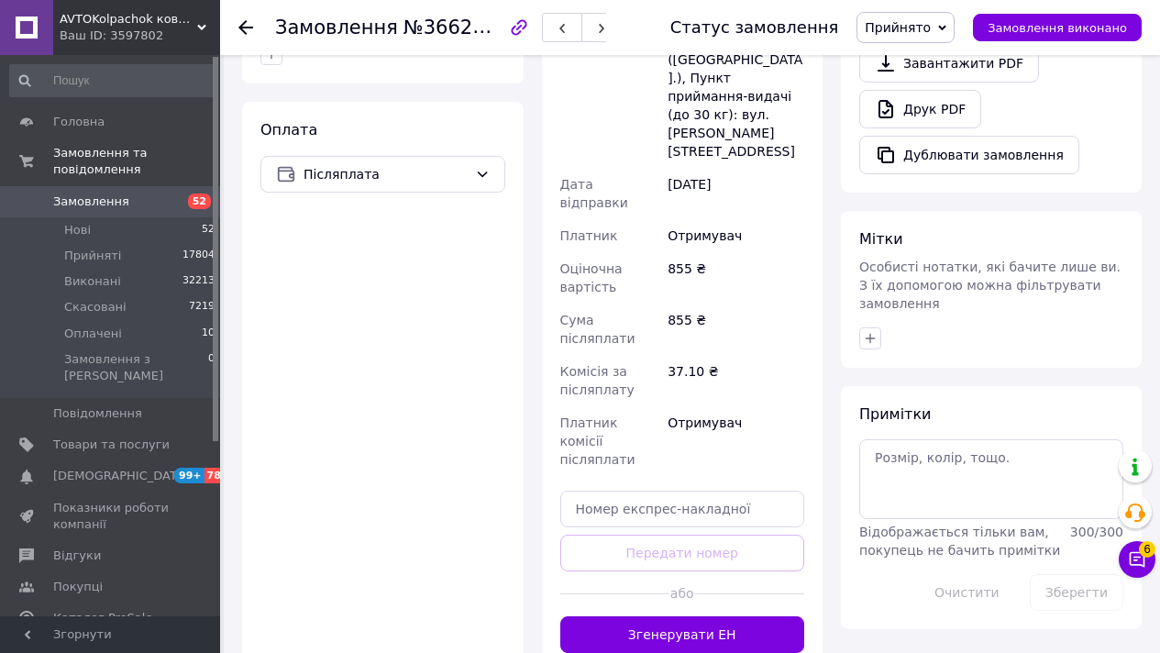
scroll to position [803, 0]
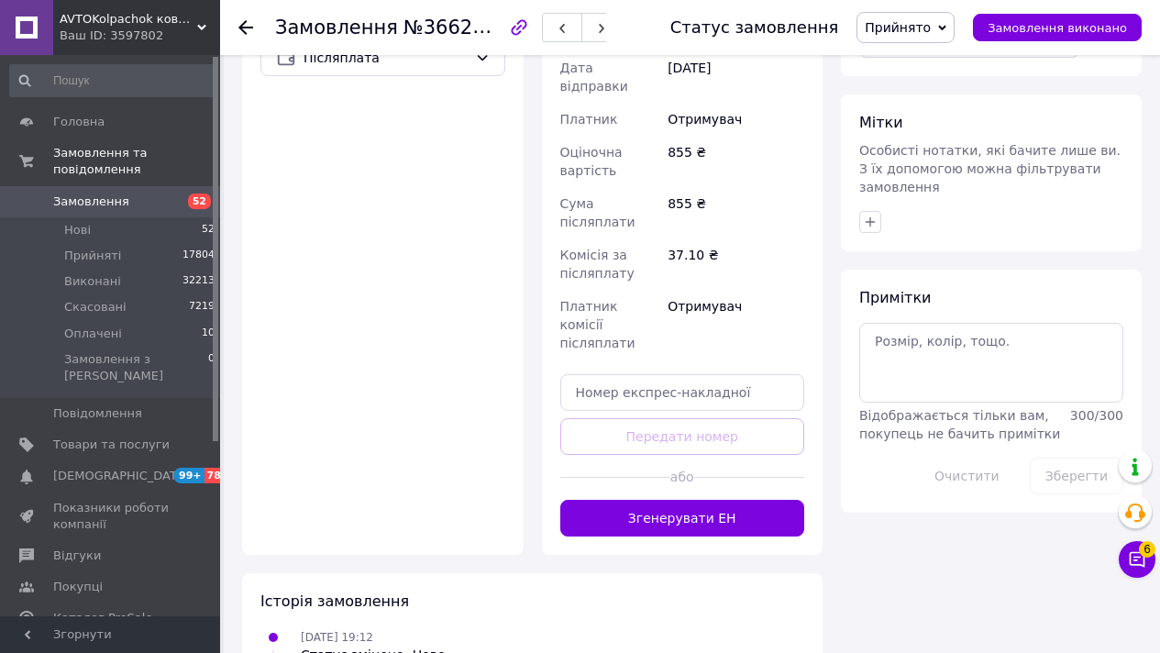
click at [612, 319] on div "Доставка Редагувати Нова Пошта (безкоштовно від 2000 ₴) Отримувач Совальський […" at bounding box center [682, 133] width 245 height 807
click at [613, 374] on input "text" at bounding box center [682, 392] width 245 height 37
paste input "20451269222761"
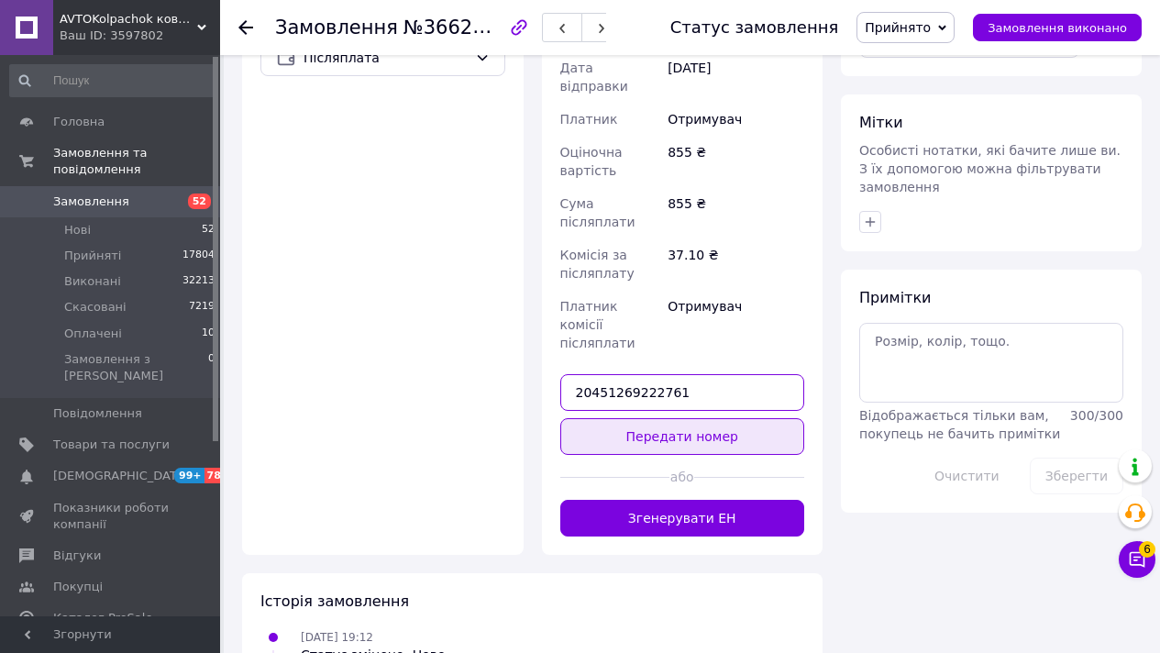
type input "20451269222761"
click at [611, 418] on button "Передати номер" at bounding box center [682, 436] width 245 height 37
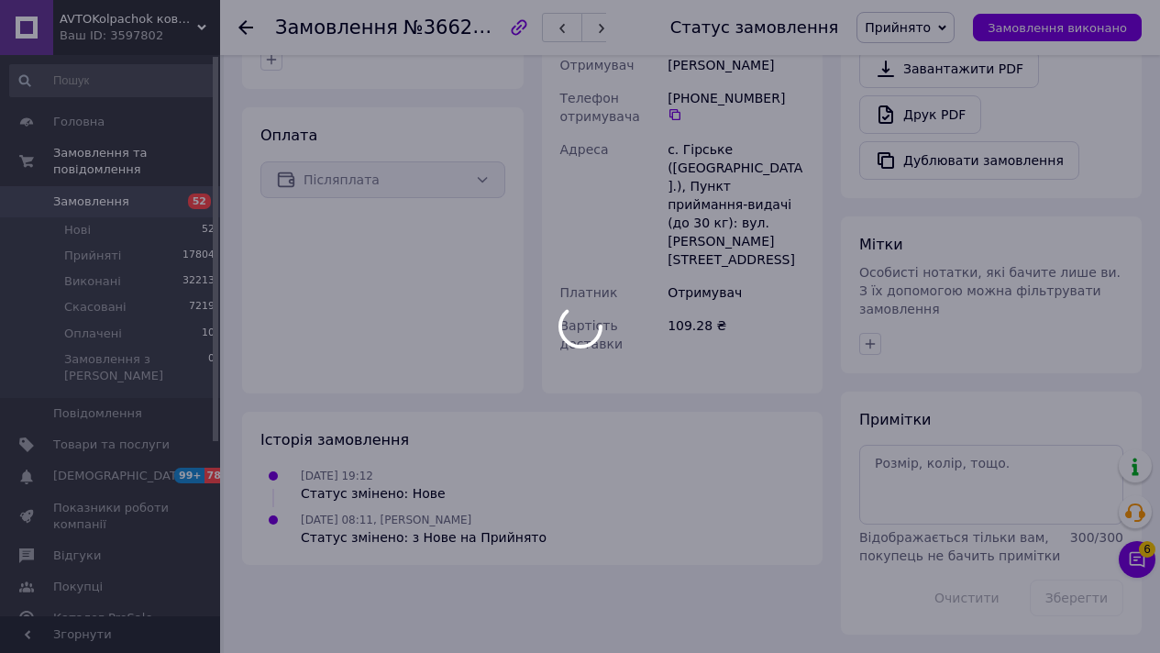
scroll to position [662, 0]
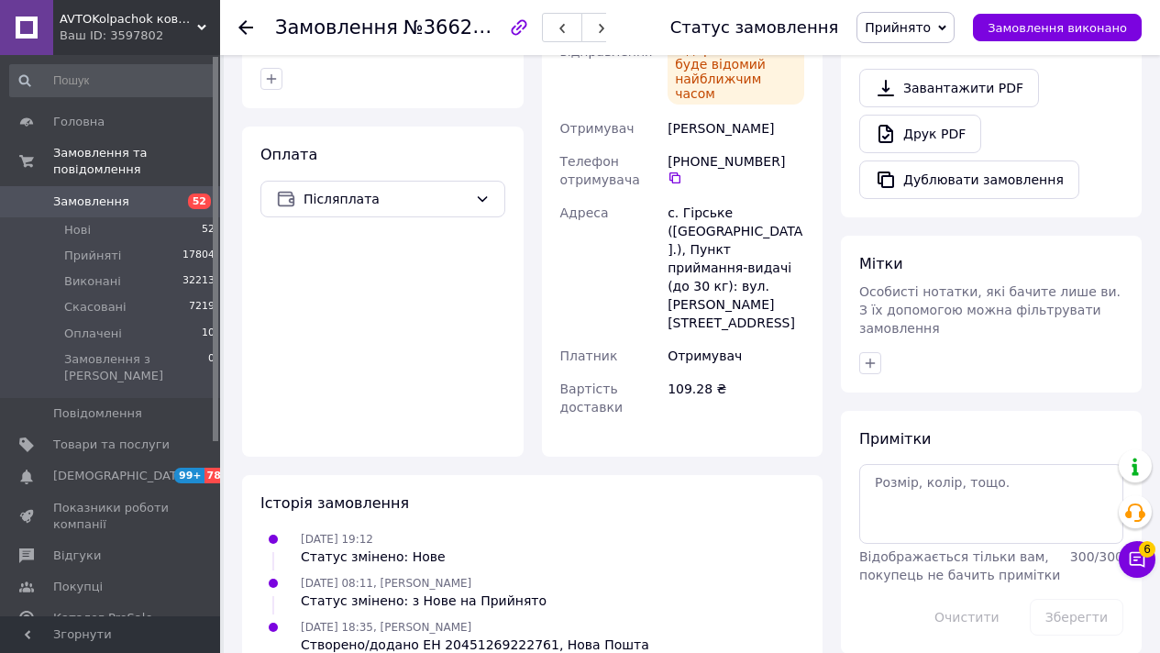
click at [133, 193] on span "Замовлення" at bounding box center [111, 201] width 116 height 17
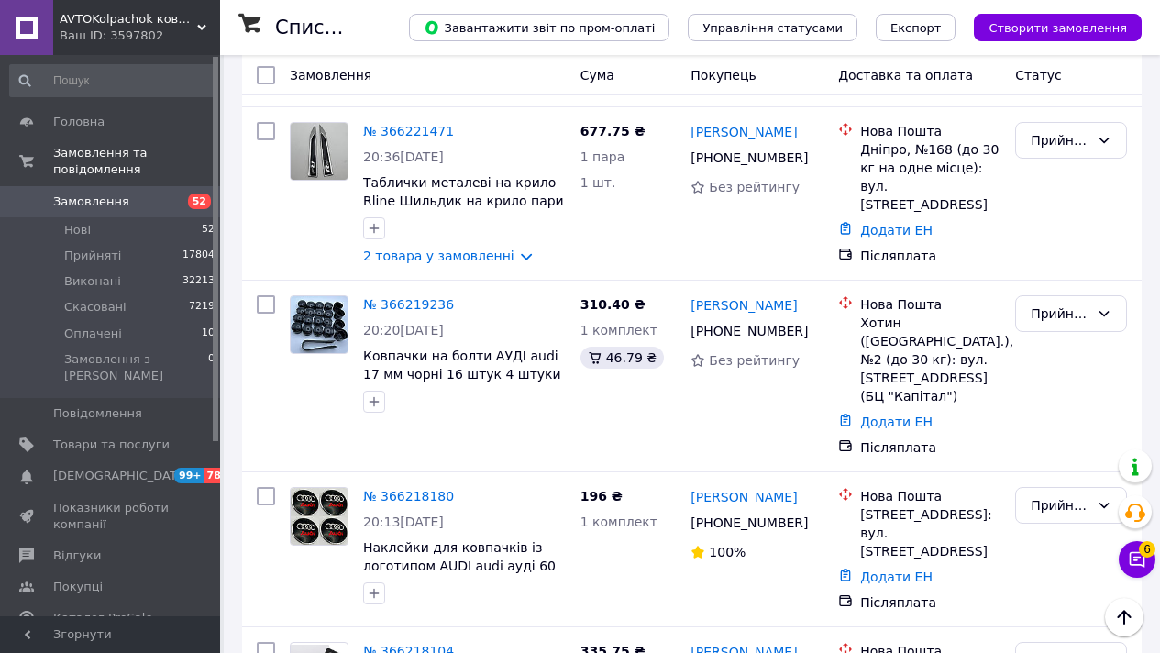
scroll to position [13808, 0]
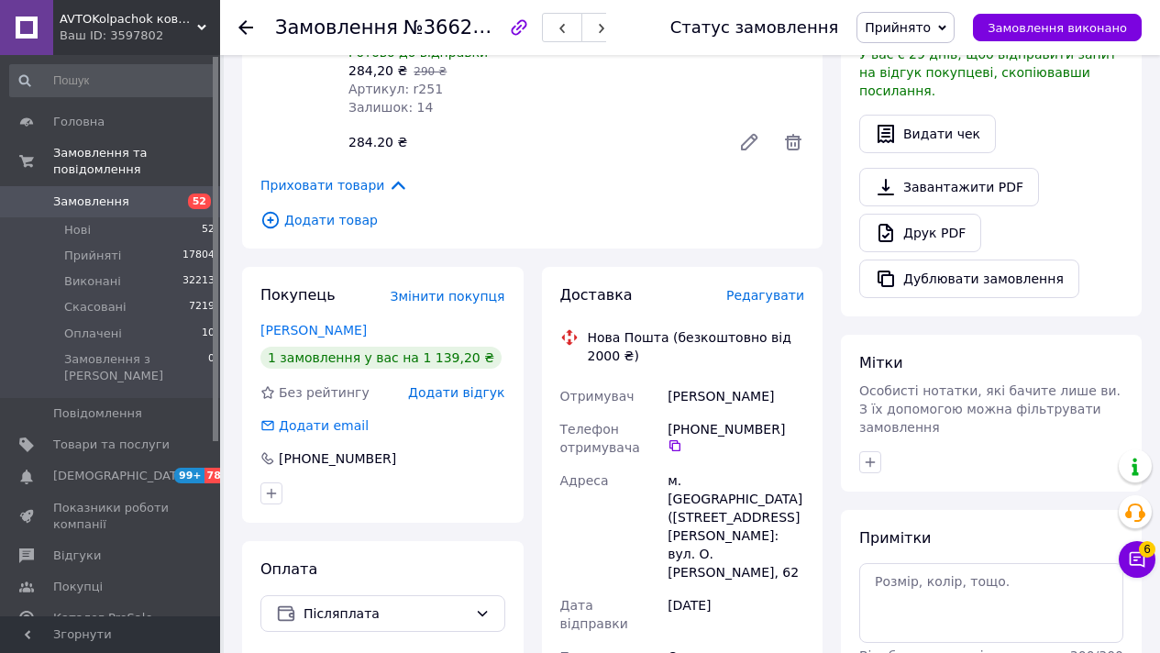
scroll to position [1018, 0]
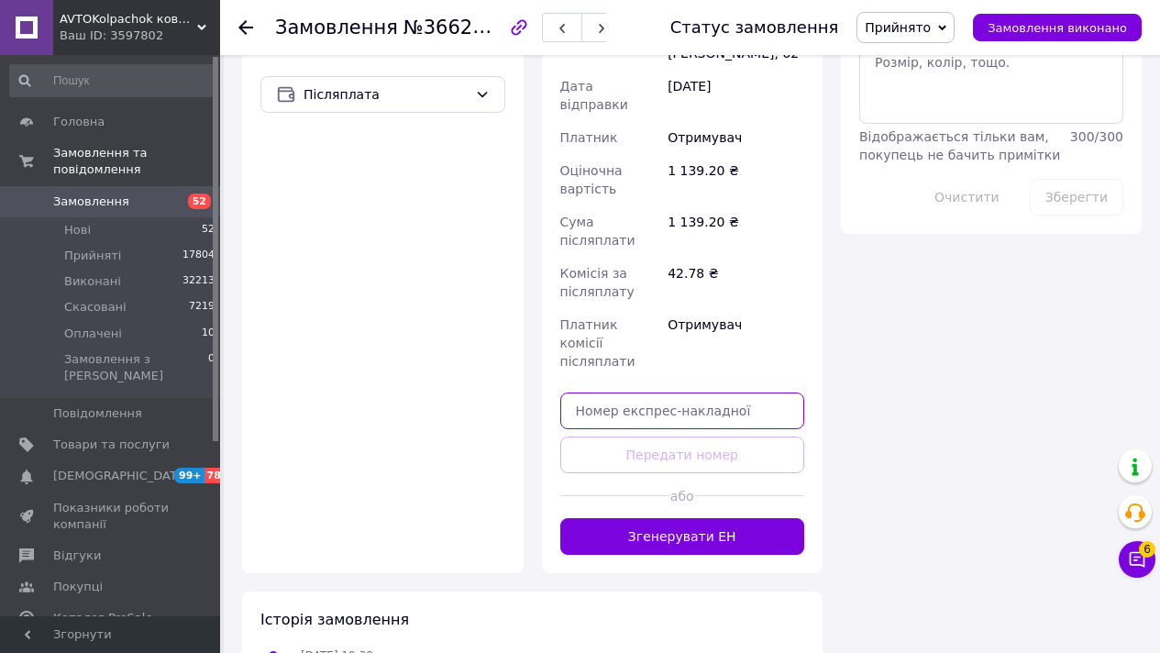
click at [652, 392] on input "text" at bounding box center [682, 410] width 245 height 37
paste input "20451269227680"
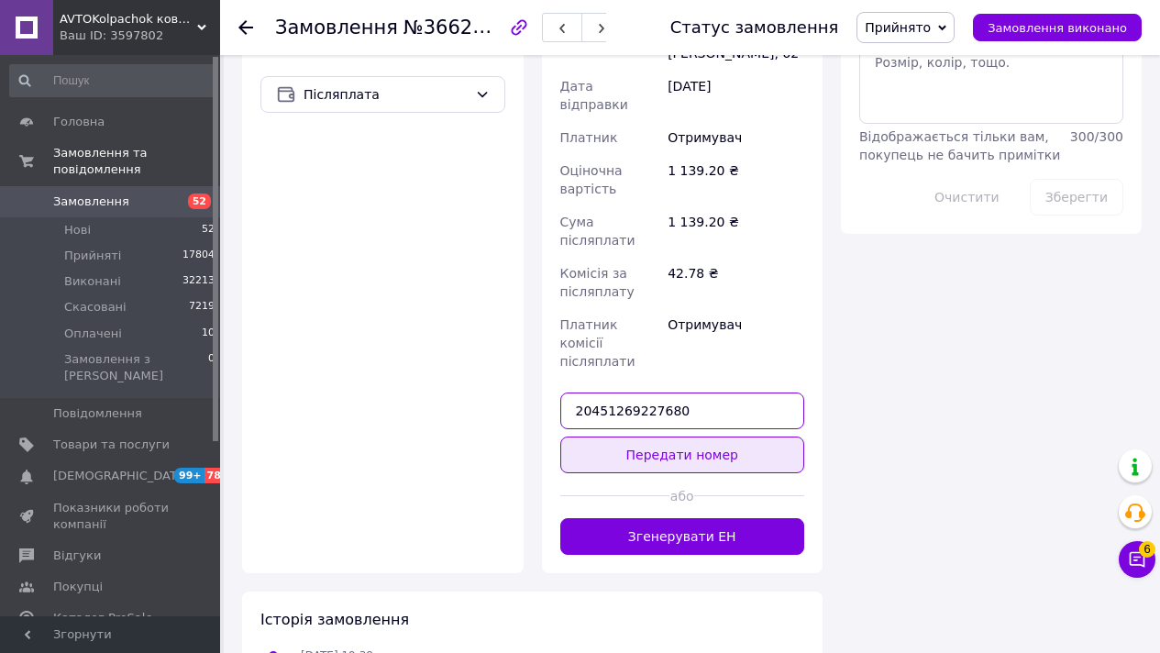
type input "20451269227680"
click at [643, 436] on button "Передати номер" at bounding box center [682, 454] width 245 height 37
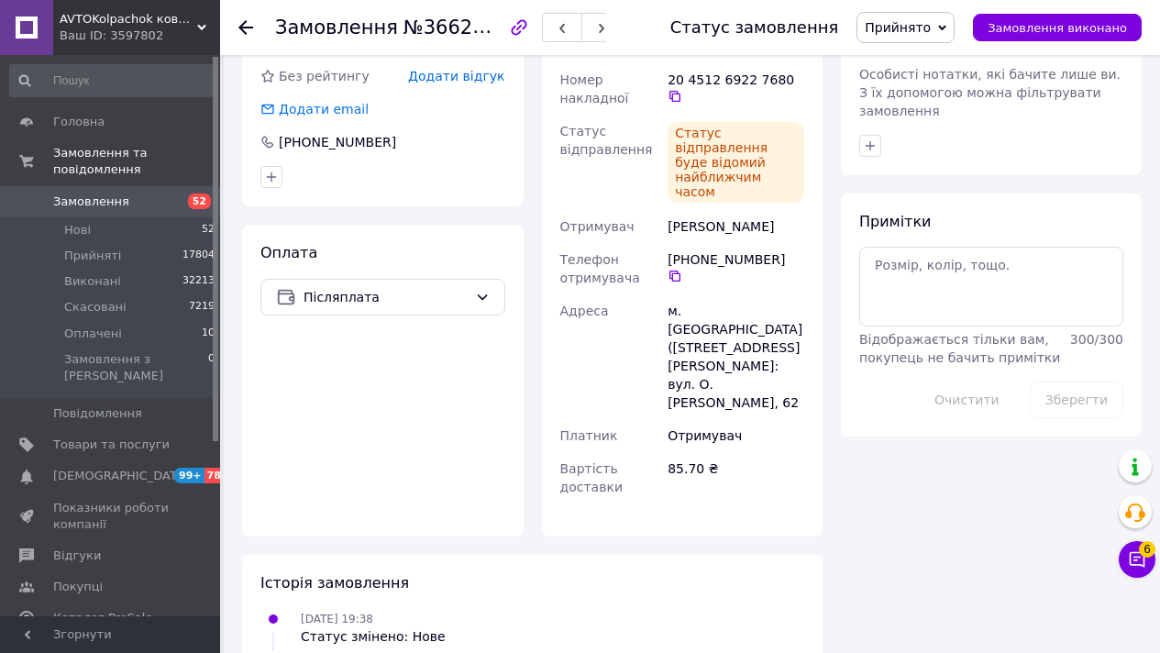
scroll to position [844, 0]
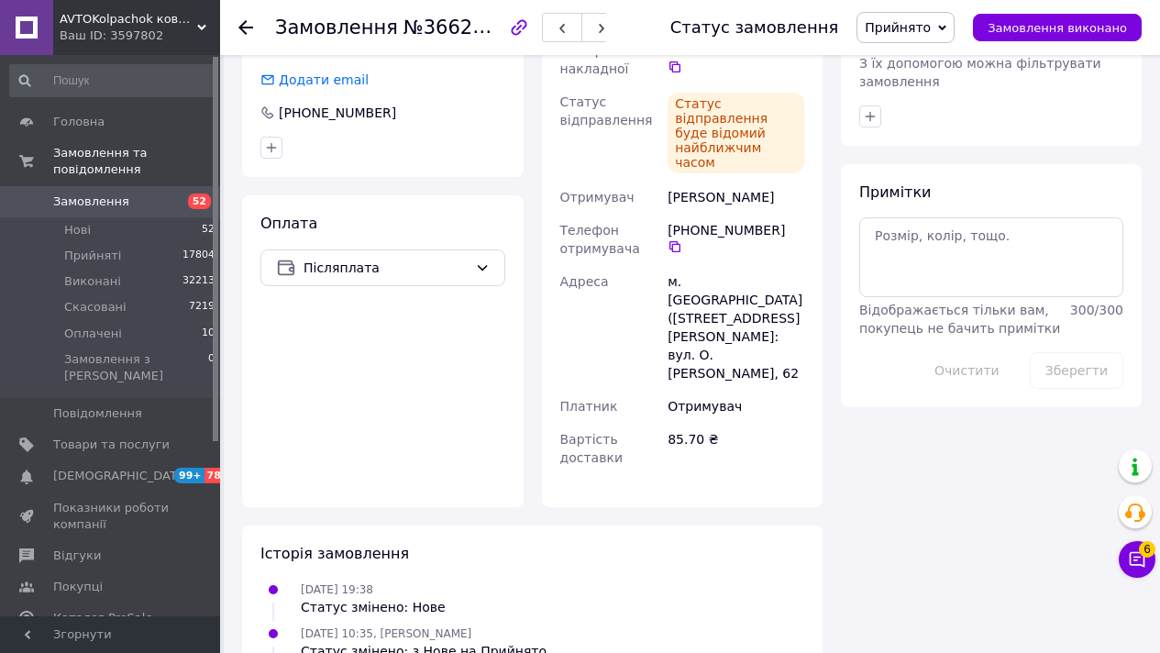
click at [147, 203] on span "Замовлення" at bounding box center [111, 201] width 116 height 17
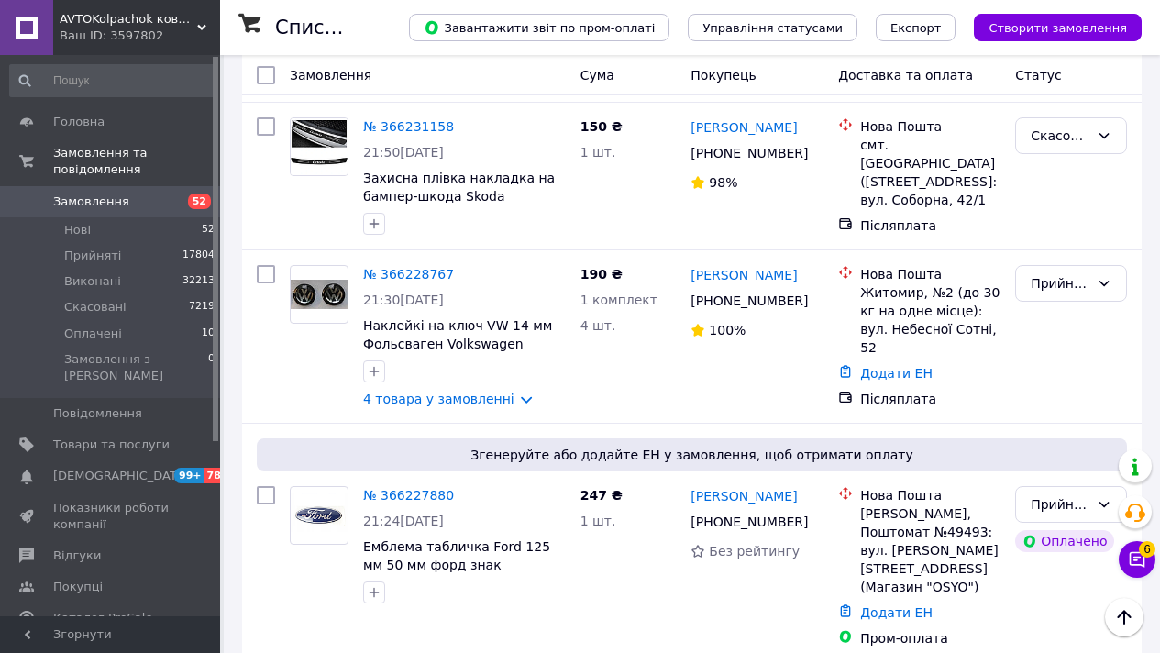
scroll to position [13030, 0]
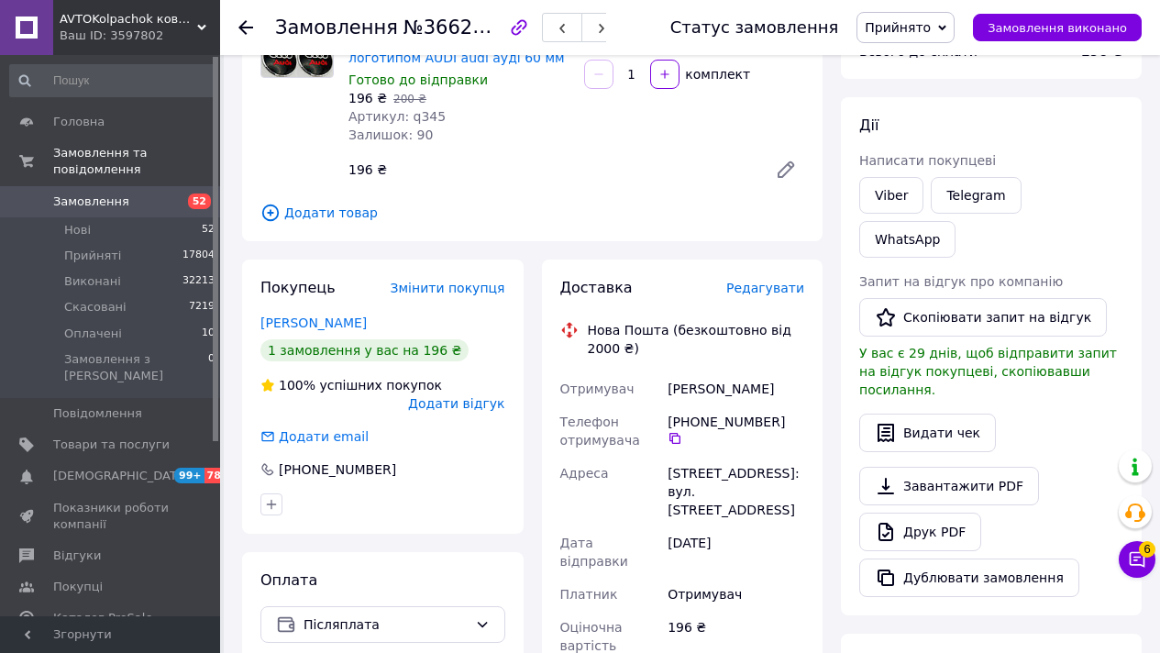
scroll to position [711, 0]
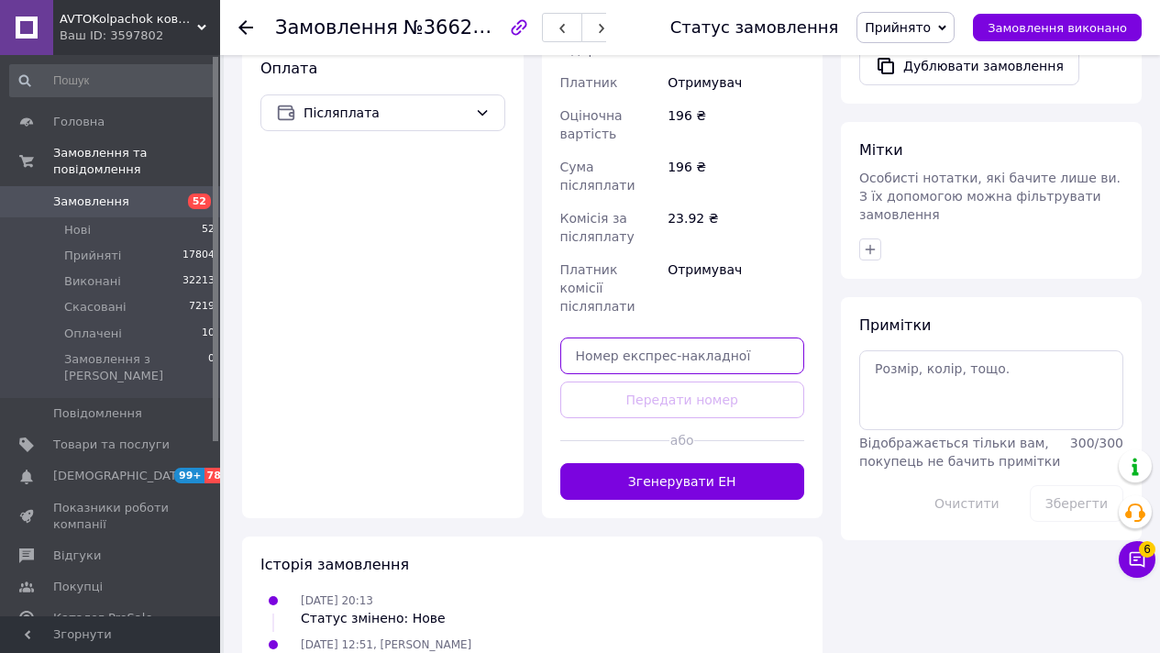
click at [616, 337] on input "text" at bounding box center [682, 355] width 245 height 37
paste input "20451269228391"
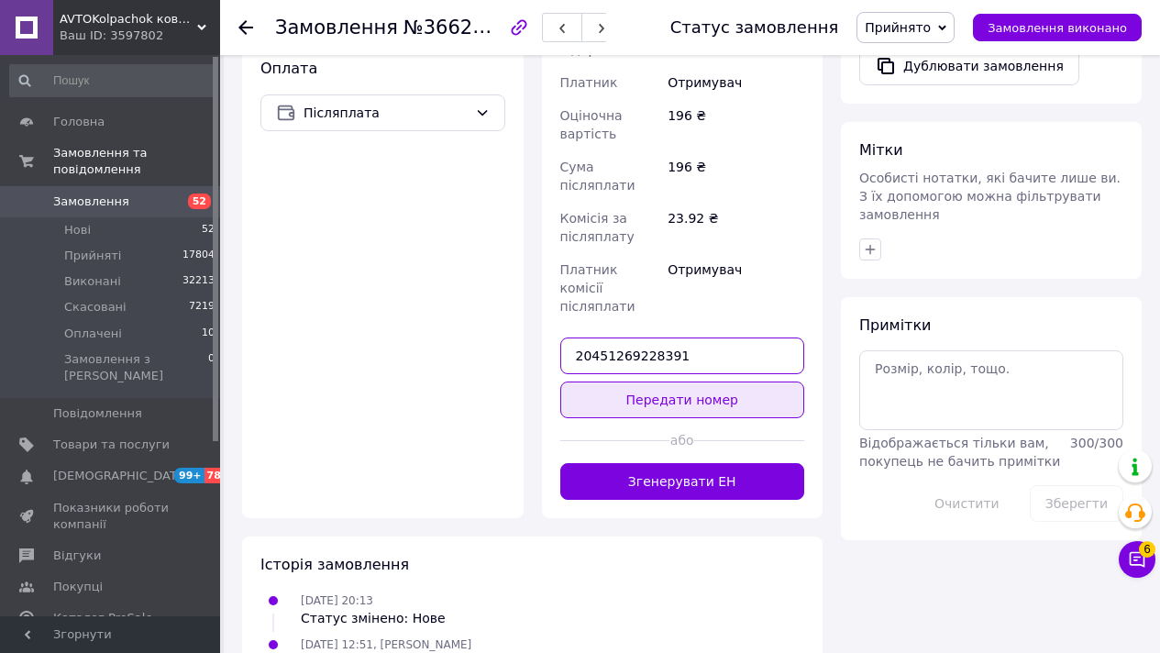
type input "20451269228391"
click at [623, 381] on button "Передати номер" at bounding box center [682, 399] width 245 height 37
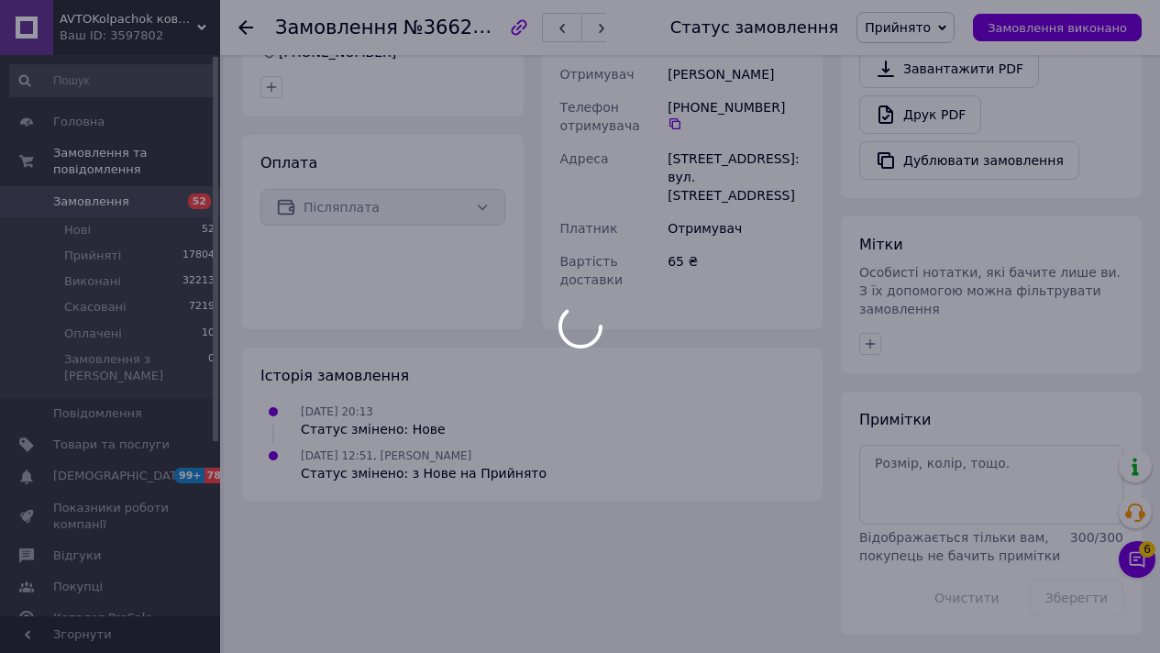
scroll to position [554, 0]
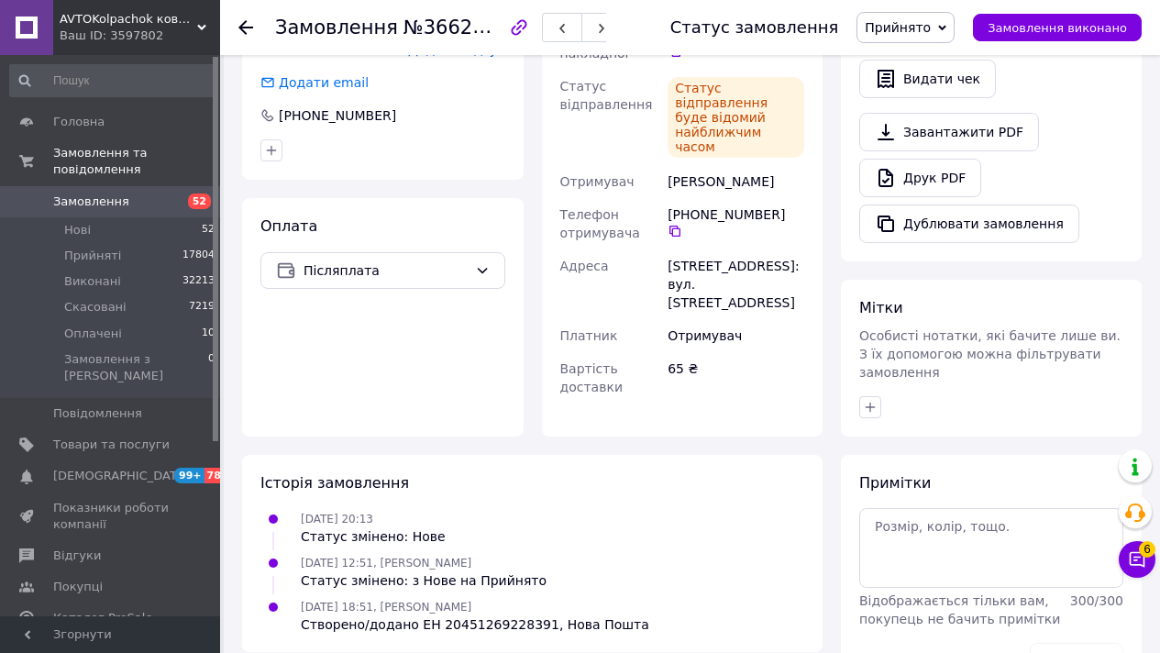
click at [143, 193] on span "Замовлення" at bounding box center [111, 201] width 116 height 17
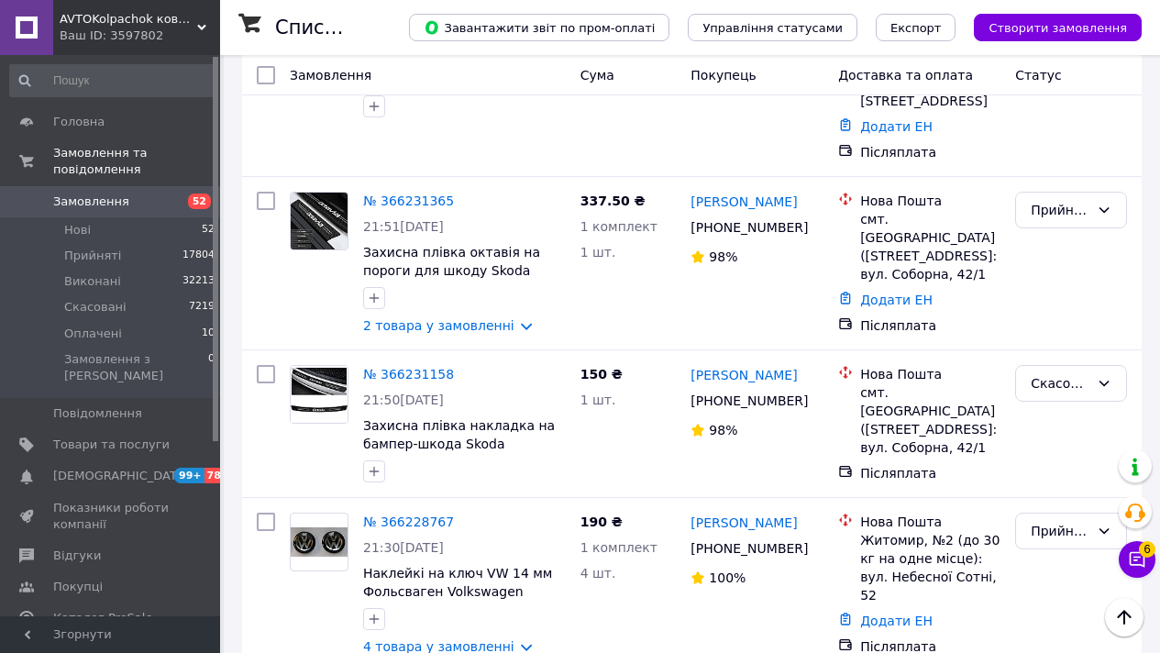
scroll to position [12847, 0]
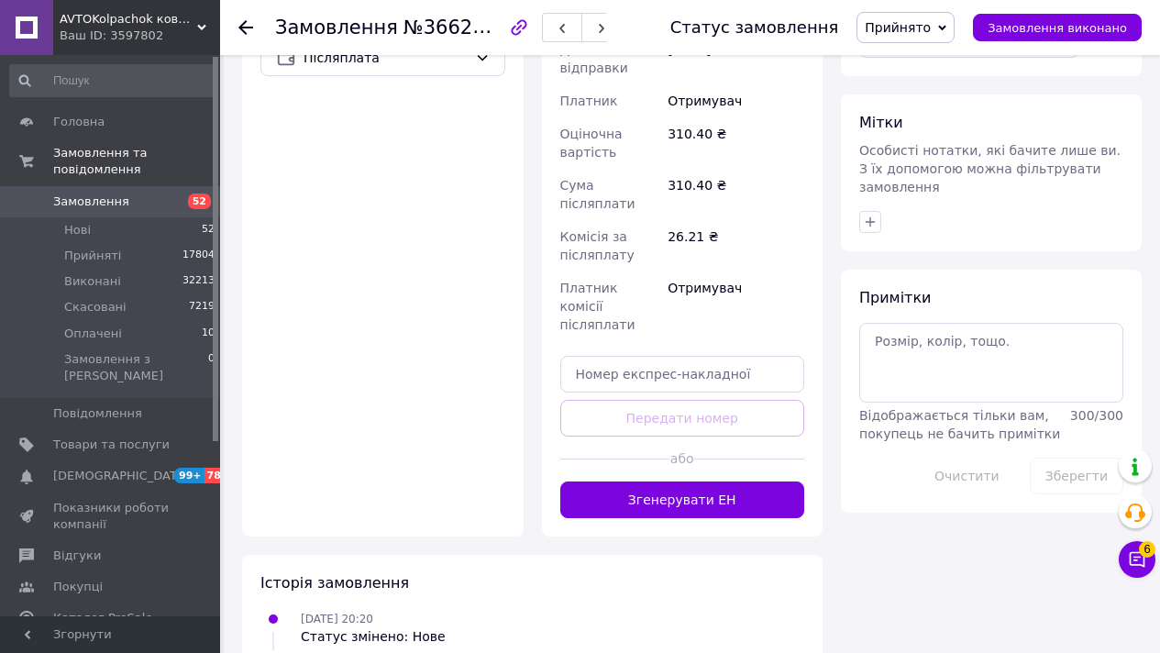
scroll to position [821, 0]
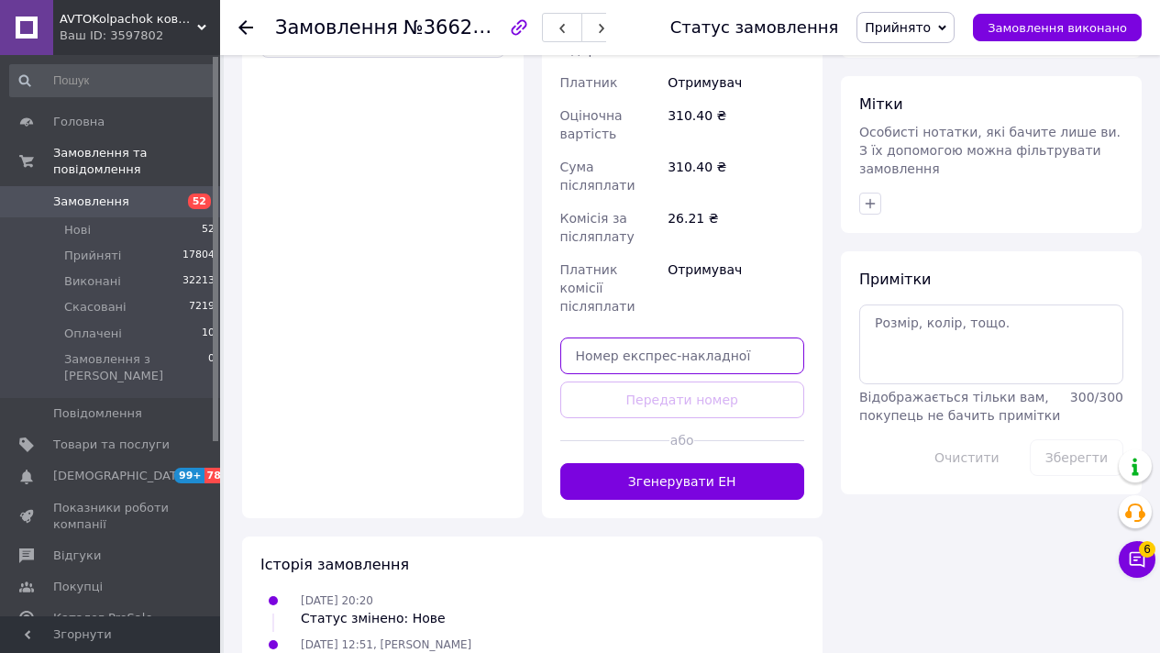
click at [643, 337] on input "text" at bounding box center [682, 355] width 245 height 37
paste input "20451269228764"
type input "20451269228764"
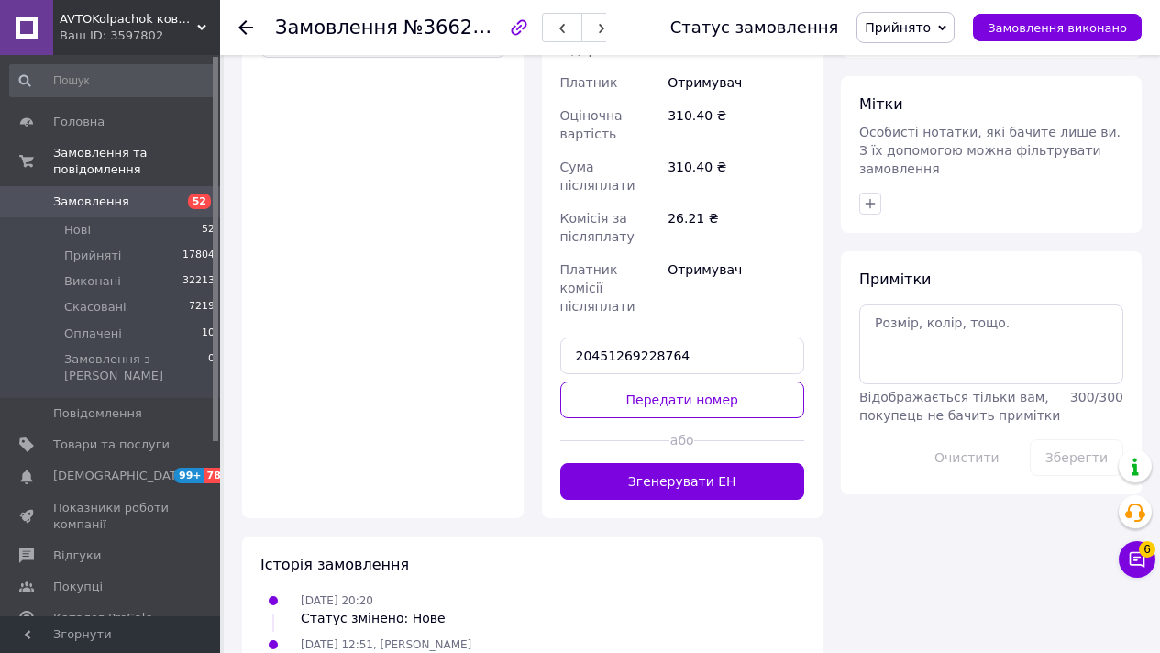
click at [641, 322] on div "Доставка Редагувати Нова Пошта (безкоштовно від 2000 ₴) Отримувач Чаглій [PERSO…" at bounding box center [682, 105] width 245 height 788
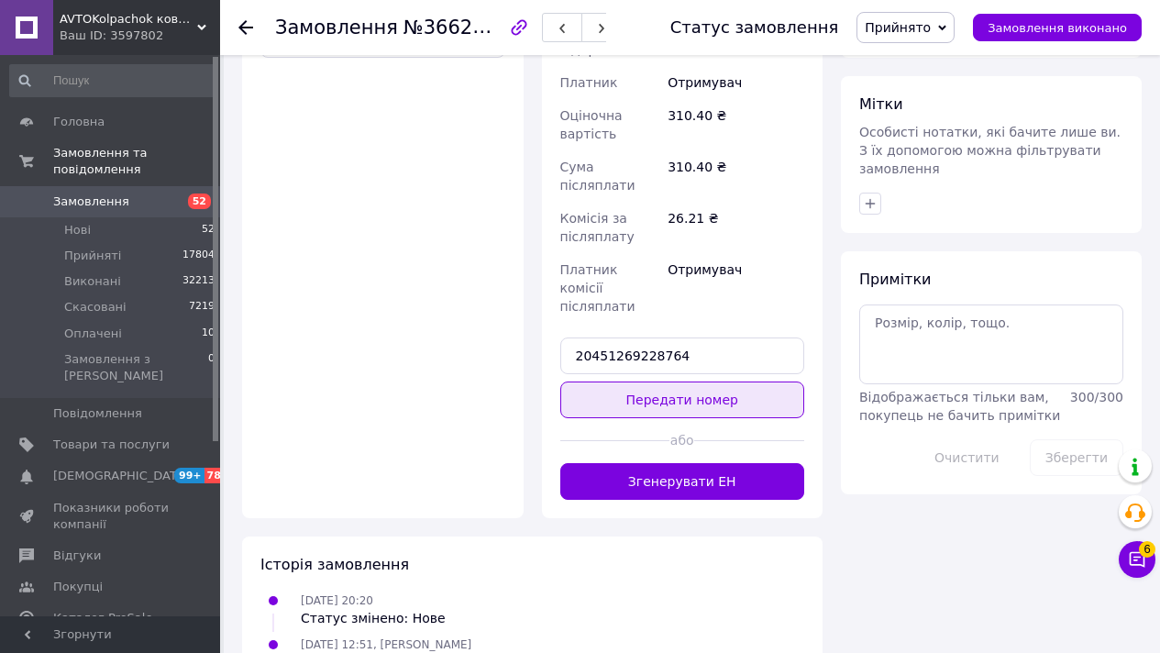
click at [630, 381] on button "Передати номер" at bounding box center [682, 399] width 245 height 37
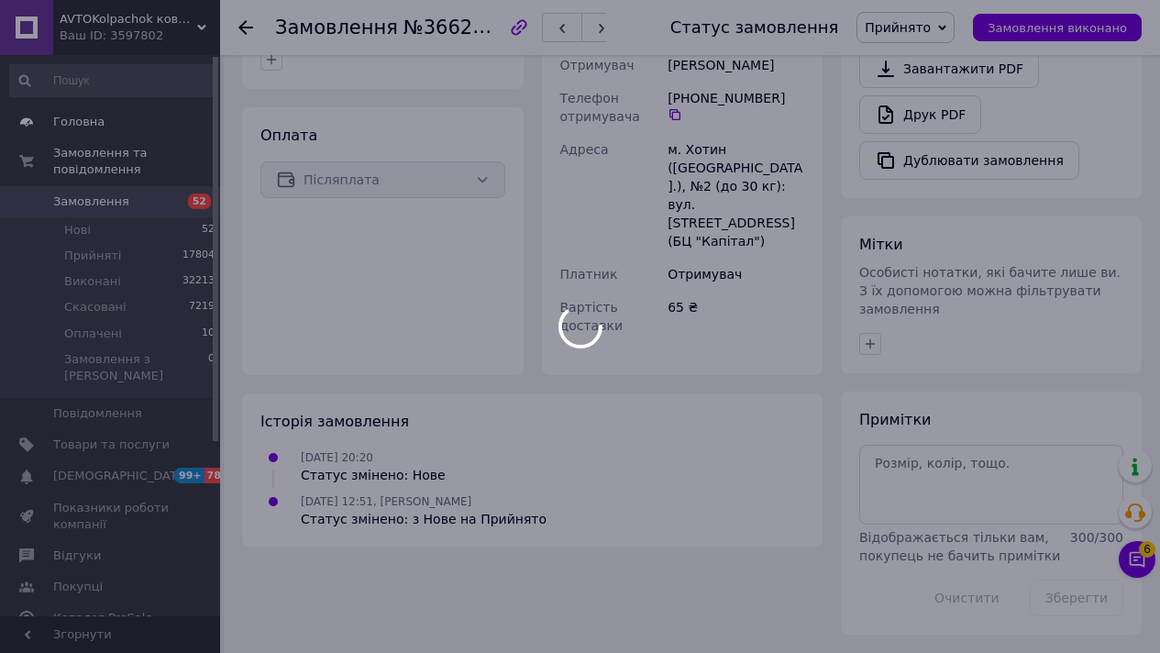
scroll to position [662, 0]
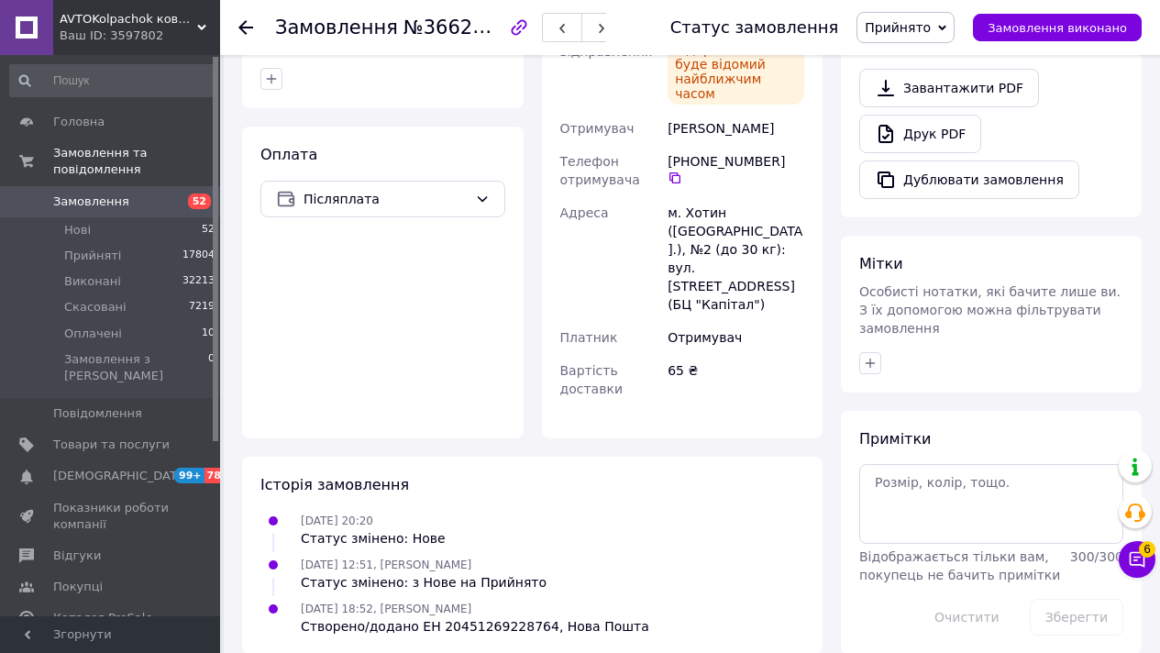
click at [156, 201] on span "Замовлення" at bounding box center [111, 201] width 116 height 17
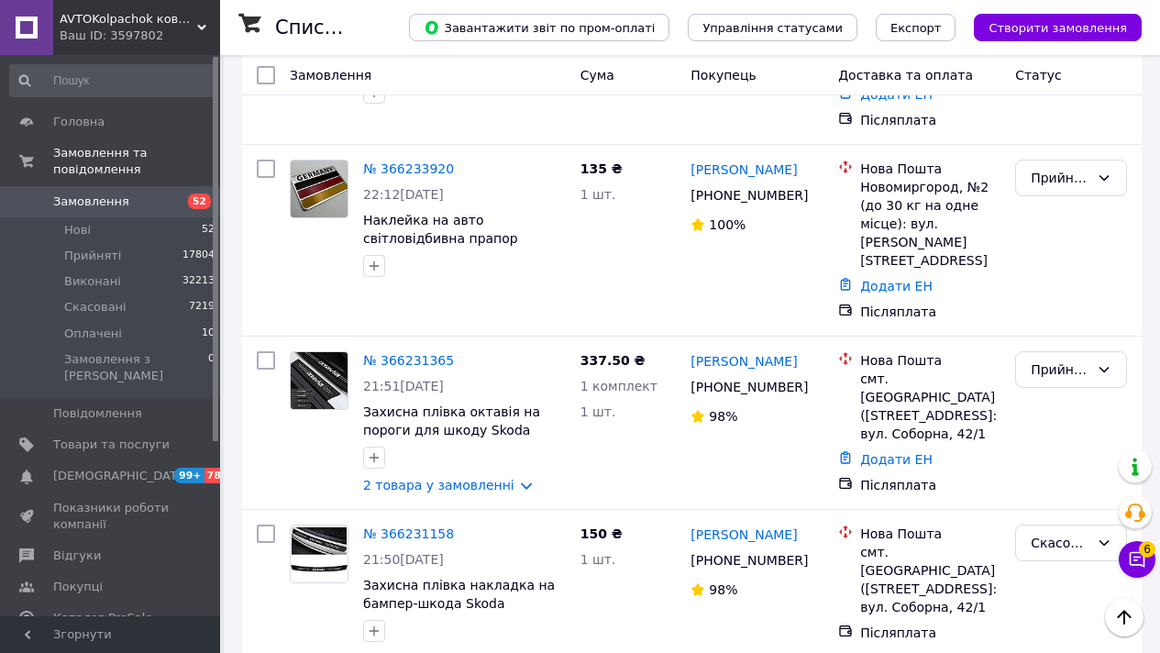
scroll to position [12682, 0]
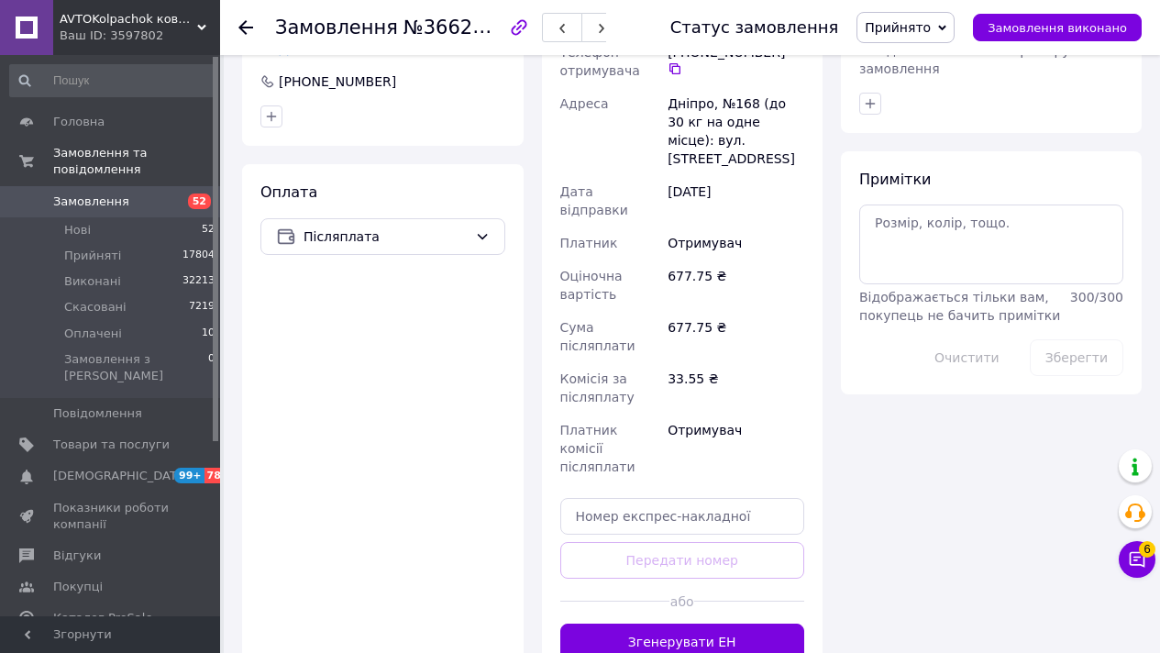
scroll to position [850, 0]
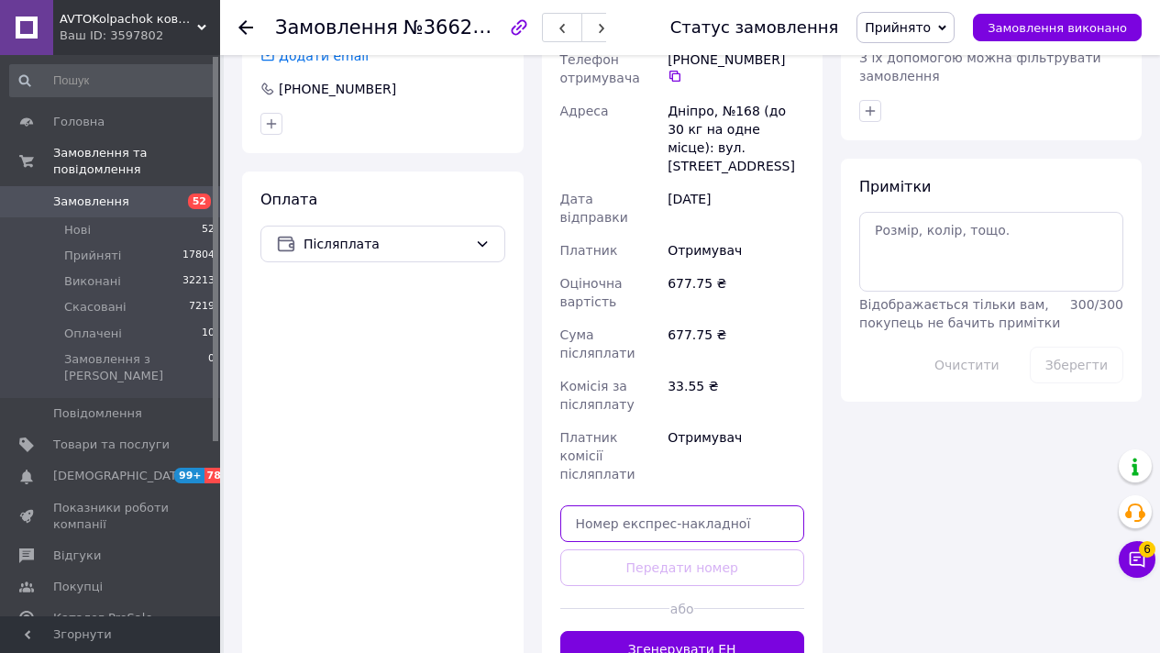
click at [638, 505] on input "text" at bounding box center [682, 523] width 245 height 37
paste input "20451269229071"
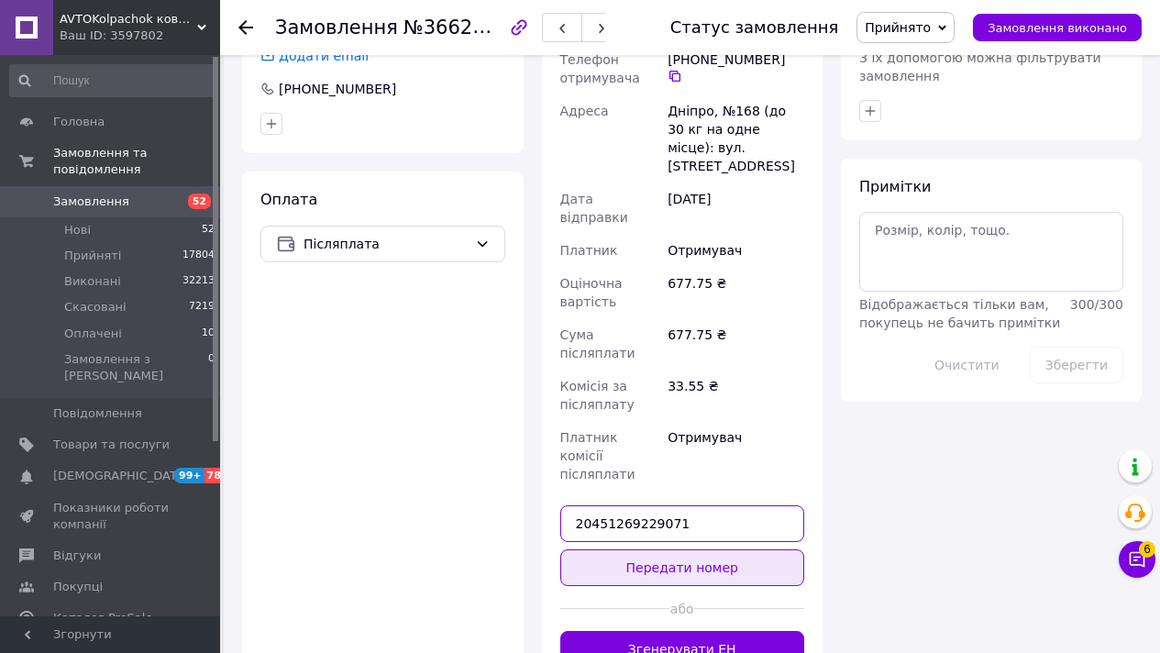
type input "20451269229071"
click at [630, 549] on button "Передати номер" at bounding box center [682, 567] width 245 height 37
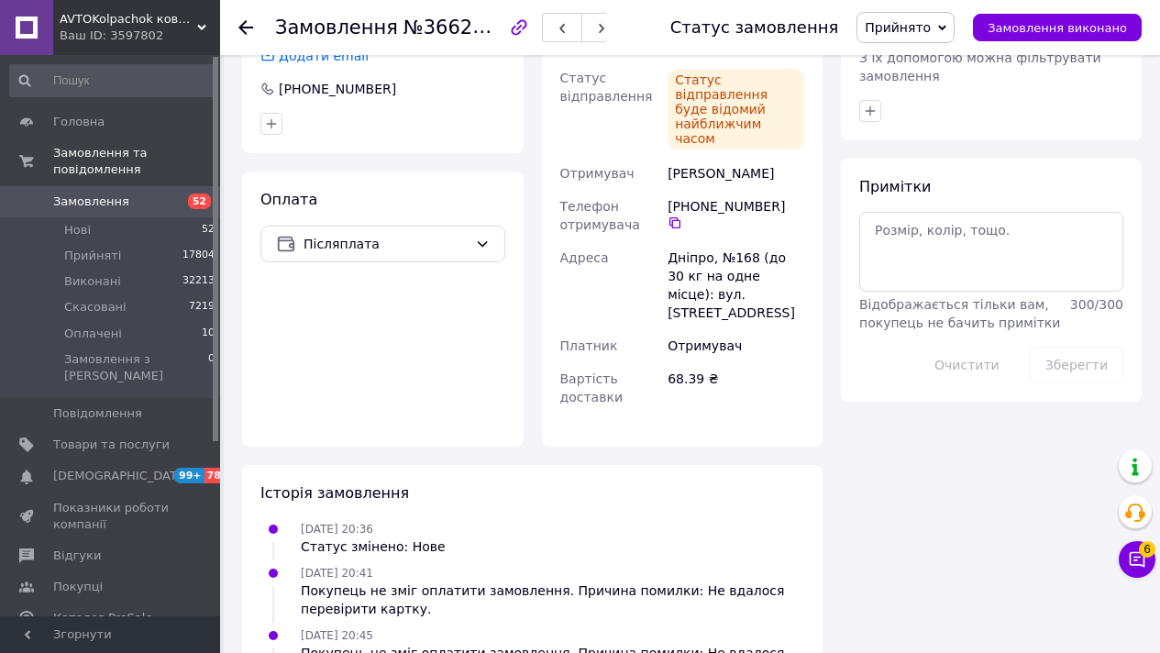
click at [124, 202] on span "Замовлення" at bounding box center [111, 201] width 116 height 17
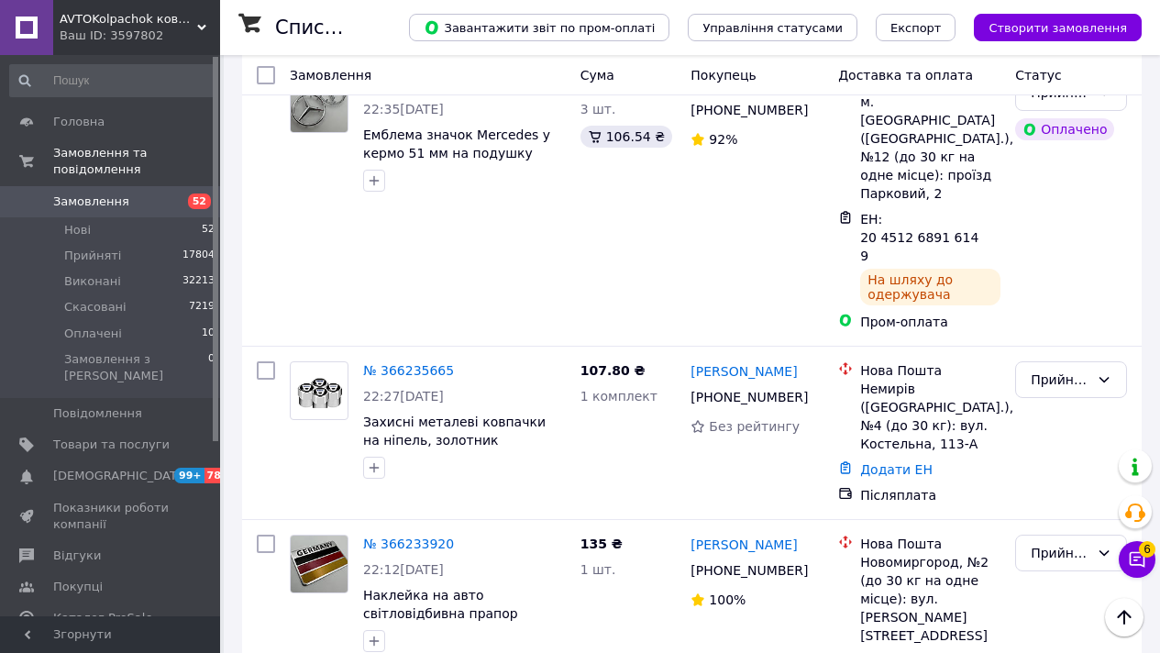
scroll to position [12313, 0]
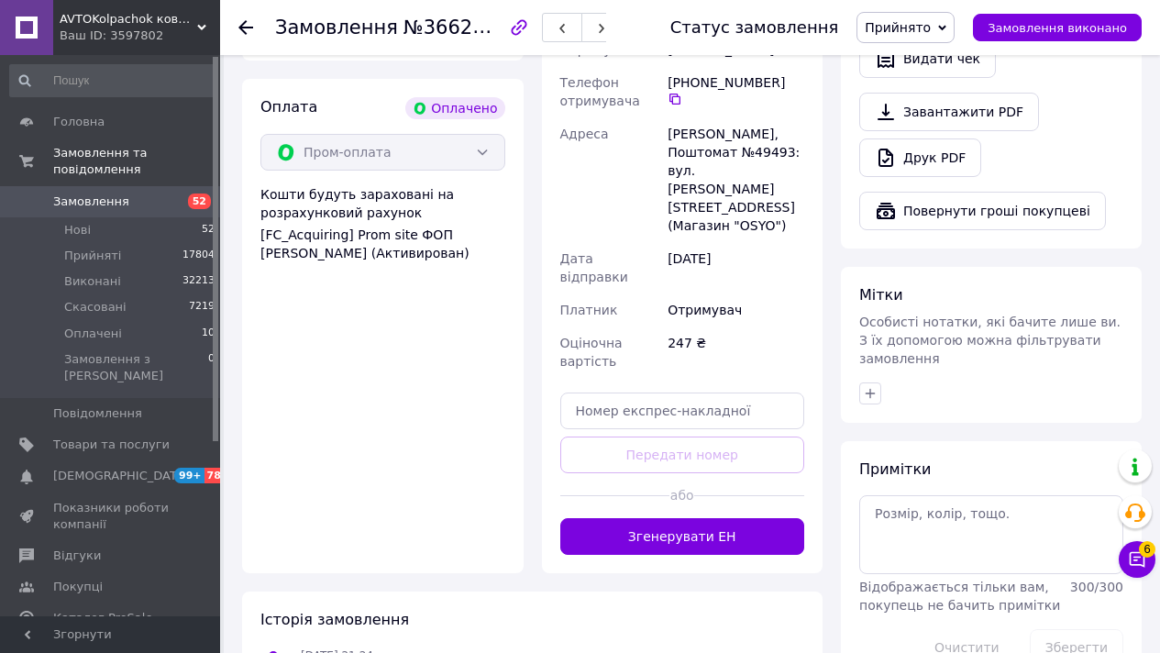
scroll to position [783, 0]
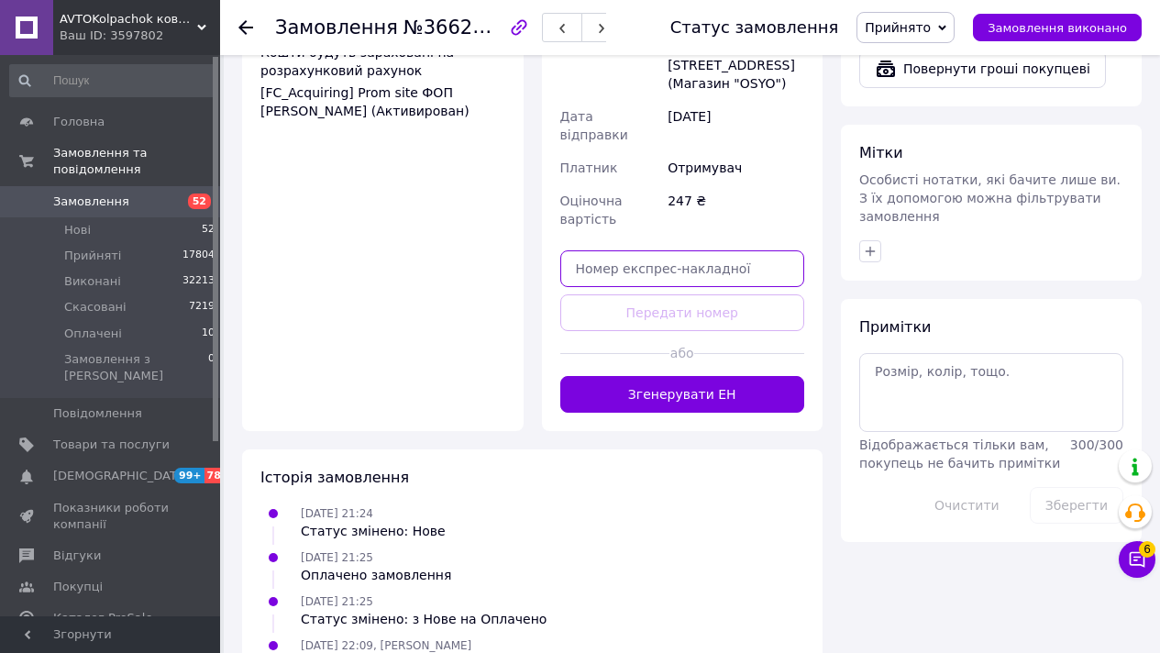
click at [681, 250] on input "text" at bounding box center [682, 268] width 245 height 37
paste input "20451269229472"
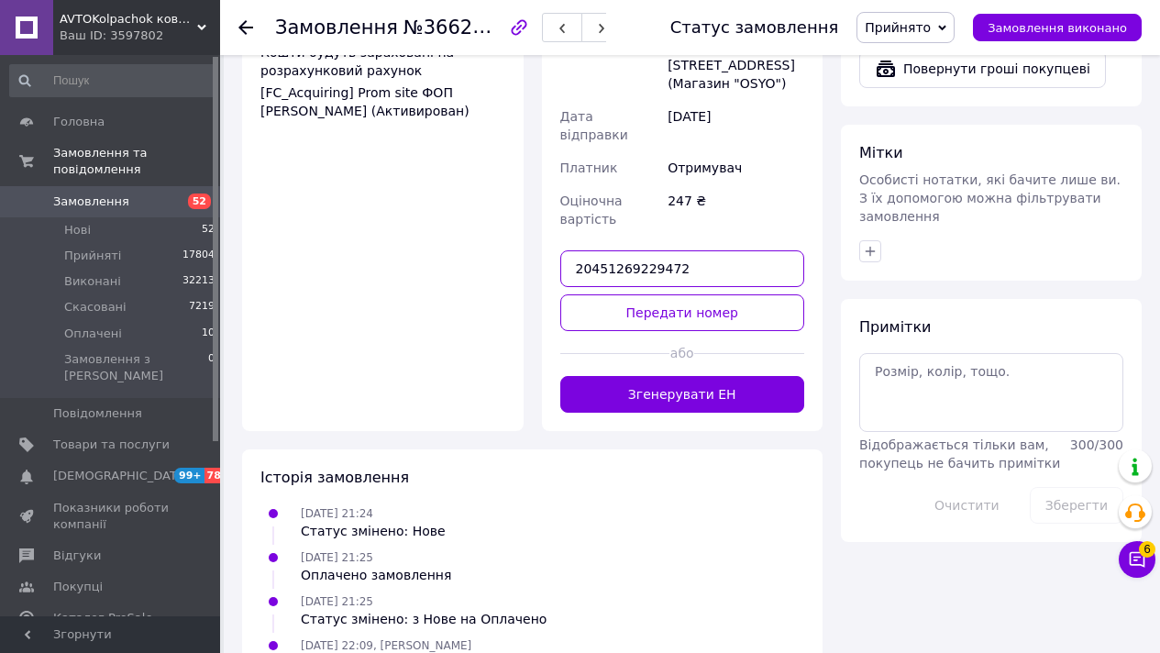
type input "20451269229472"
click at [768, 331] on div at bounding box center [749, 353] width 110 height 45
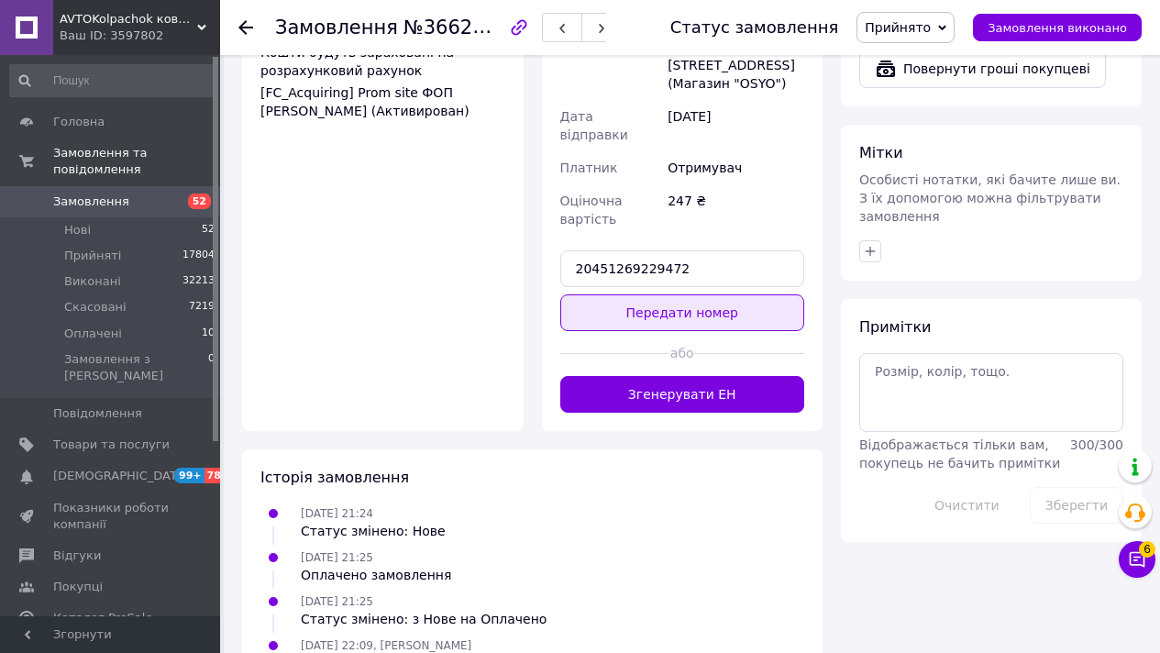
click at [781, 294] on button "Передати номер" at bounding box center [682, 312] width 245 height 37
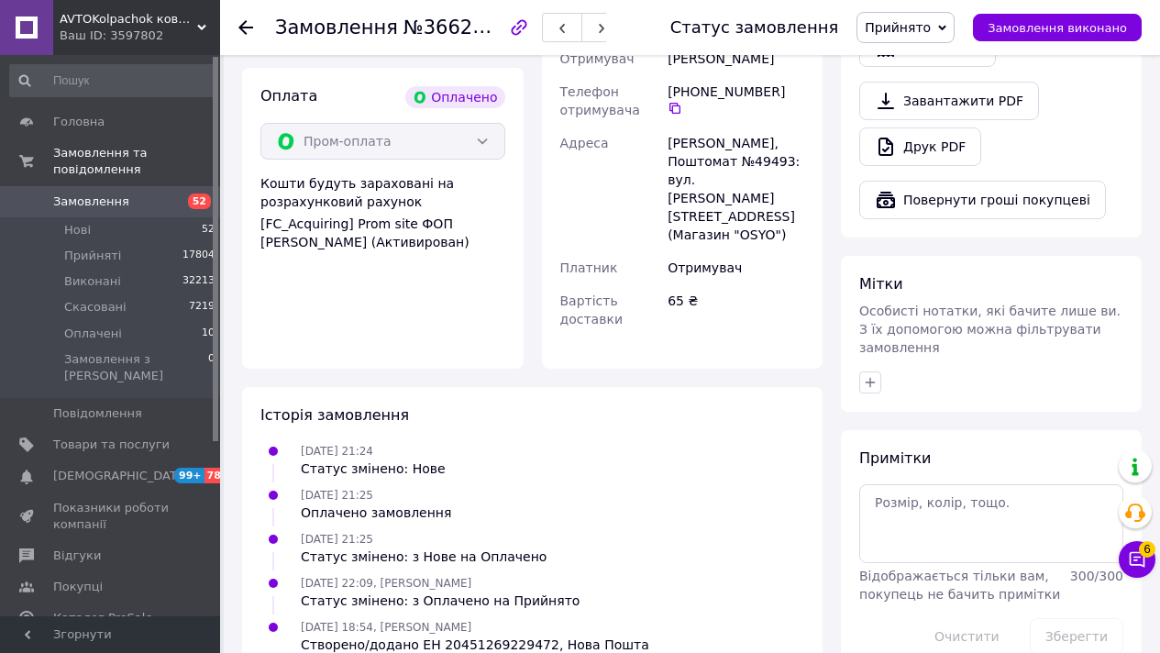
scroll to position [681, 0]
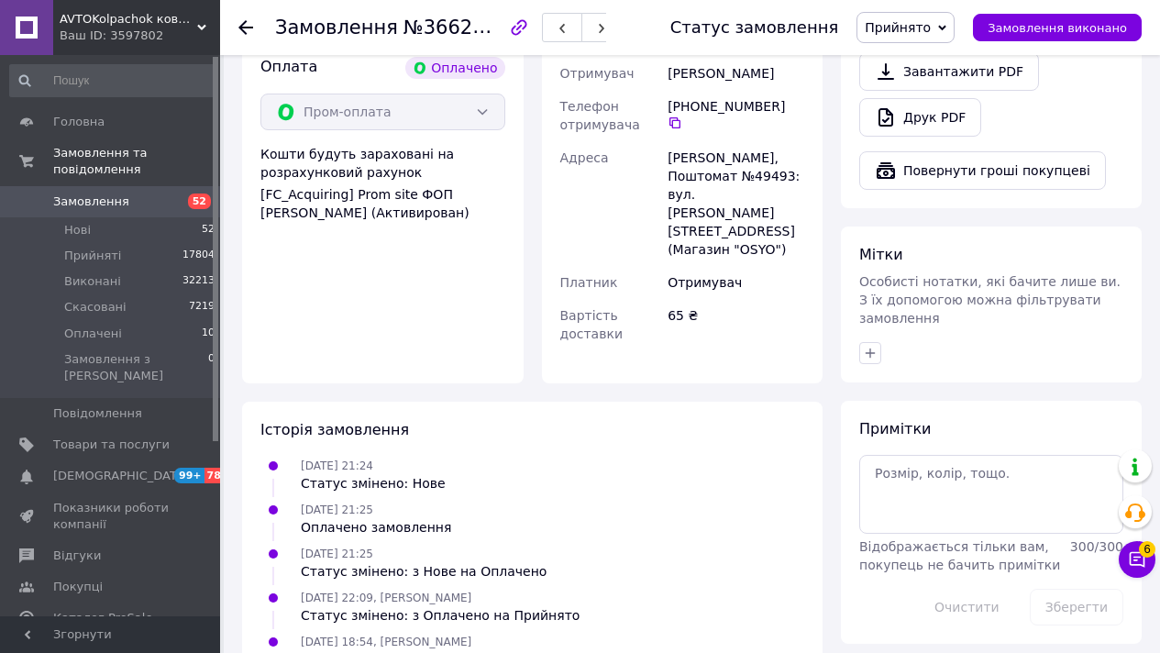
click at [156, 209] on span "Замовлення" at bounding box center [111, 201] width 116 height 17
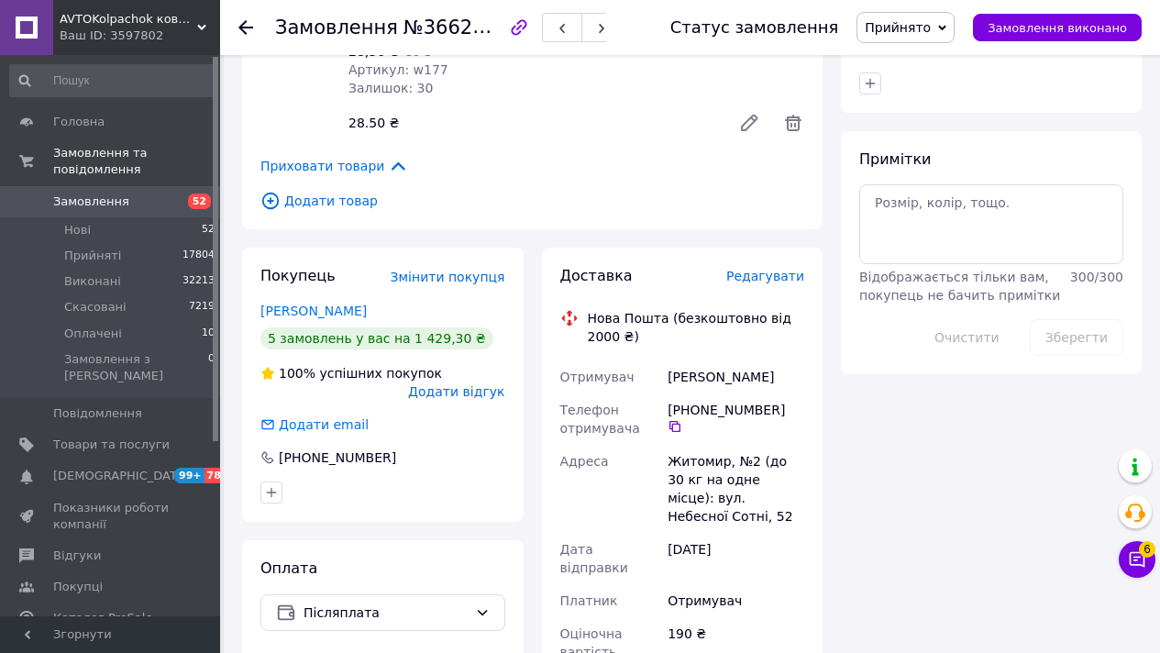
scroll to position [1395, 0]
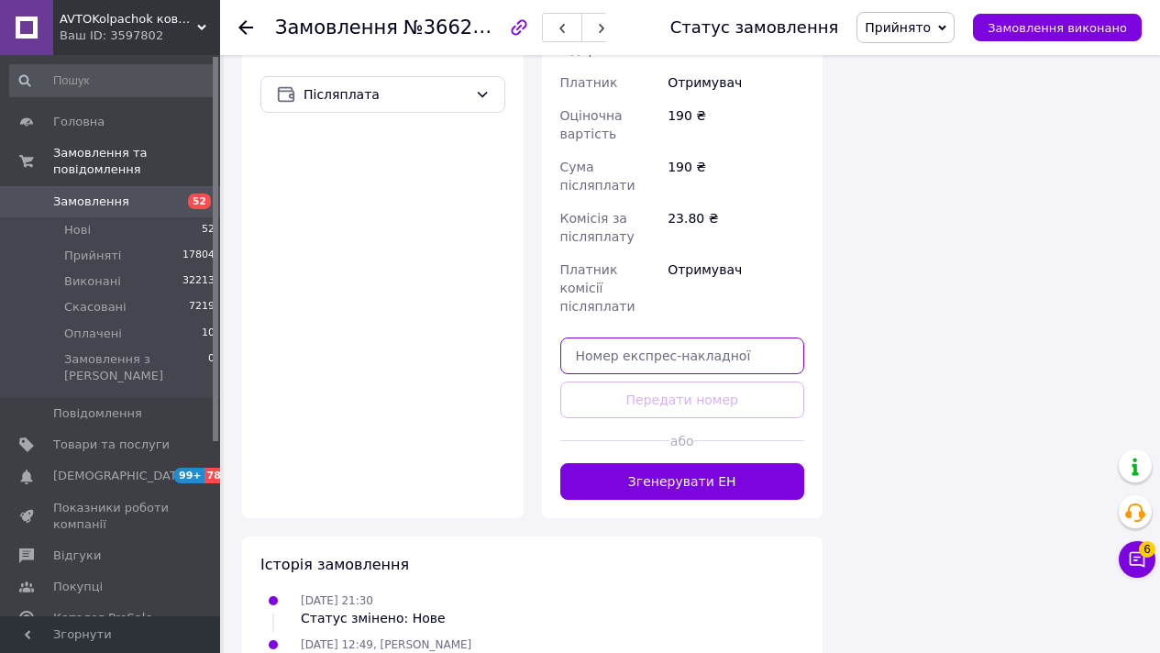
click at [630, 337] on input "text" at bounding box center [682, 355] width 245 height 37
paste input "20451269230382"
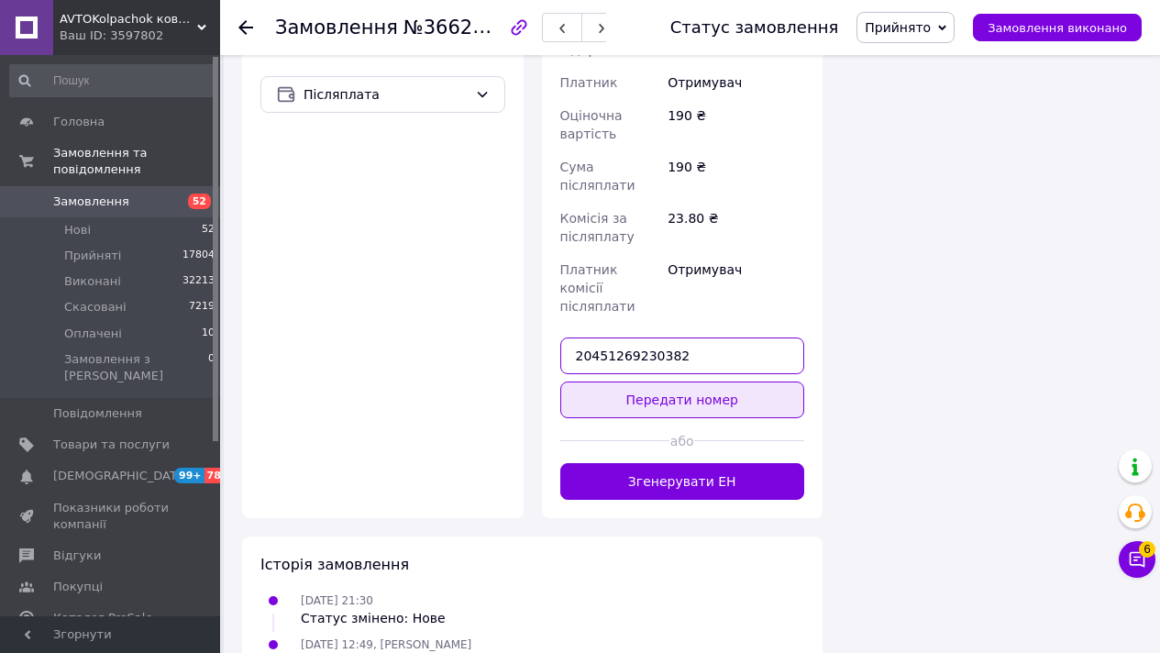
type input "20451269230382"
click at [612, 381] on button "Передати номер" at bounding box center [682, 399] width 245 height 37
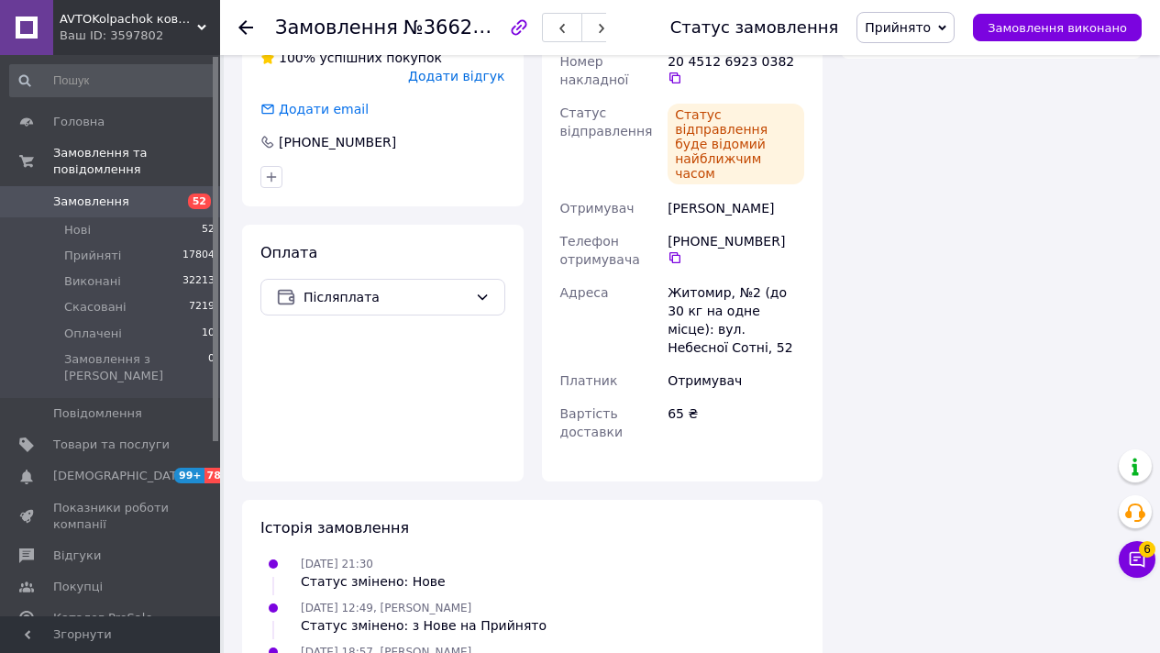
scroll to position [1222, 0]
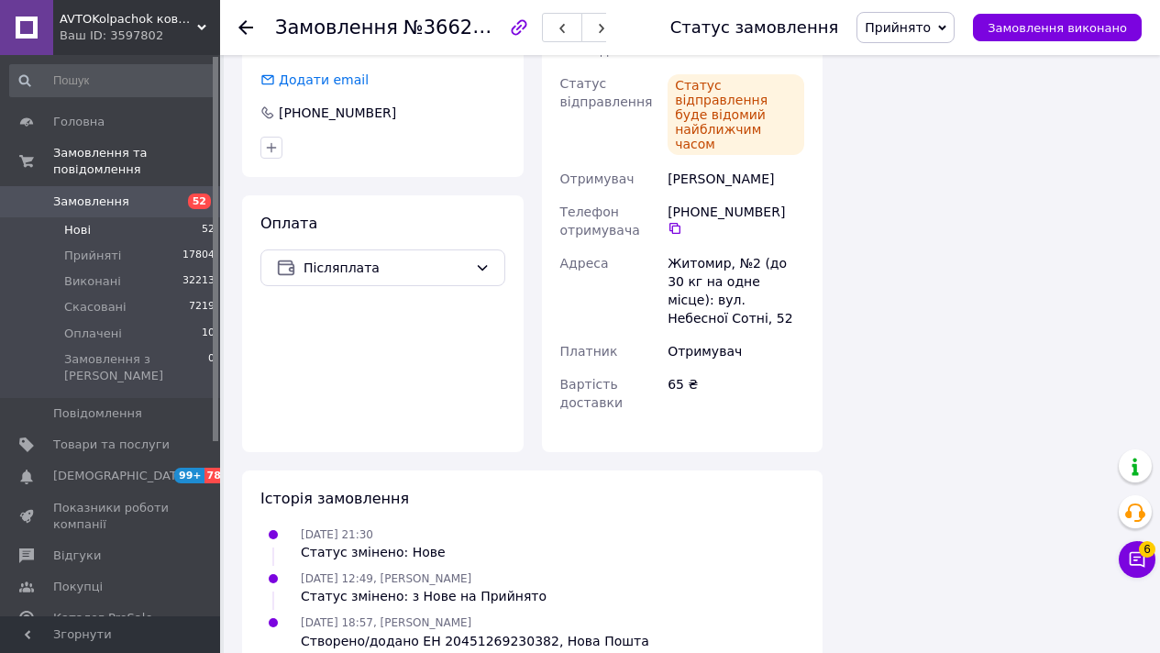
click at [83, 222] on span "Нові" at bounding box center [77, 230] width 27 height 17
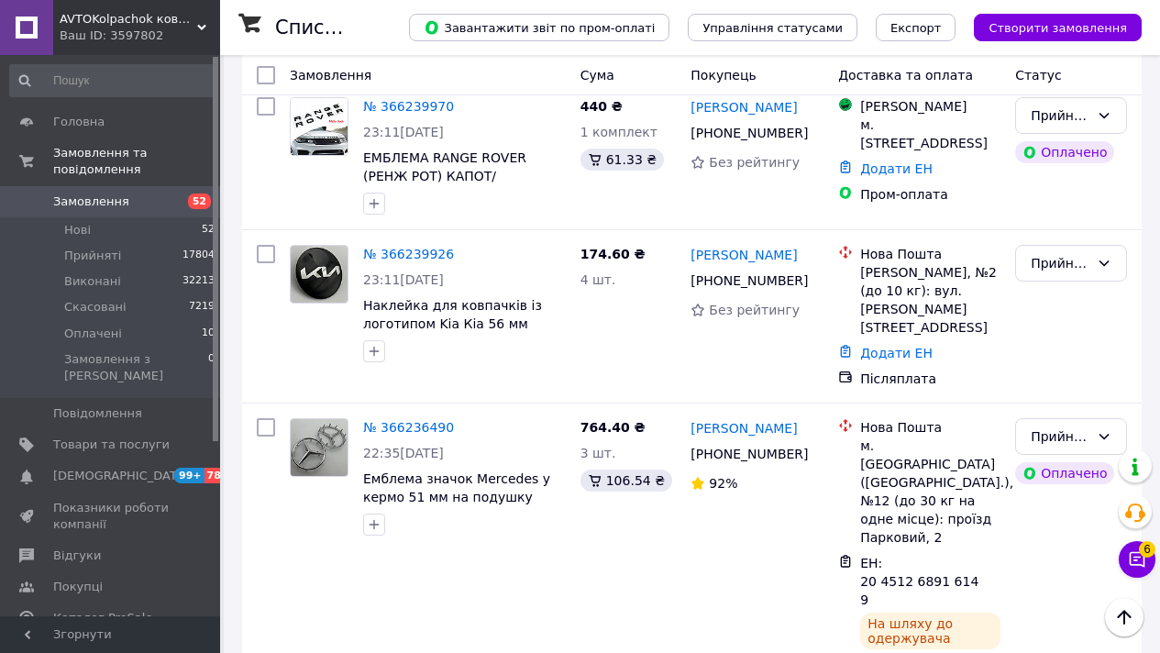
scroll to position [11921, 0]
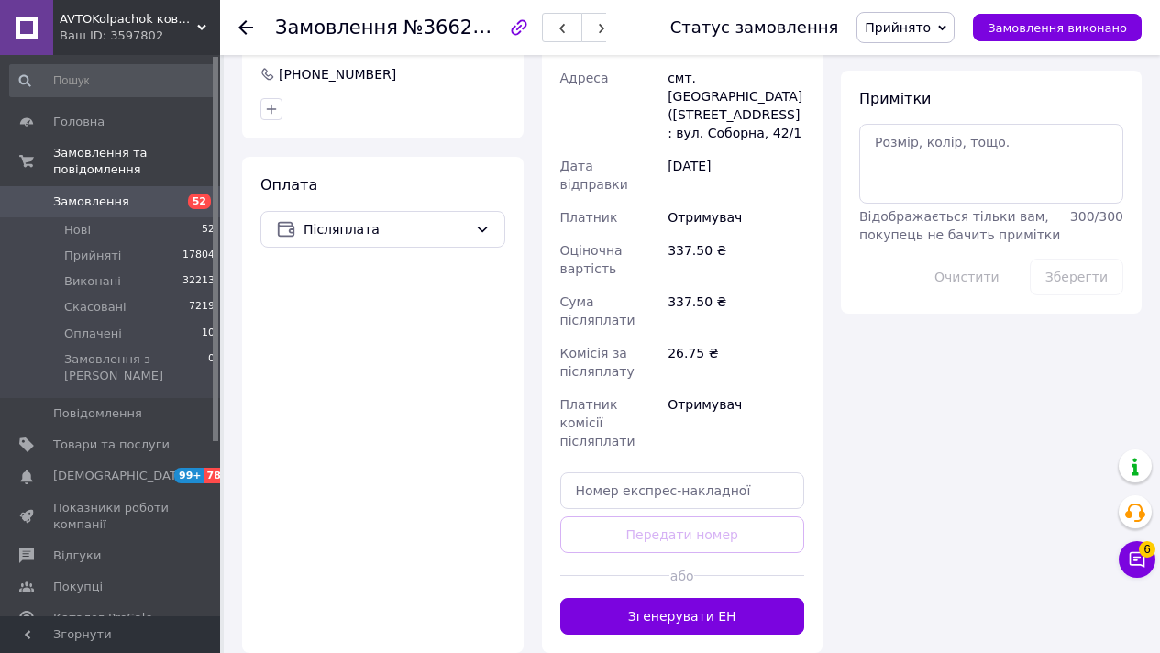
scroll to position [1179, 0]
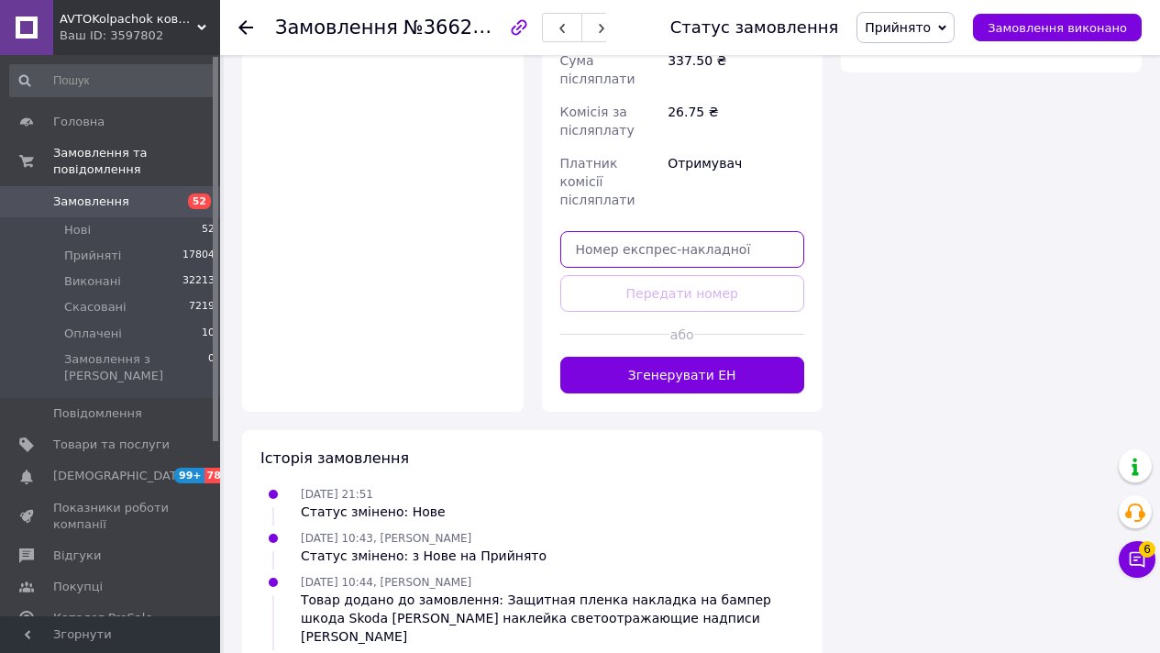
click at [663, 231] on input "text" at bounding box center [682, 249] width 245 height 37
paste input "20451269230639"
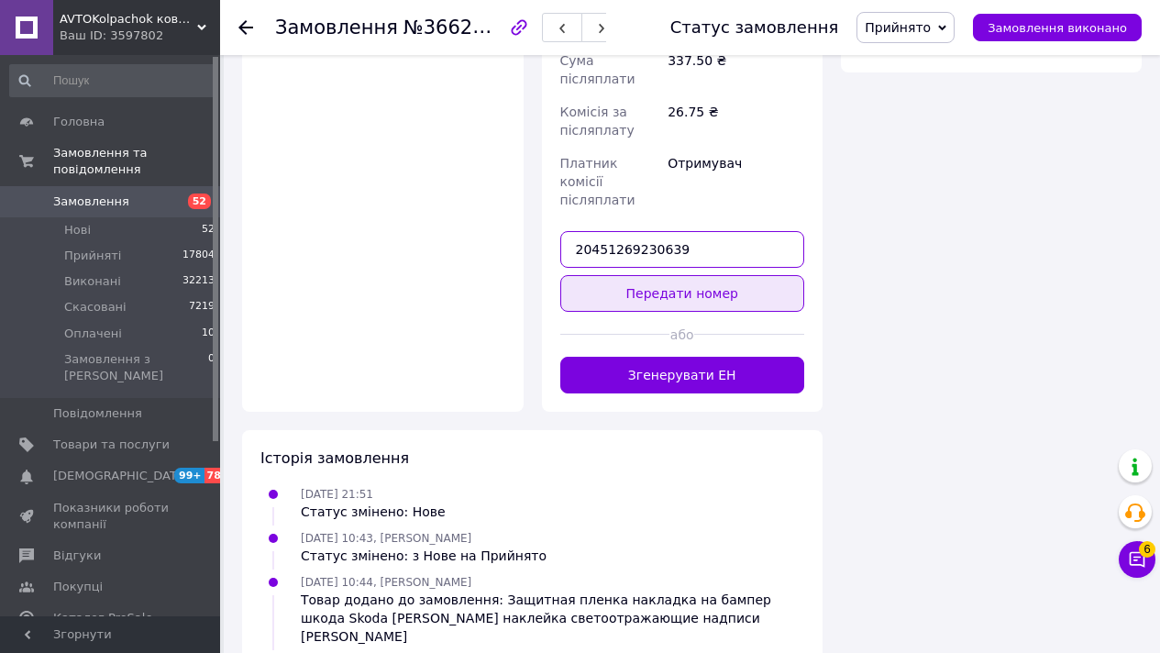
type input "20451269230639"
click at [660, 275] on button "Передати номер" at bounding box center [682, 293] width 245 height 37
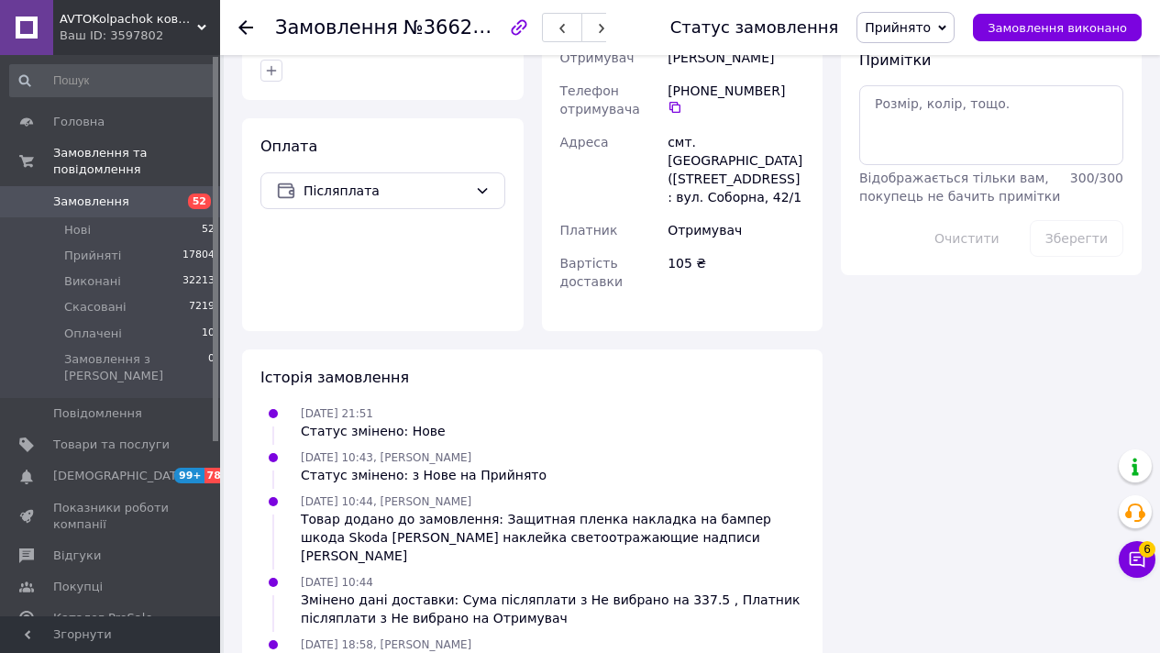
scroll to position [1006, 0]
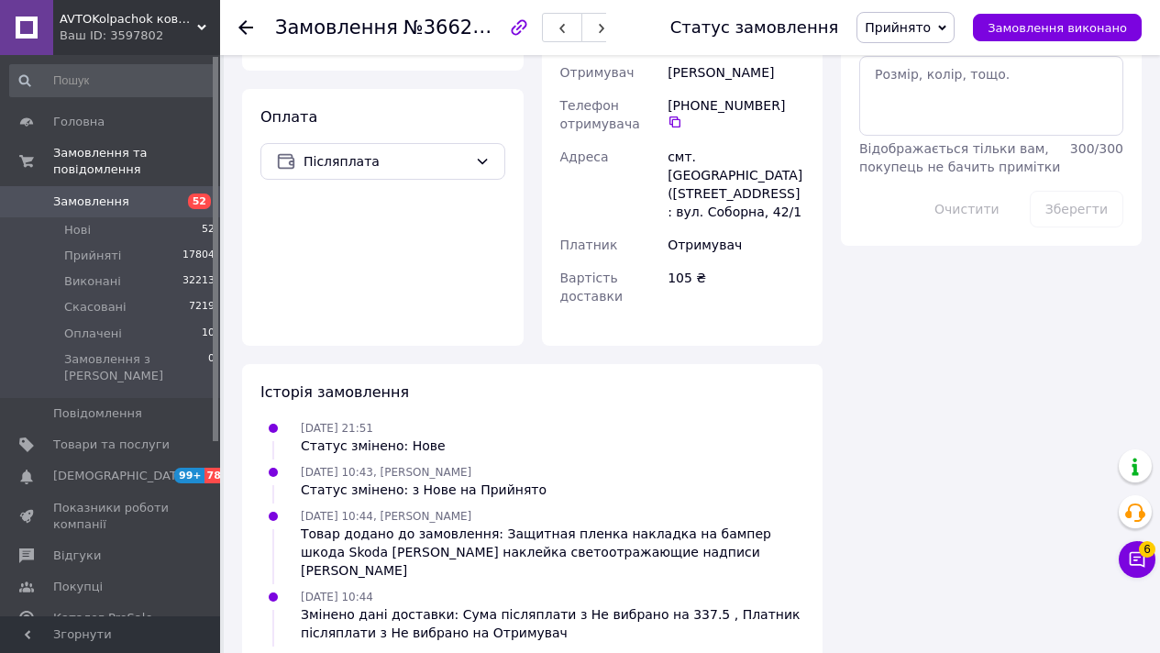
click at [138, 201] on span "Замовлення" at bounding box center [111, 201] width 116 height 17
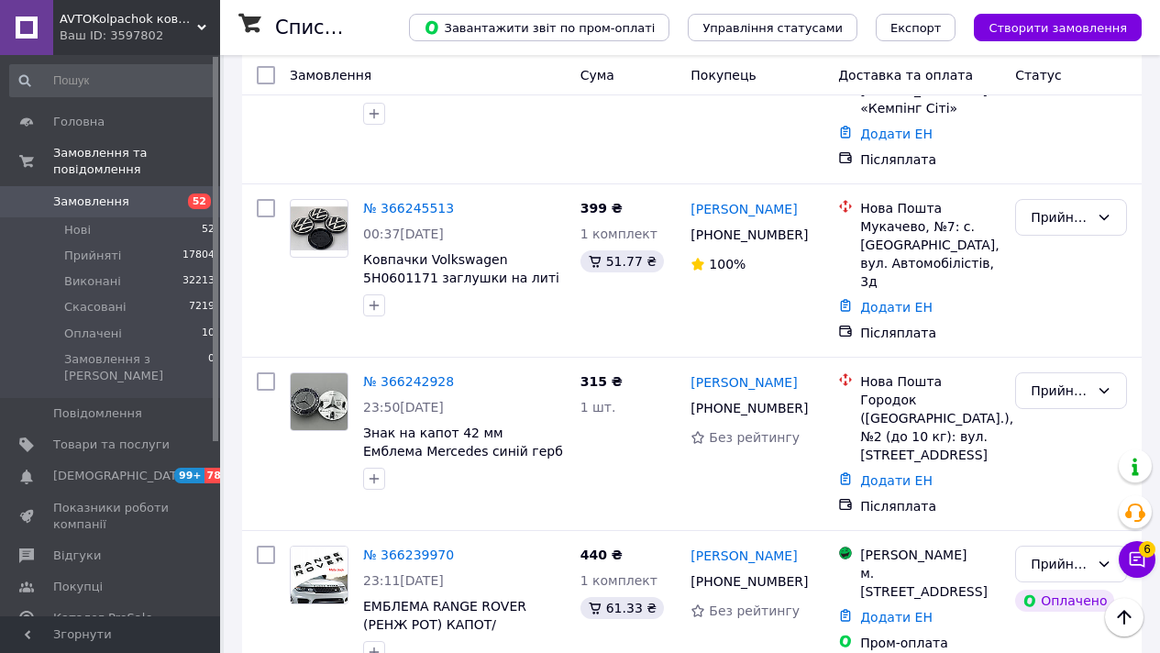
scroll to position [11521, 0]
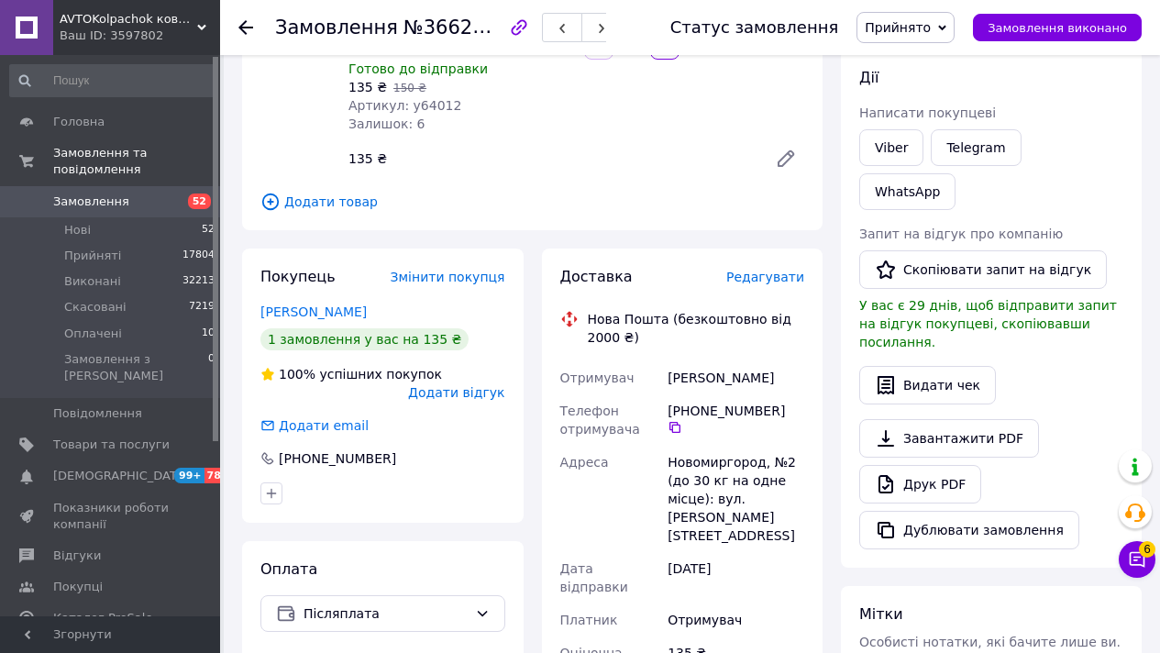
scroll to position [766, 0]
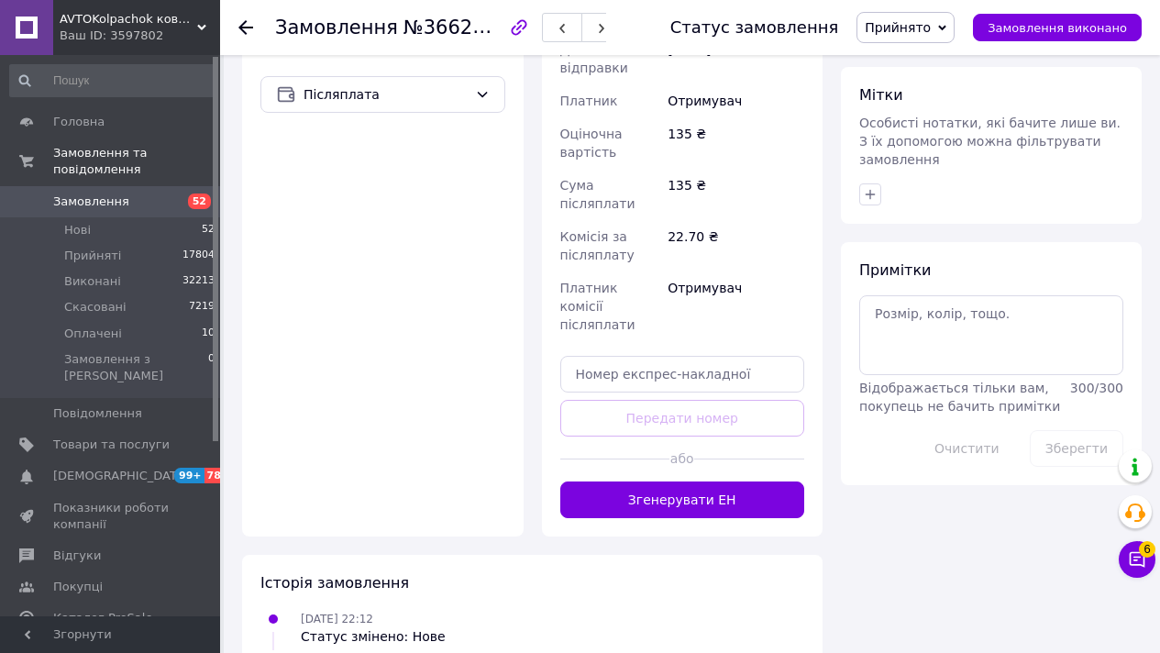
click at [602, 277] on div "Доставка Редагувати Нова Пошта (безкоштовно від 2000 ₴) Отримувач [PERSON_NAME]…" at bounding box center [682, 133] width 245 height 770
click at [626, 356] on input "text" at bounding box center [682, 374] width 245 height 37
paste input "20451269231842"
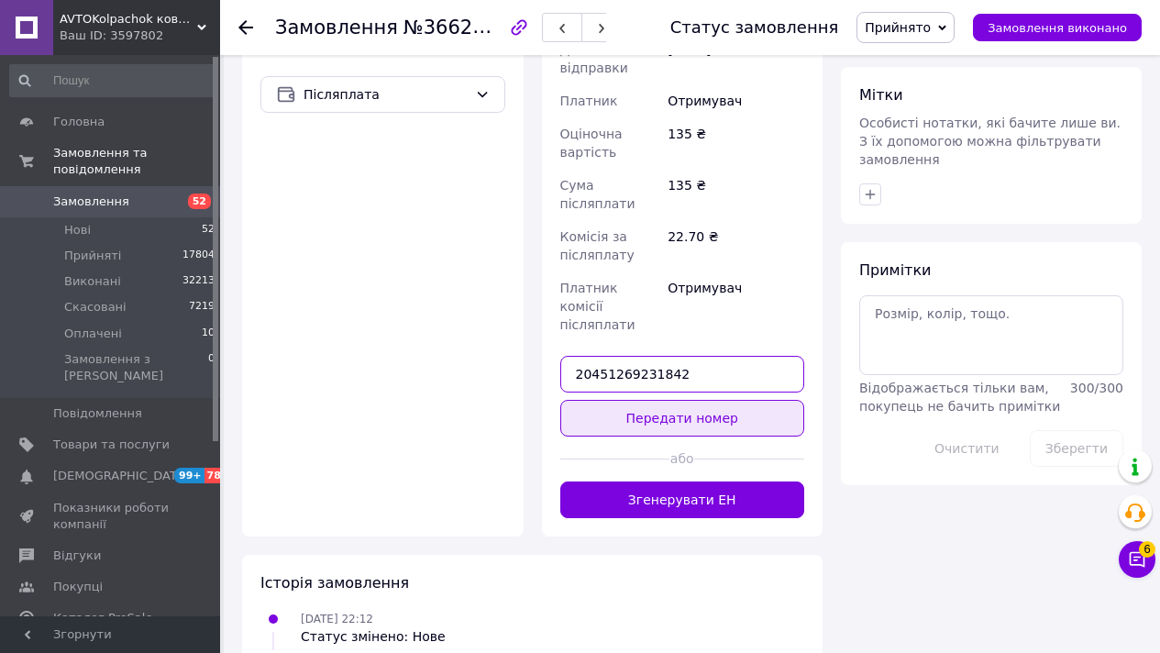
type input "20451269231842"
click at [625, 400] on button "Передати номер" at bounding box center [682, 418] width 245 height 37
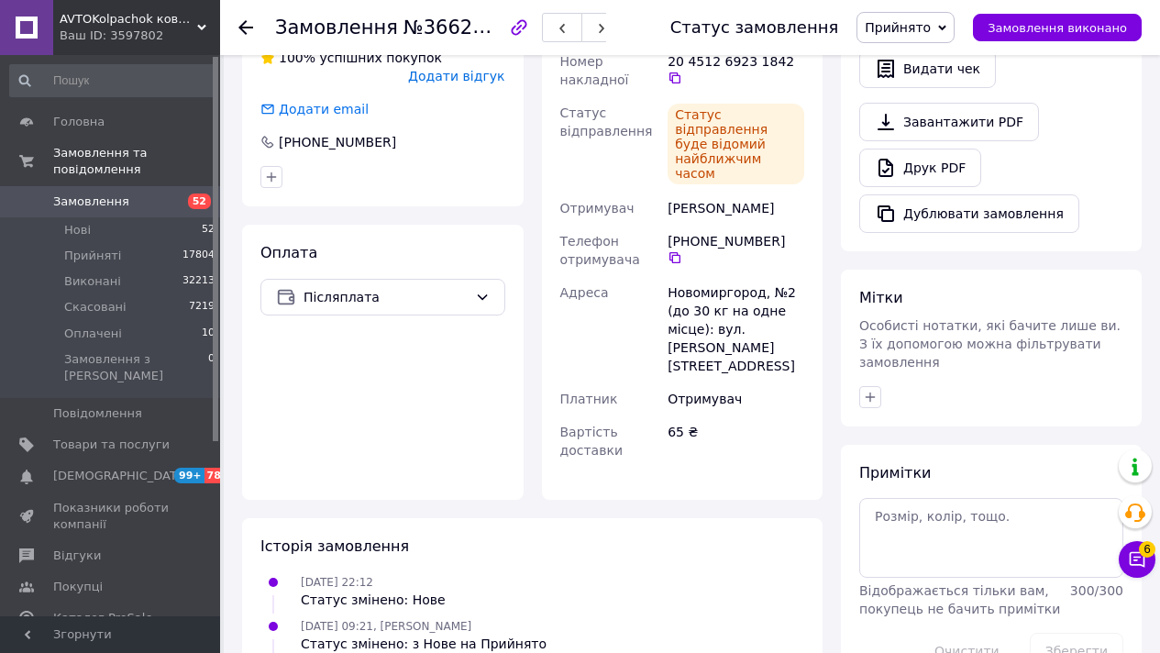
scroll to position [593, 0]
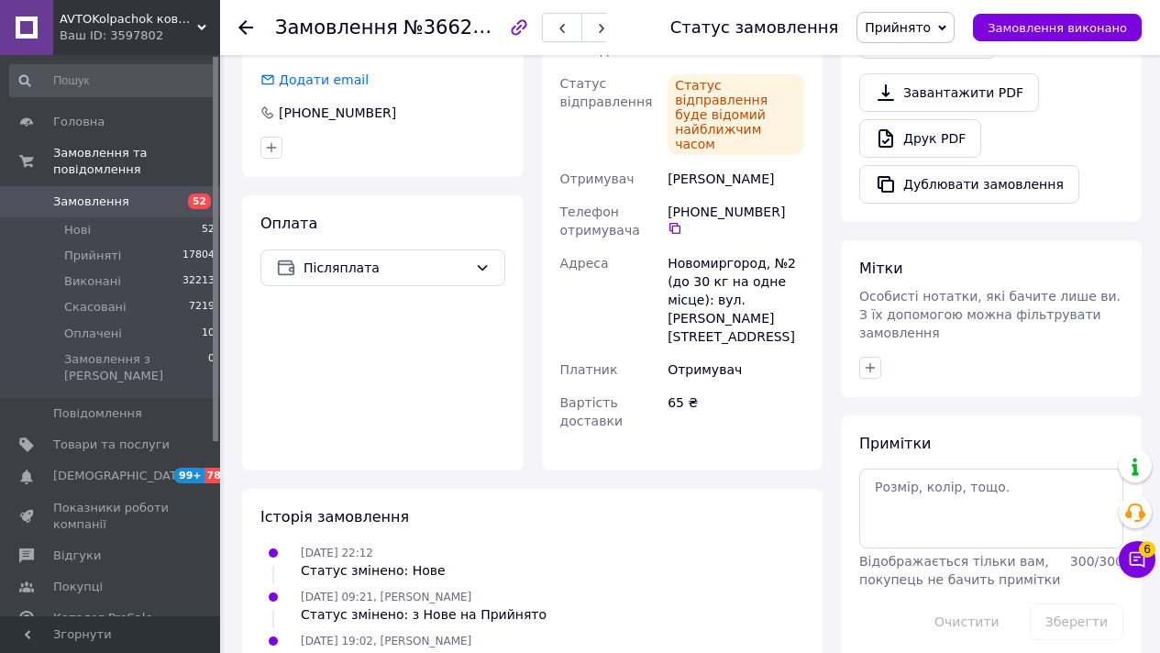
click at [114, 193] on span "Замовлення" at bounding box center [91, 201] width 76 height 17
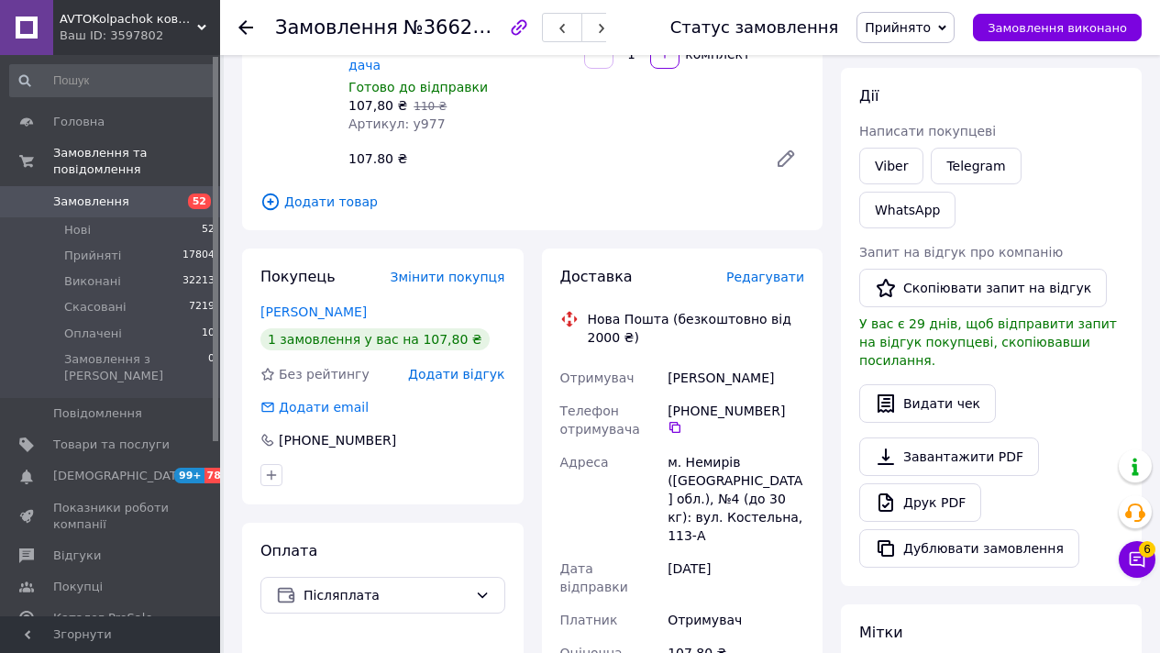
scroll to position [748, 0]
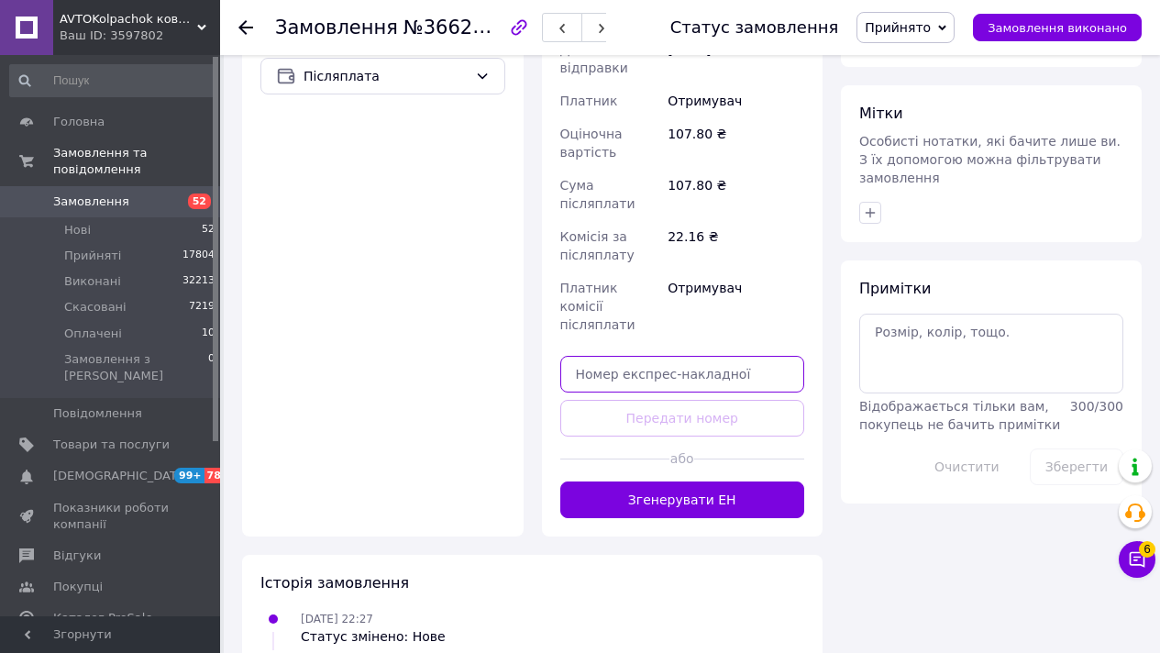
click at [616, 356] on input "text" at bounding box center [682, 374] width 245 height 37
paste input "20451269232206"
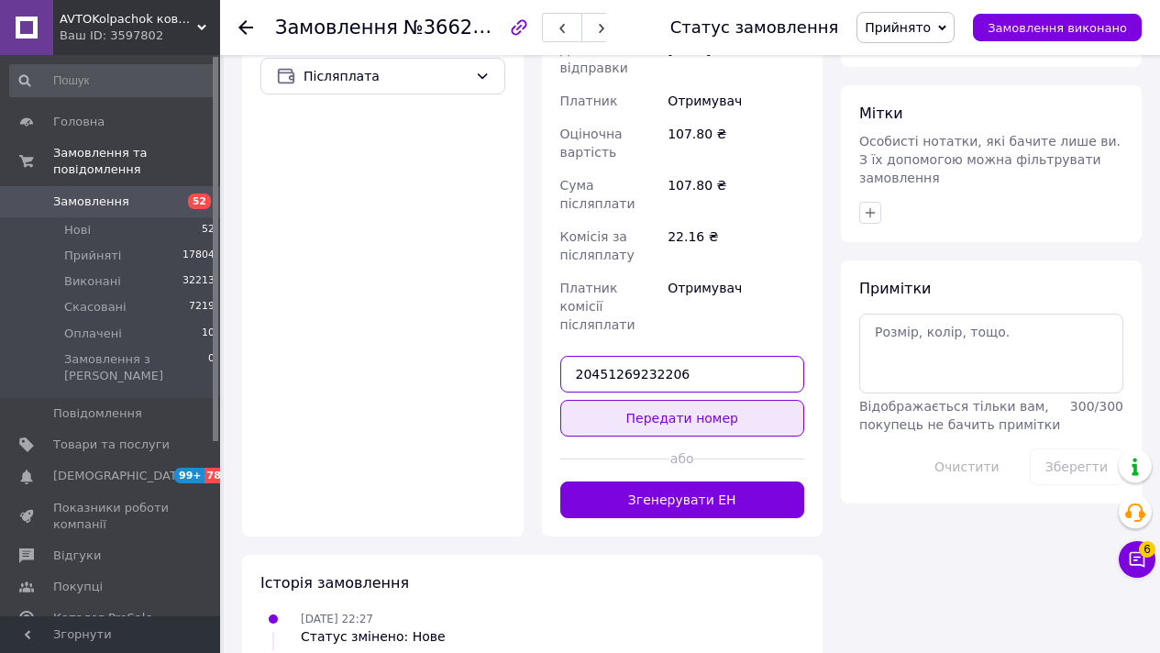
type input "20451269232206"
click at [598, 400] on button "Передати номер" at bounding box center [682, 418] width 245 height 37
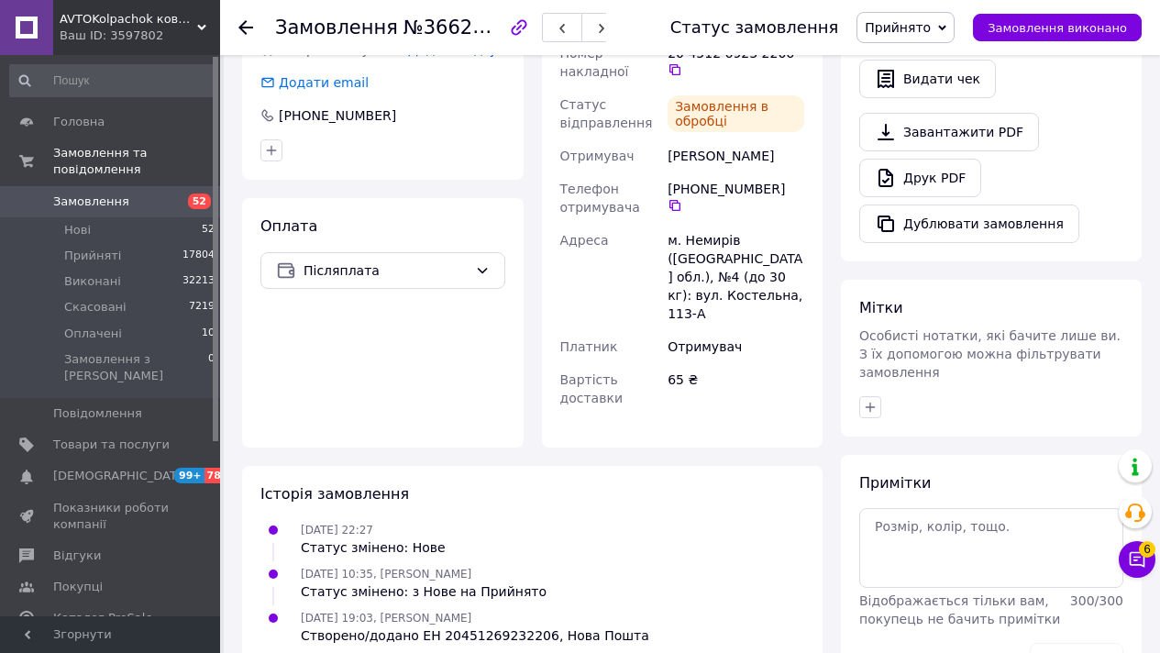
scroll to position [575, 0]
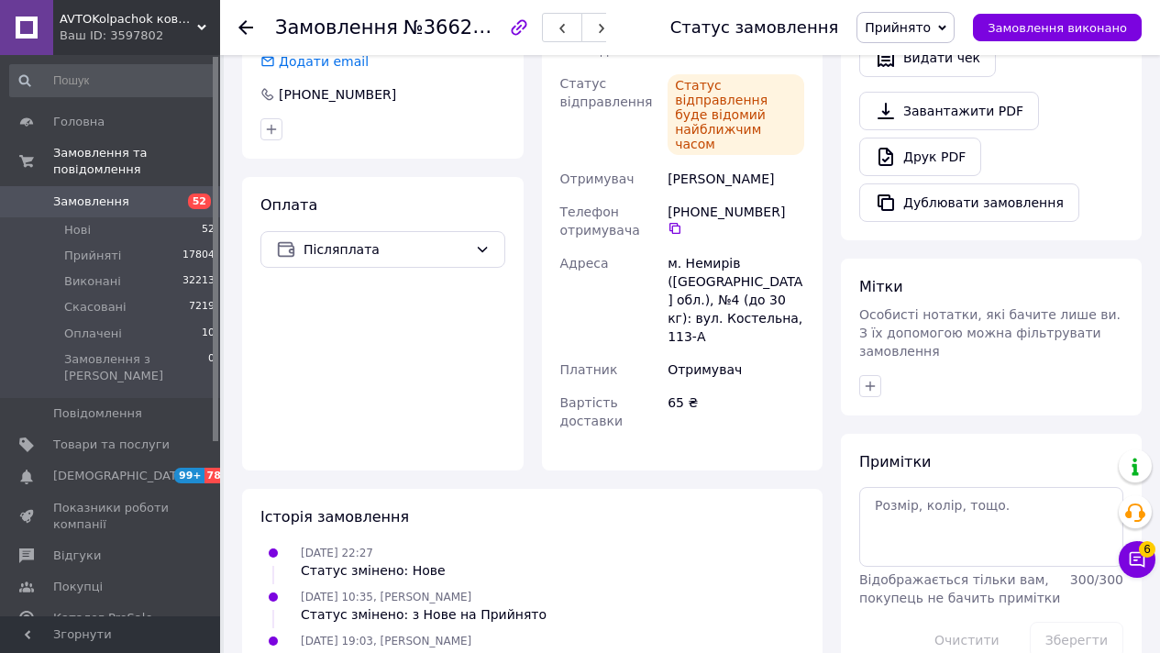
click at [167, 200] on span "Замовлення" at bounding box center [111, 201] width 116 height 17
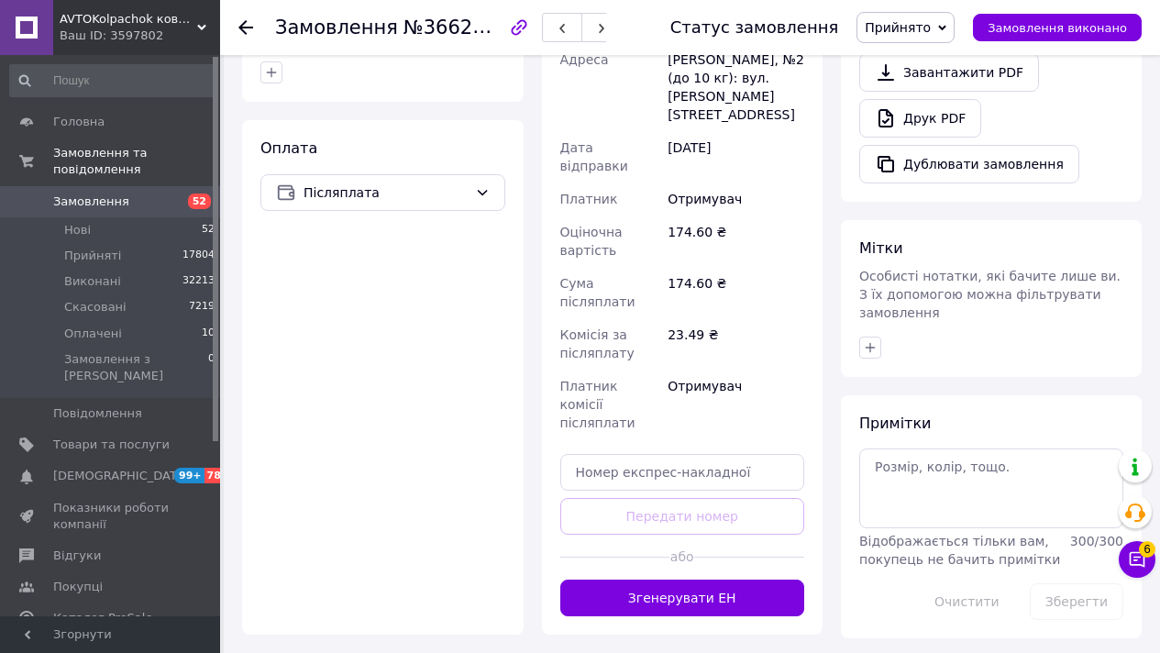
scroll to position [730, 0]
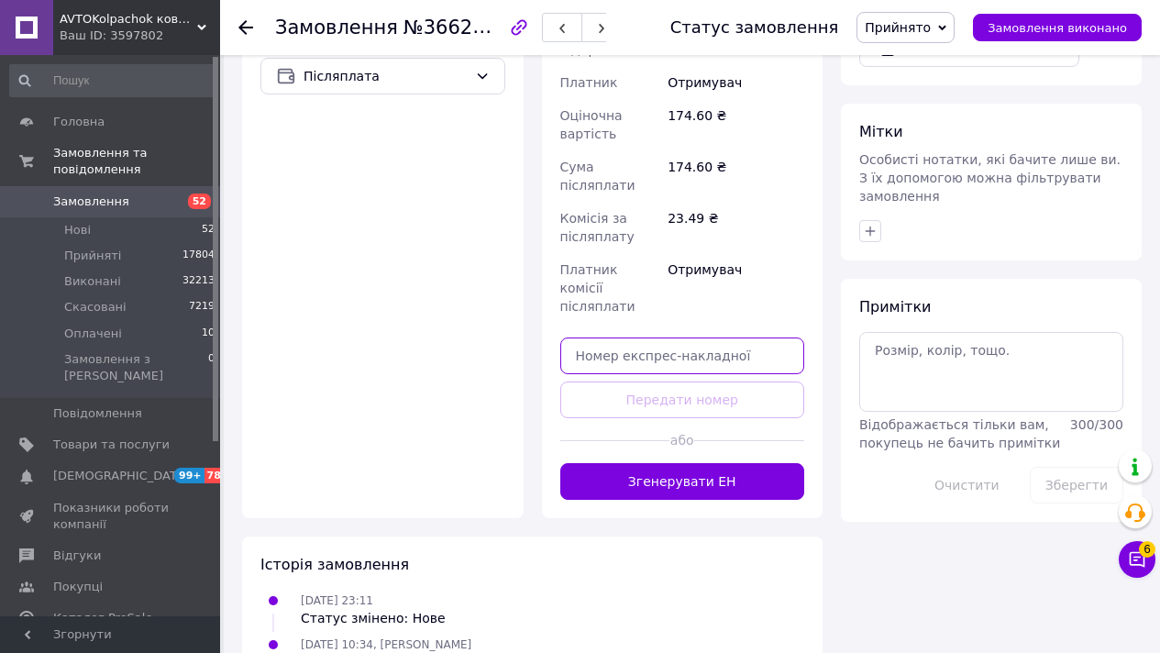
click at [678, 337] on input "text" at bounding box center [682, 355] width 245 height 37
paste input "20451269232554"
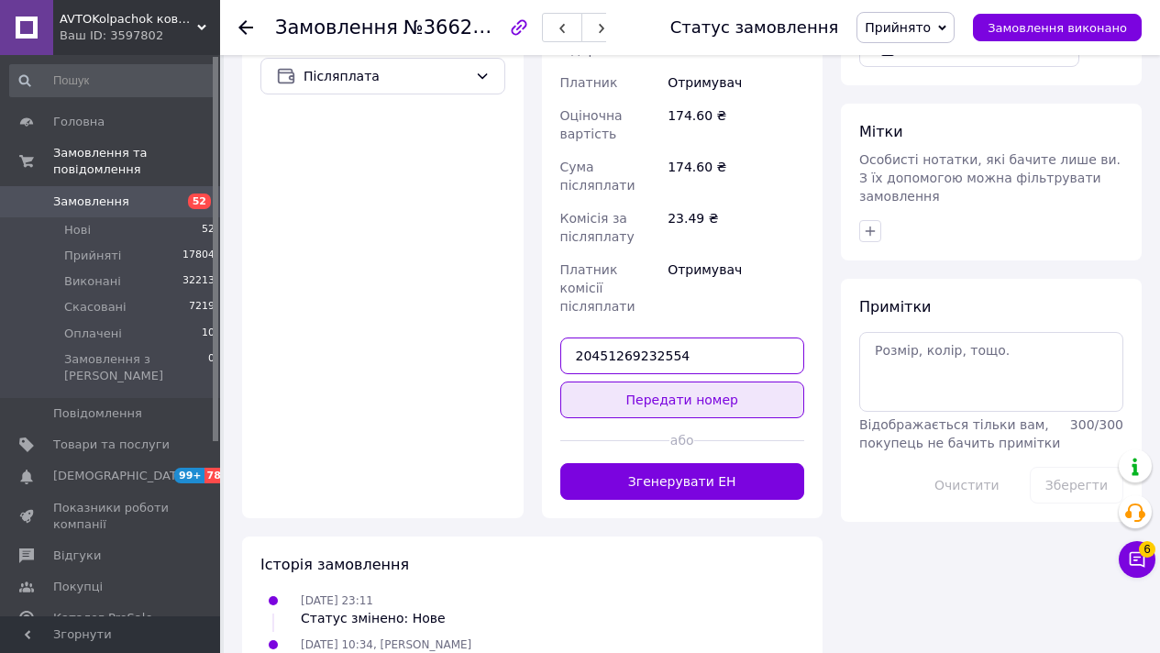
type input "20451269232554"
click at [694, 381] on button "Передати номер" at bounding box center [682, 399] width 245 height 37
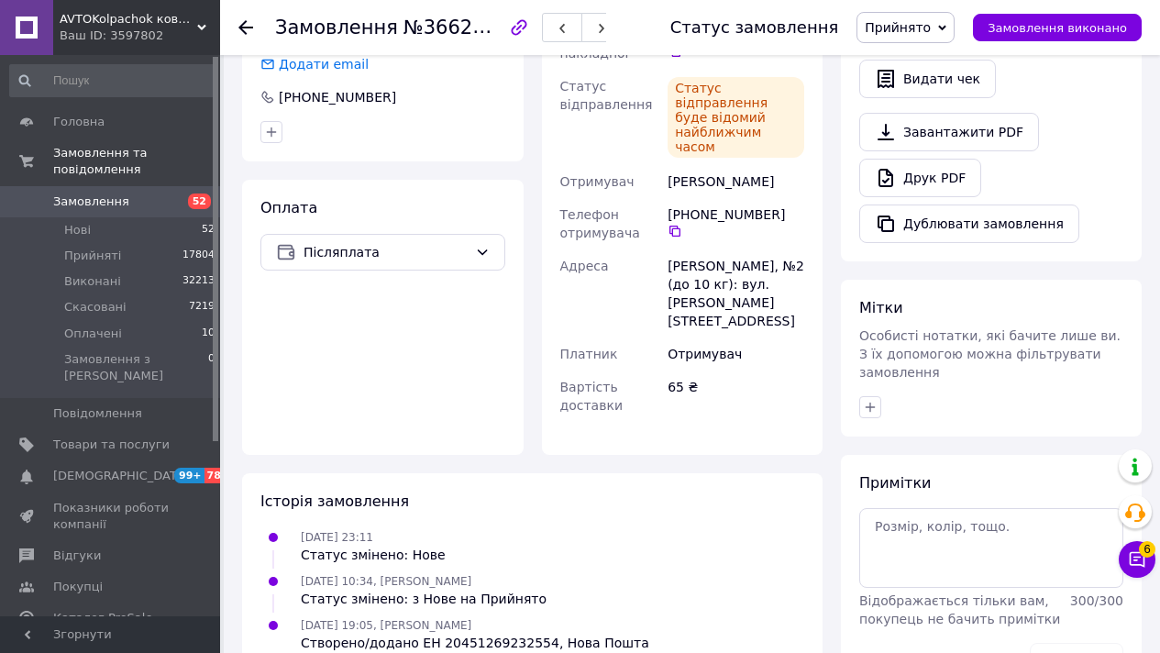
scroll to position [557, 0]
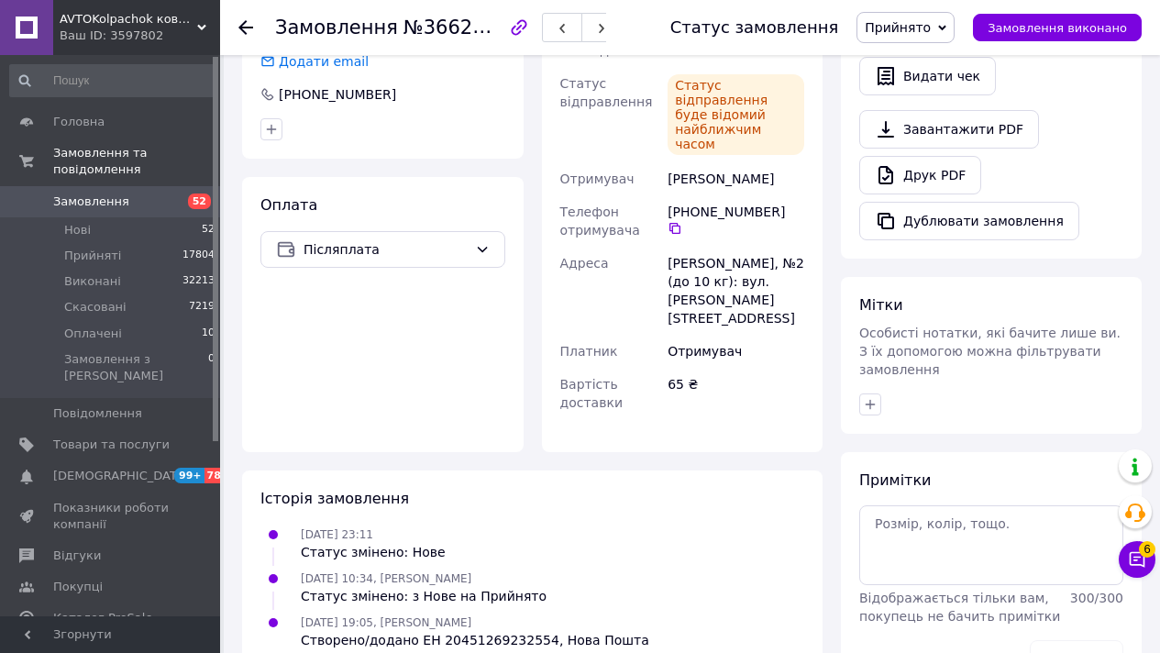
click at [146, 203] on span "Замовлення" at bounding box center [111, 201] width 116 height 17
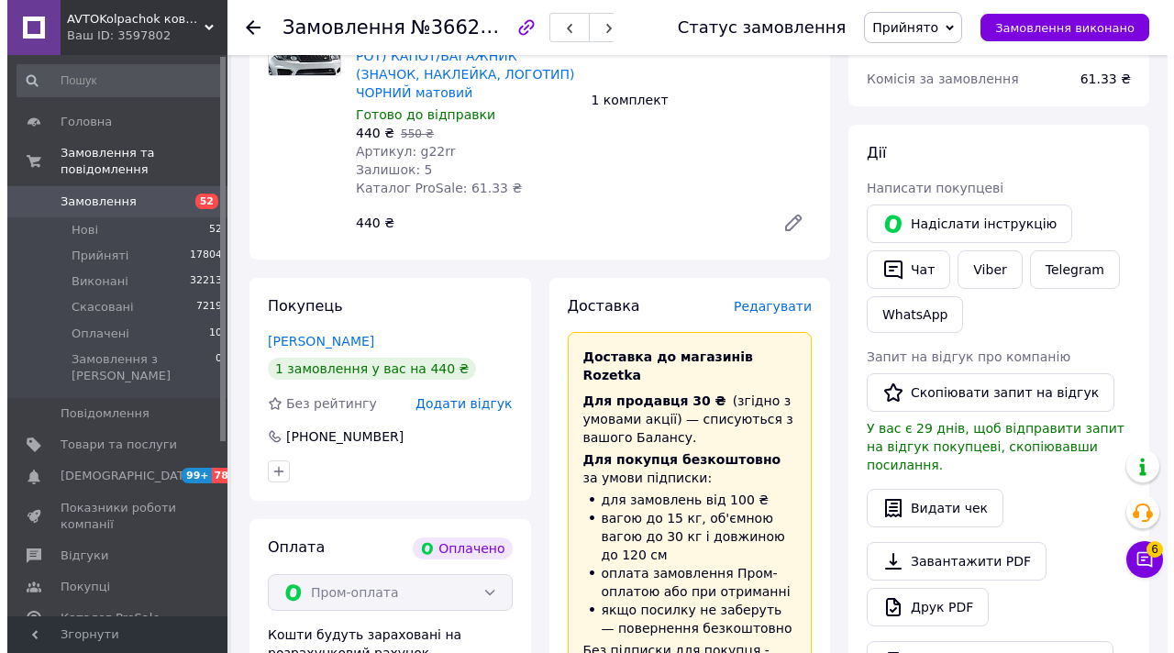
scroll to position [242, 0]
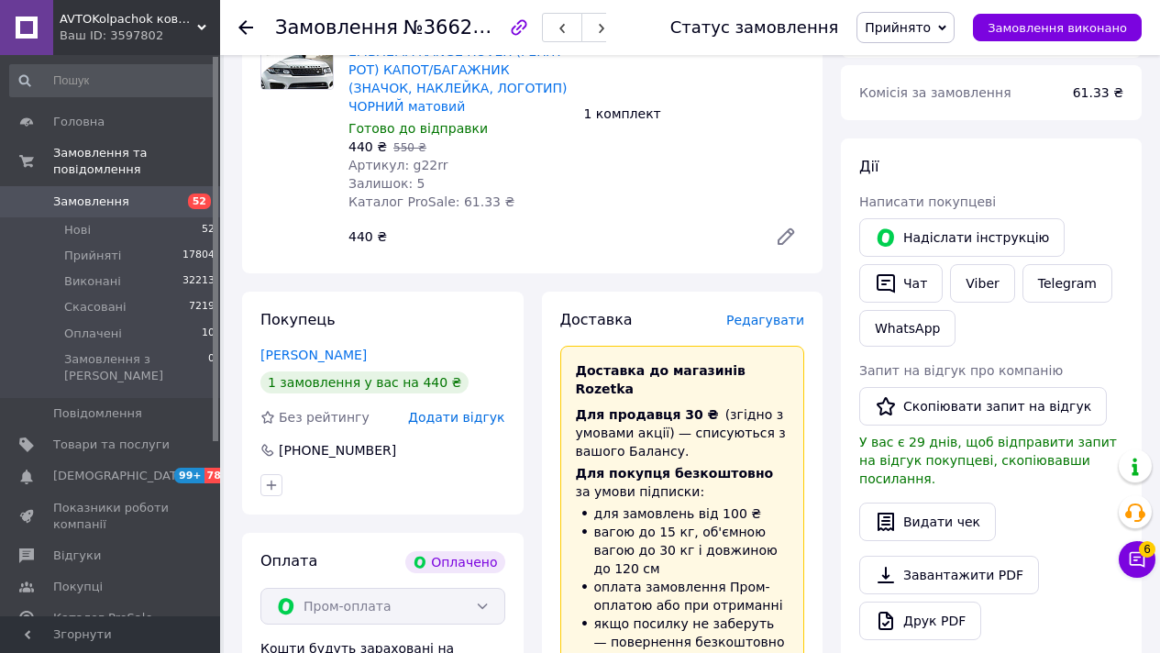
click at [775, 316] on span "Редагувати" at bounding box center [765, 320] width 78 height 15
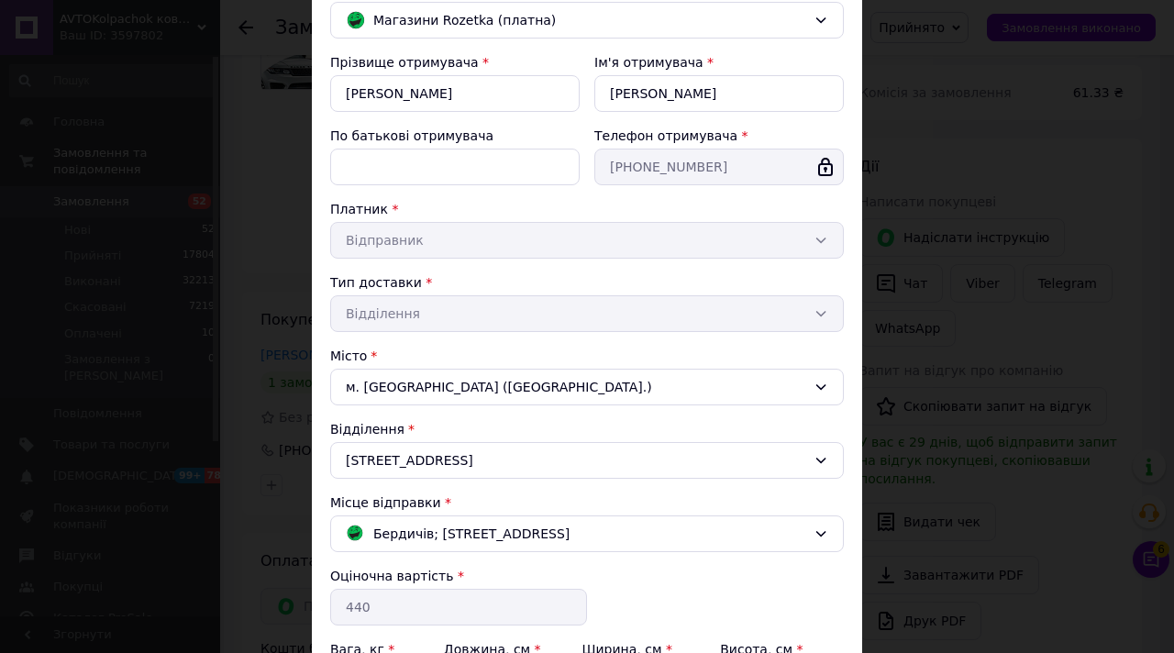
scroll to position [177, 0]
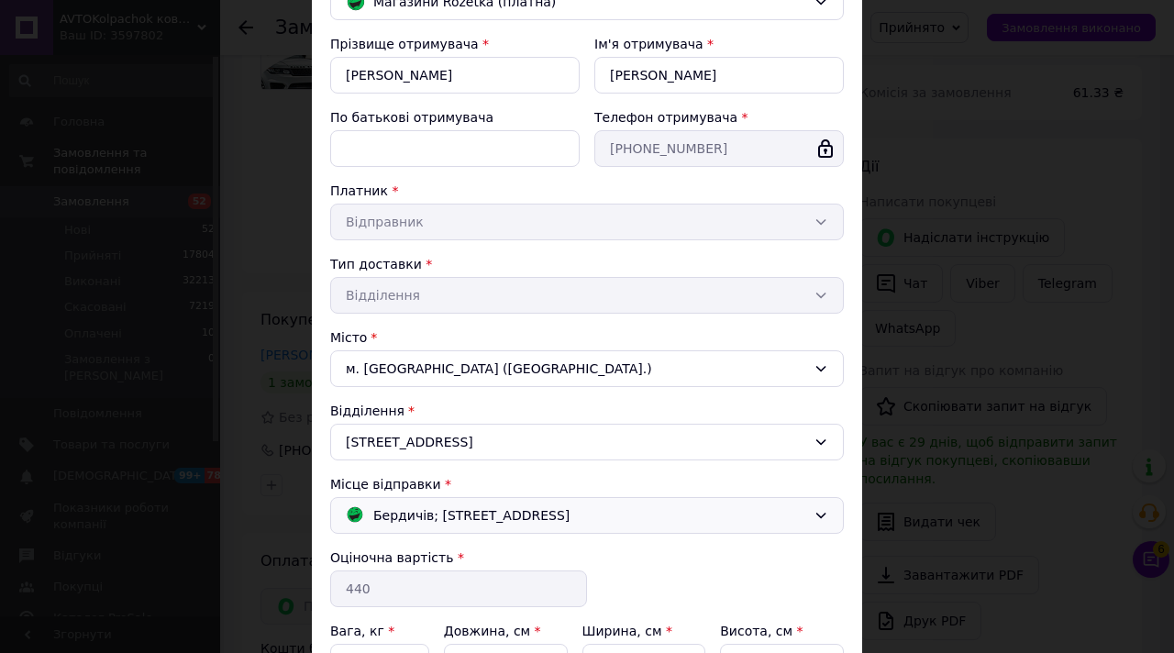
click at [579, 501] on div "Бердичів; [STREET_ADDRESS]" at bounding box center [586, 515] width 513 height 37
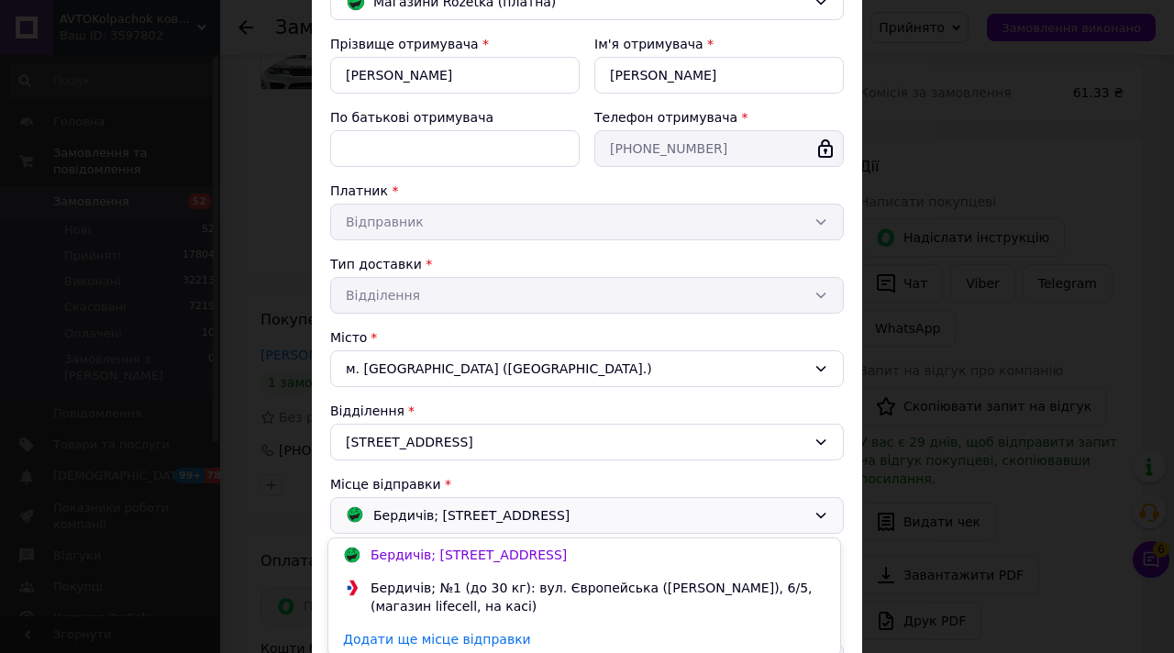
scroll to position [175, 0]
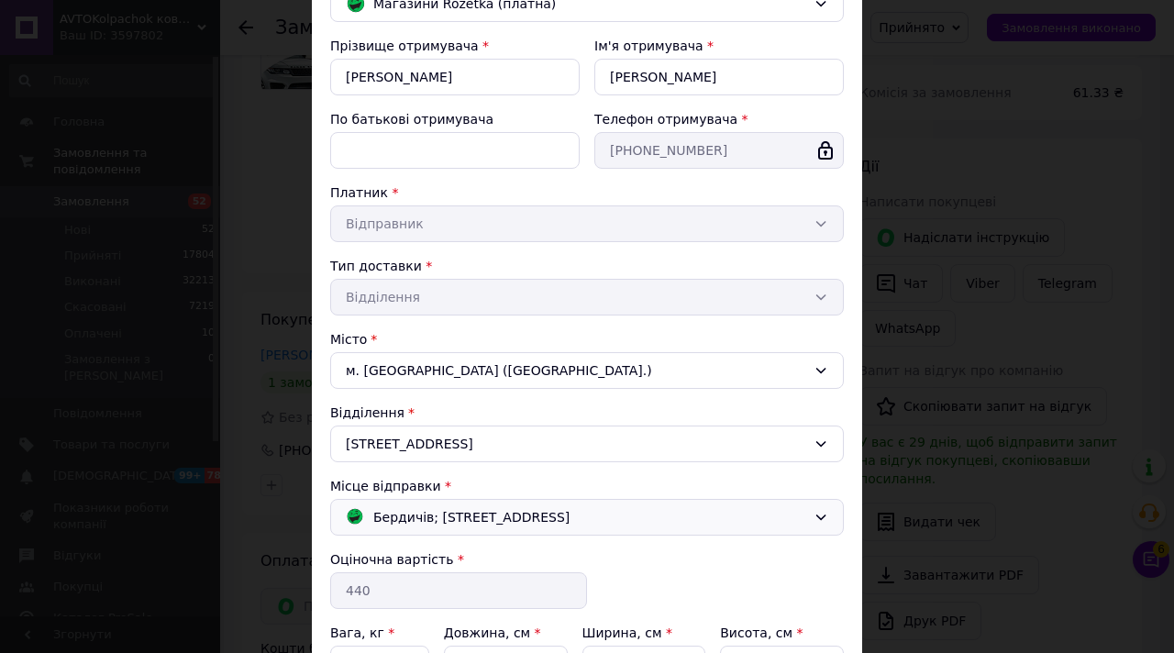
click at [579, 501] on div "Бердичів; [STREET_ADDRESS]" at bounding box center [586, 517] width 513 height 37
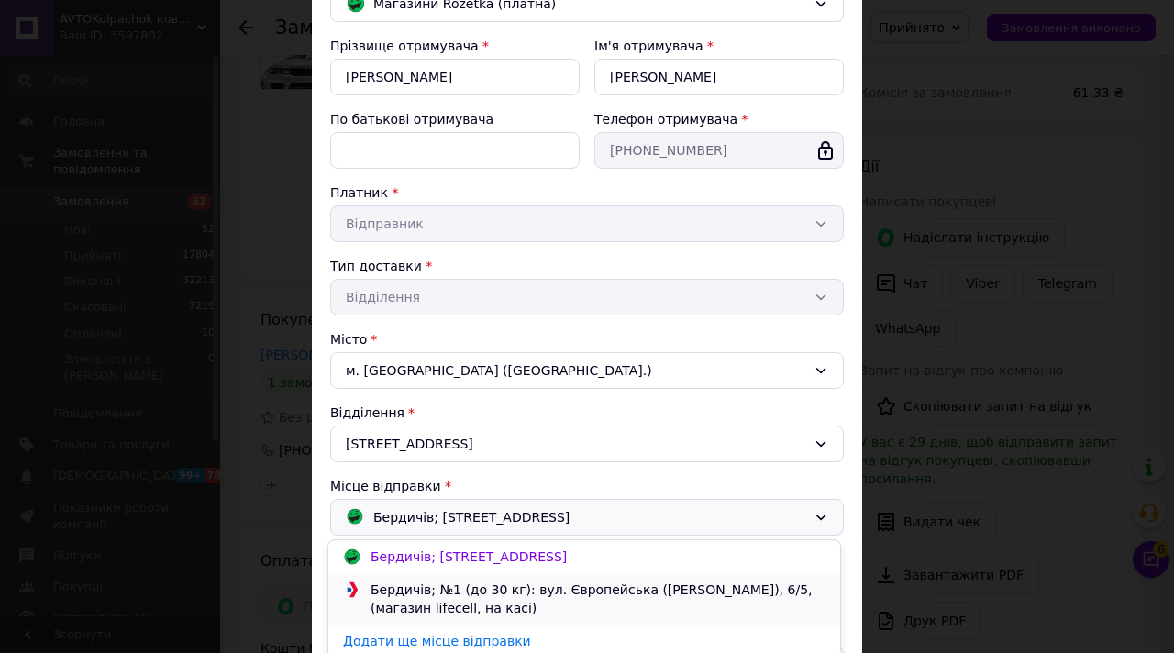
click at [534, 586] on div "Бердичів; №1 (до 30 кг): вул. Європейська ([PERSON_NAME]), 6/5, (магазин lifece…" at bounding box center [598, 598] width 464 height 37
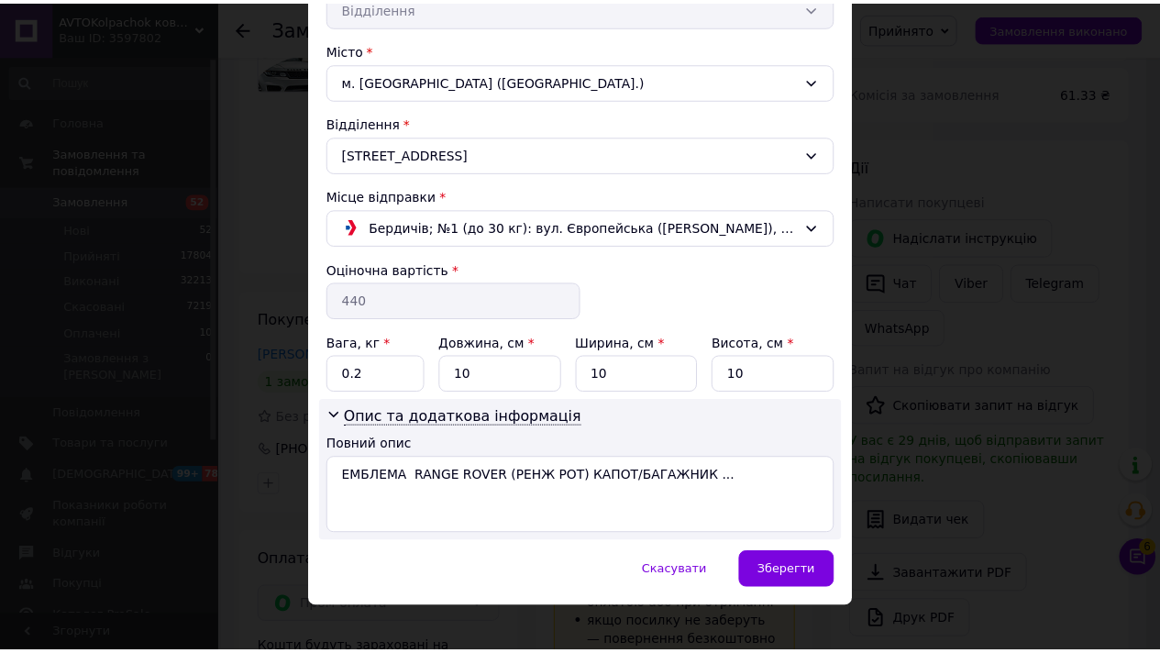
scroll to position [484, 0]
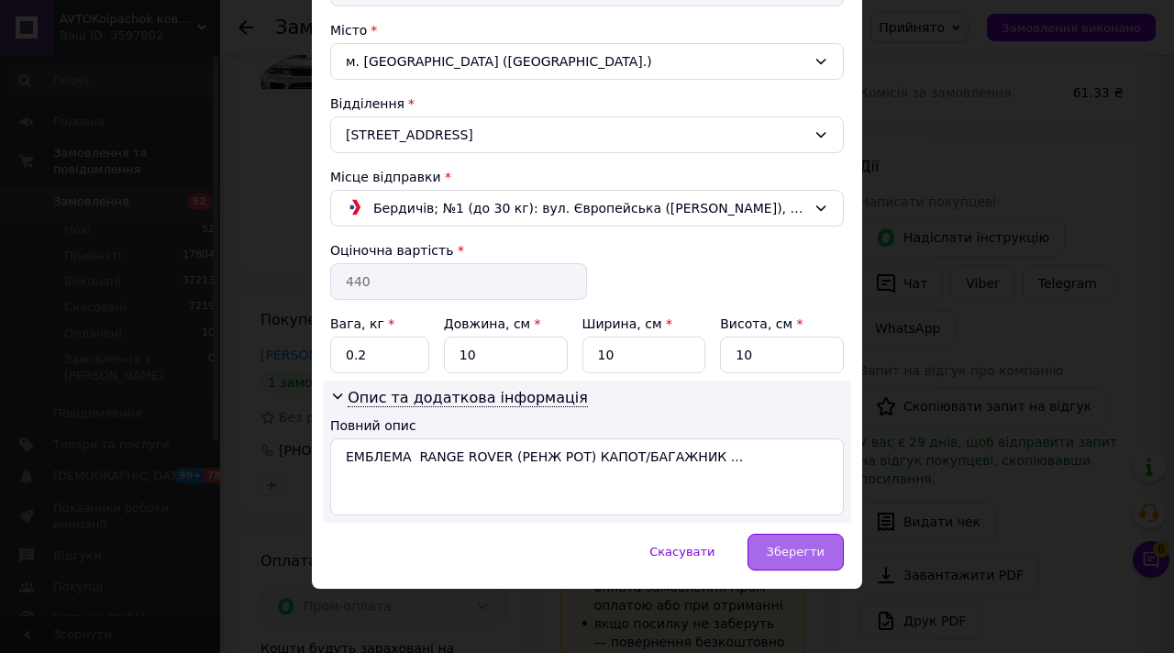
click at [795, 557] on span "Зберегти" at bounding box center [795, 552] width 58 height 14
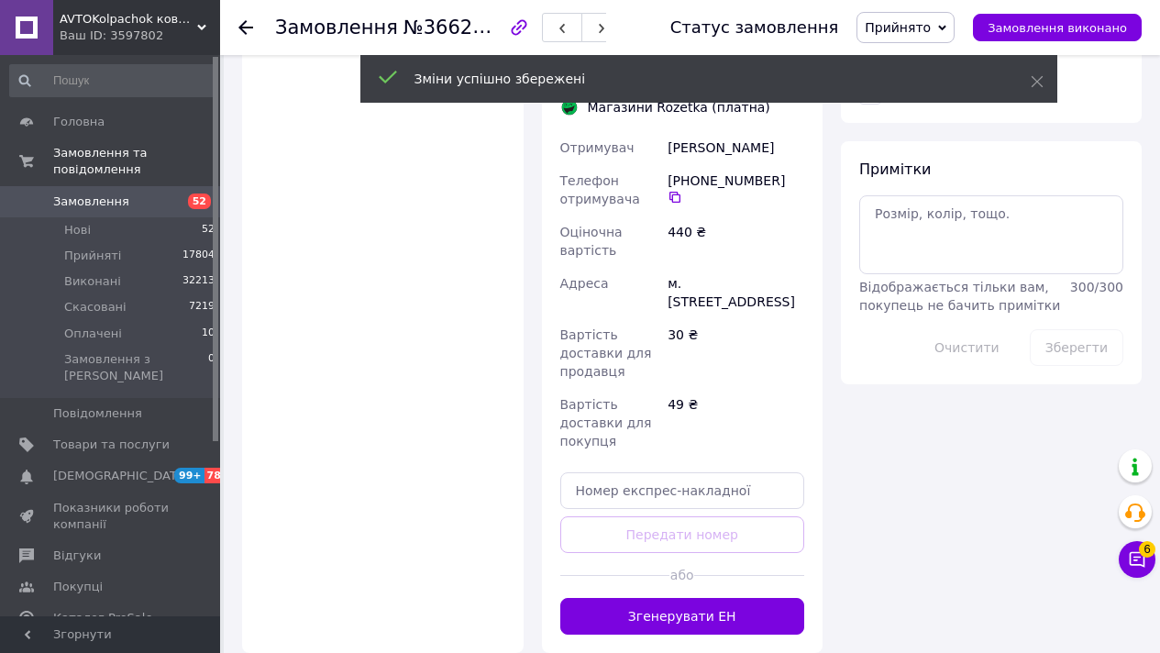
scroll to position [975, 0]
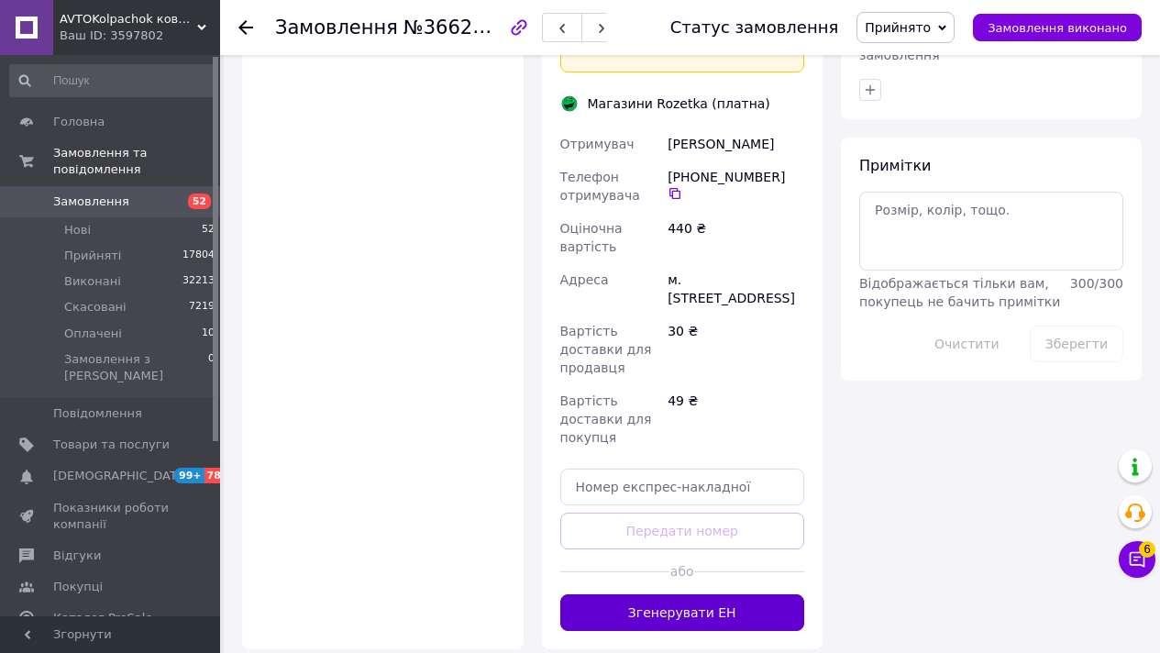
click at [745, 606] on button "Згенерувати ЕН" at bounding box center [682, 612] width 245 height 37
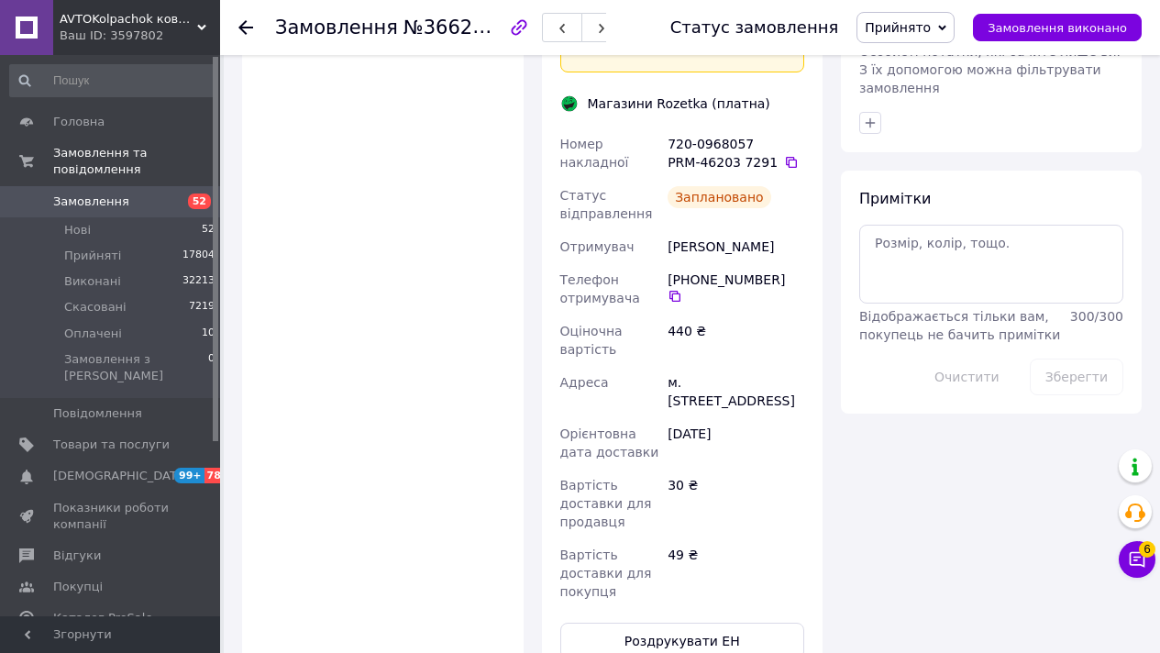
click at [127, 196] on span "Замовлення" at bounding box center [111, 201] width 116 height 17
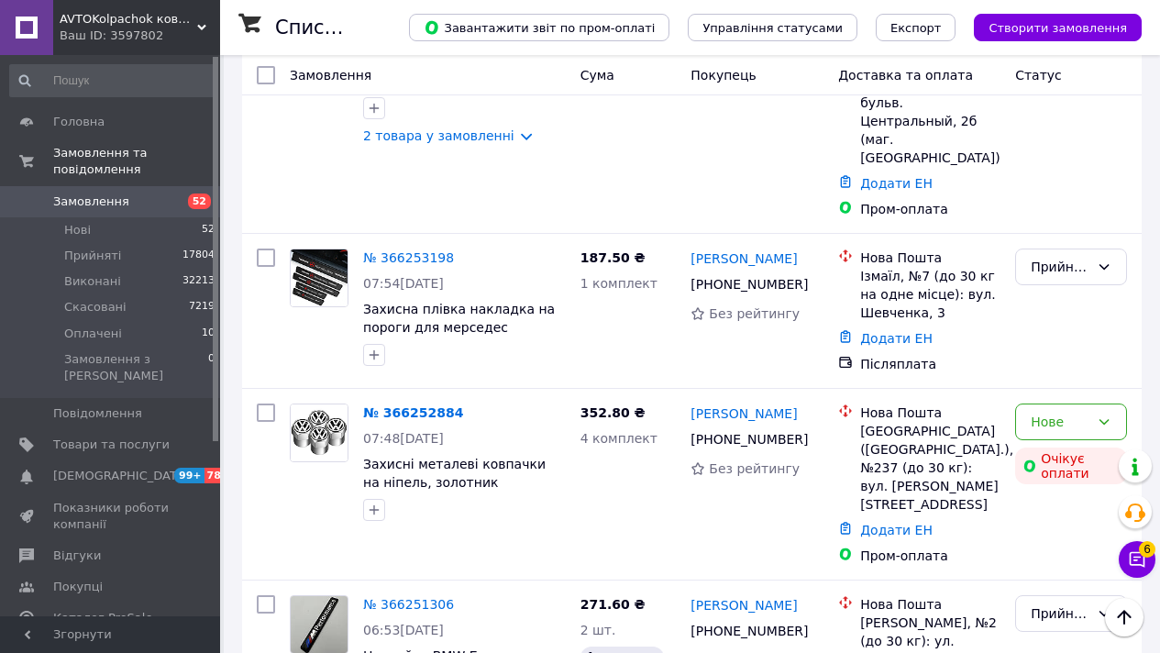
scroll to position [10760, 0]
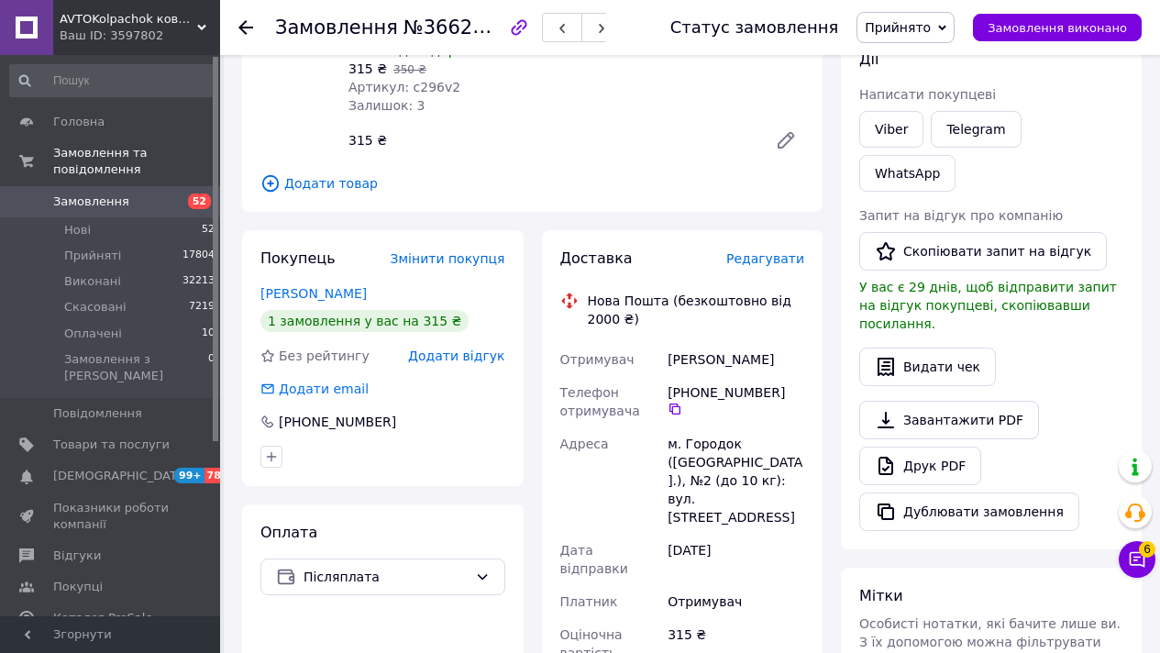
scroll to position [785, 0]
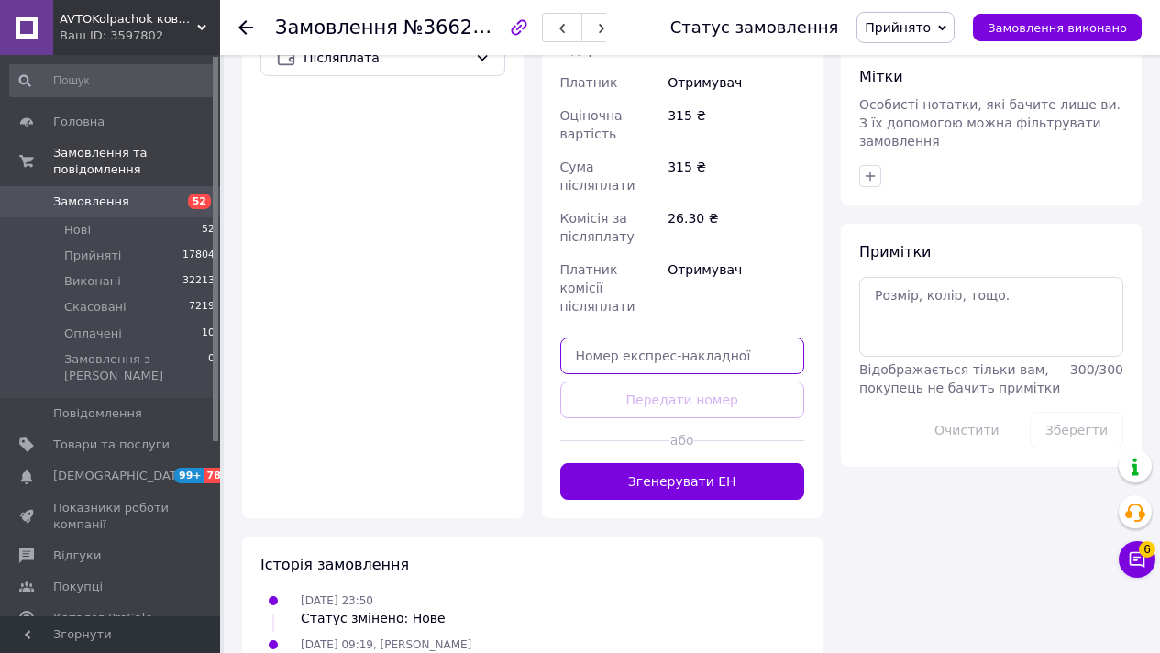
click at [597, 337] on input "text" at bounding box center [682, 355] width 245 height 37
paste input "20451269234414"
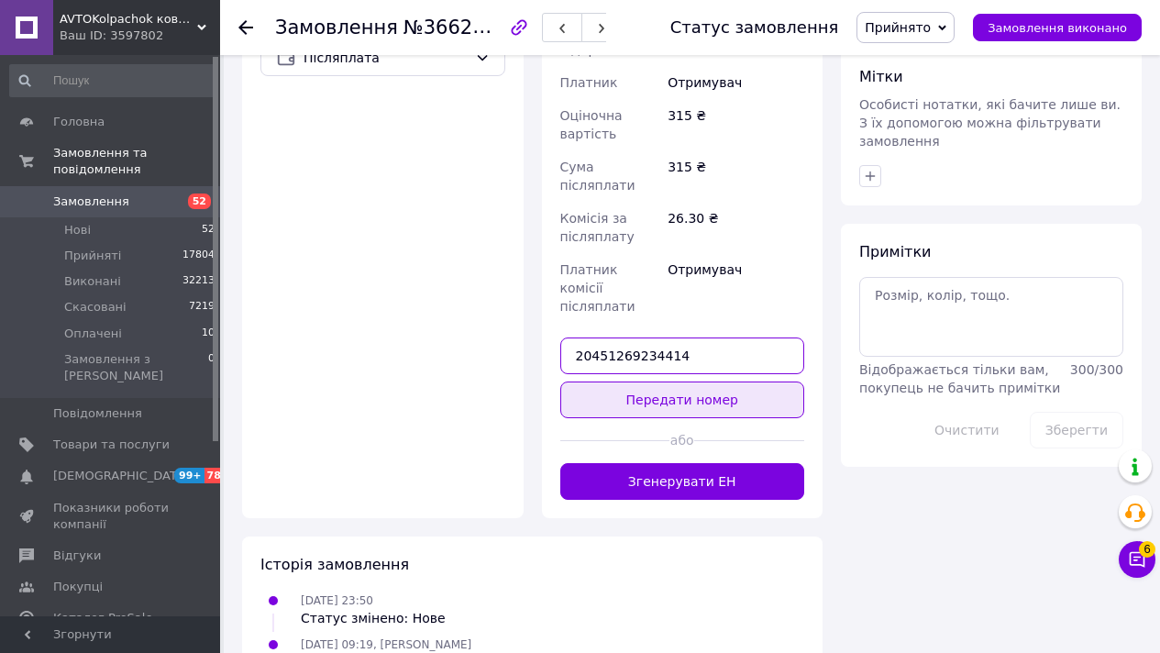
type input "20451269234414"
click at [587, 381] on button "Передати номер" at bounding box center [682, 399] width 245 height 37
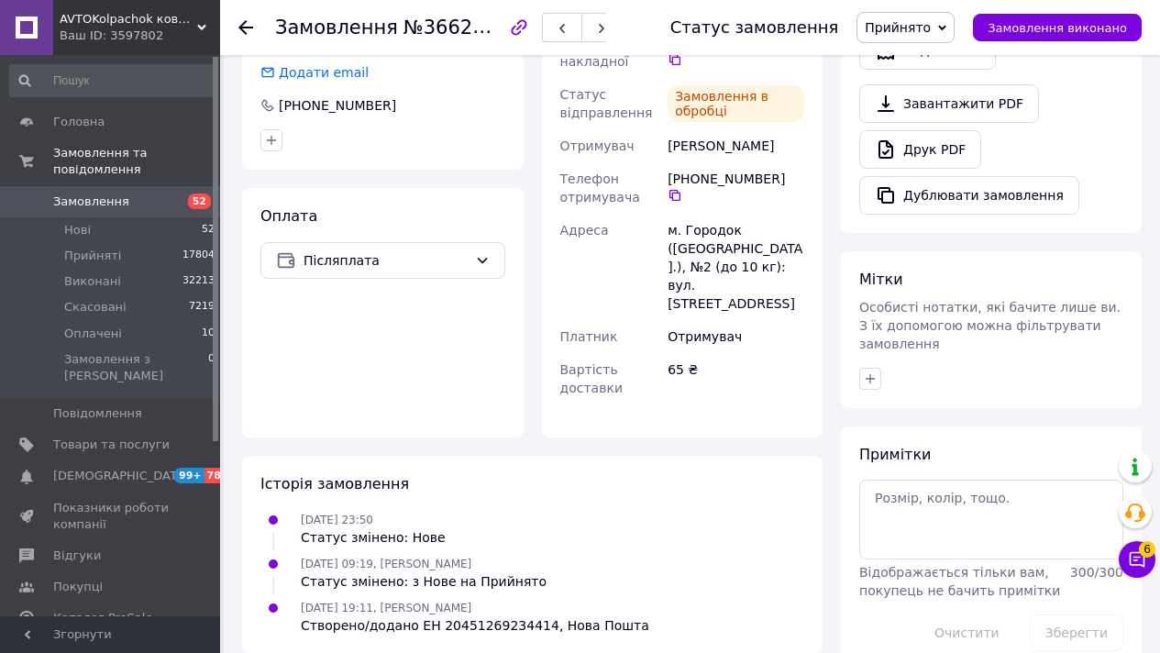
scroll to position [612, 0]
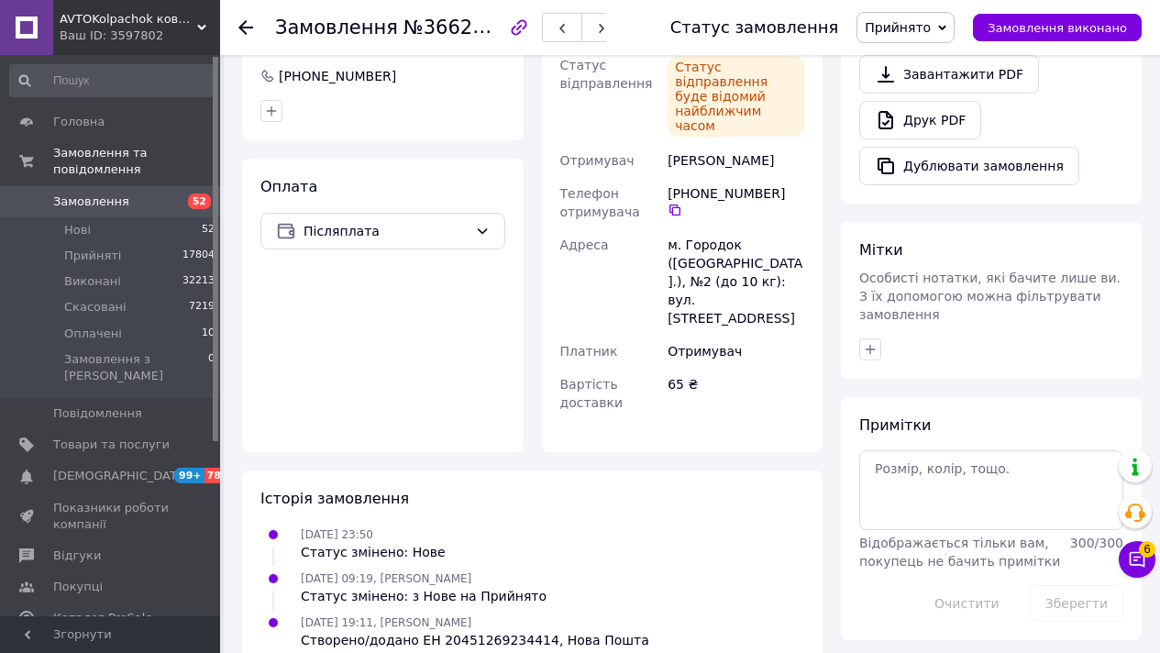
click at [131, 199] on span "Замовлення" at bounding box center [111, 201] width 116 height 17
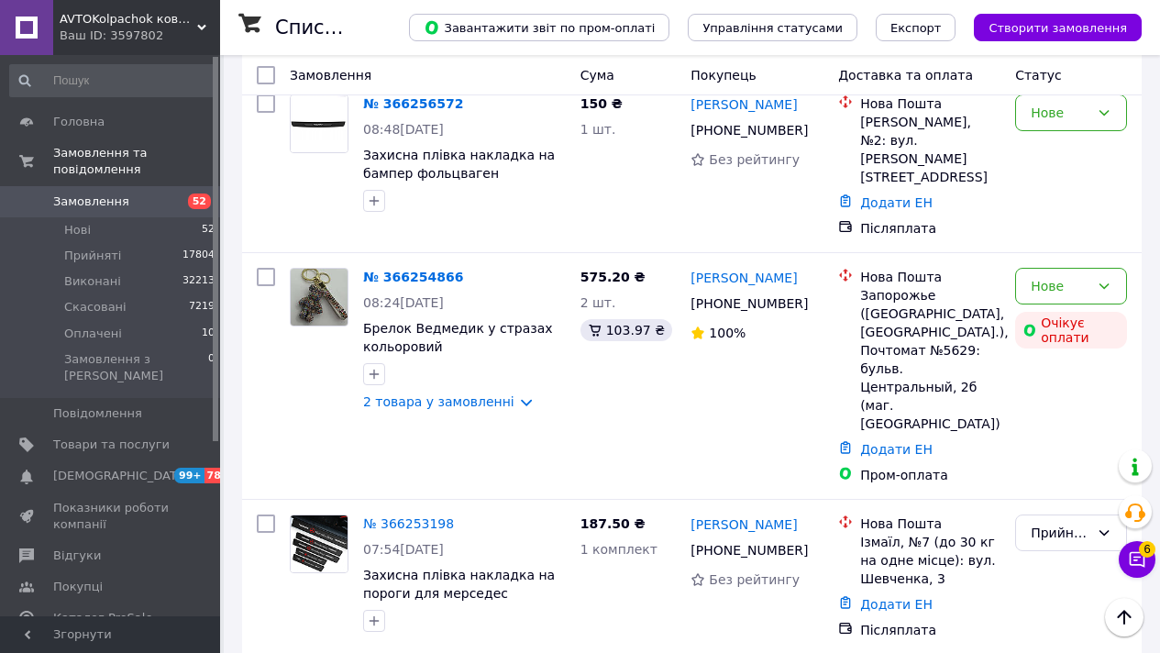
scroll to position [10511, 0]
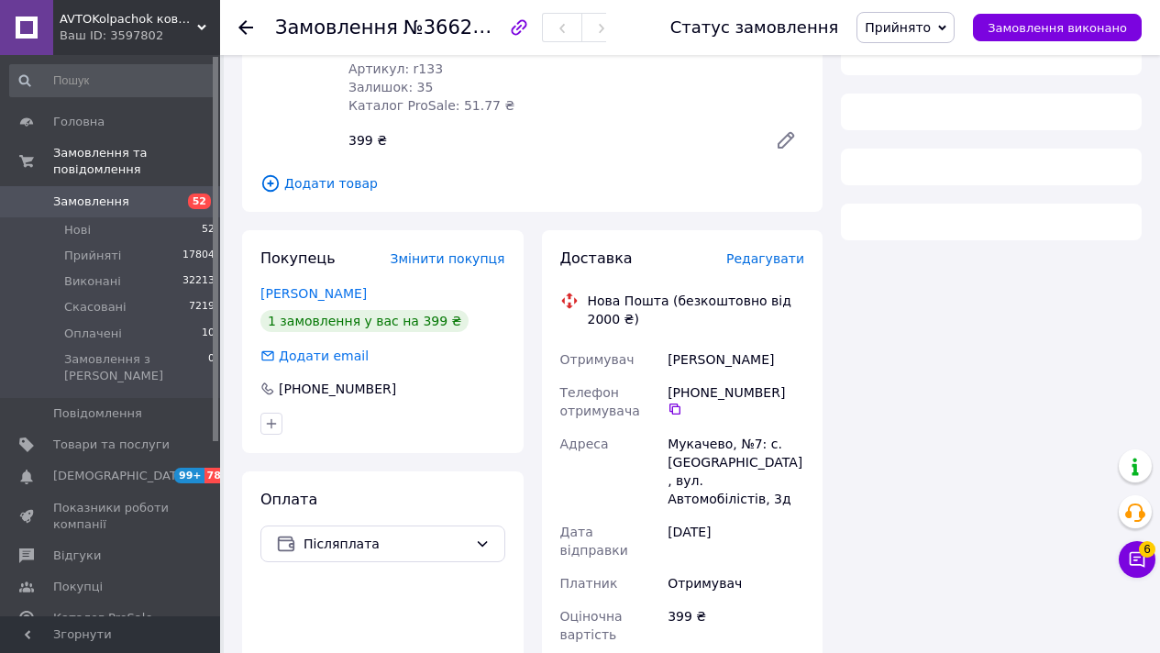
scroll to position [766, 0]
